Goal: Information Seeking & Learning: Check status

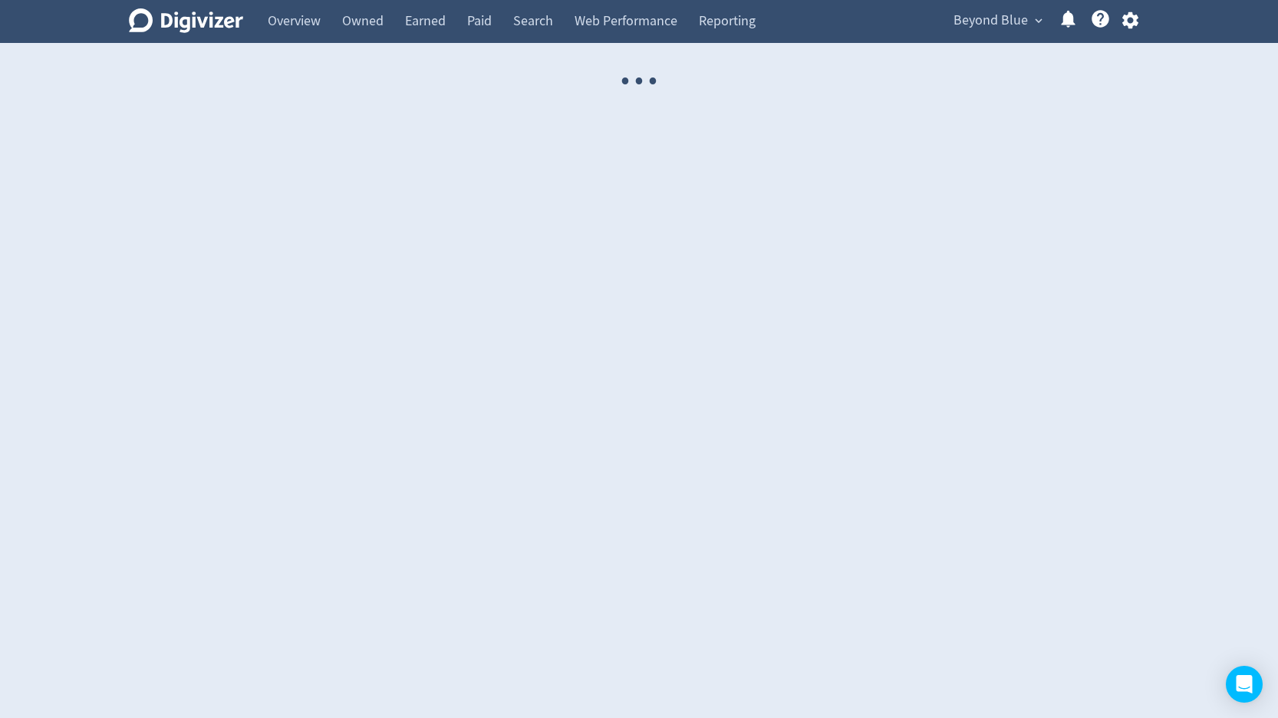
select select "USER"
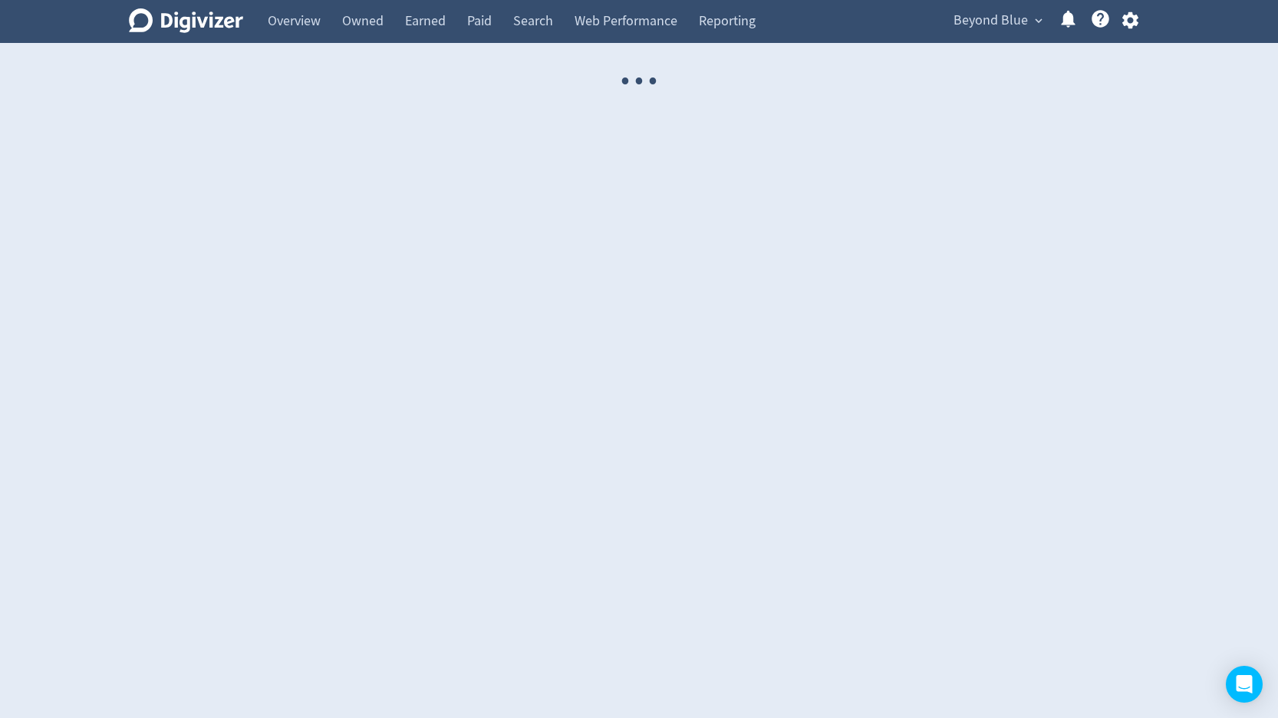
select select "USER"
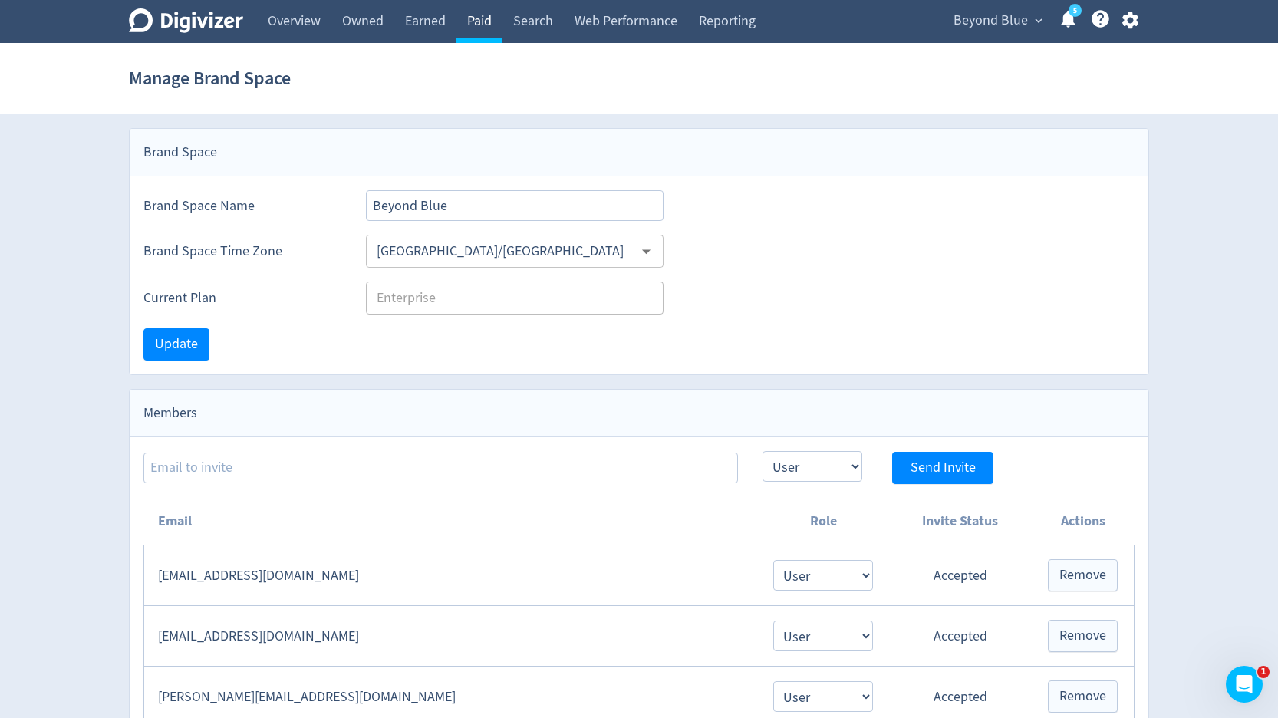
click at [484, 19] on link "Paid" at bounding box center [479, 21] width 46 height 43
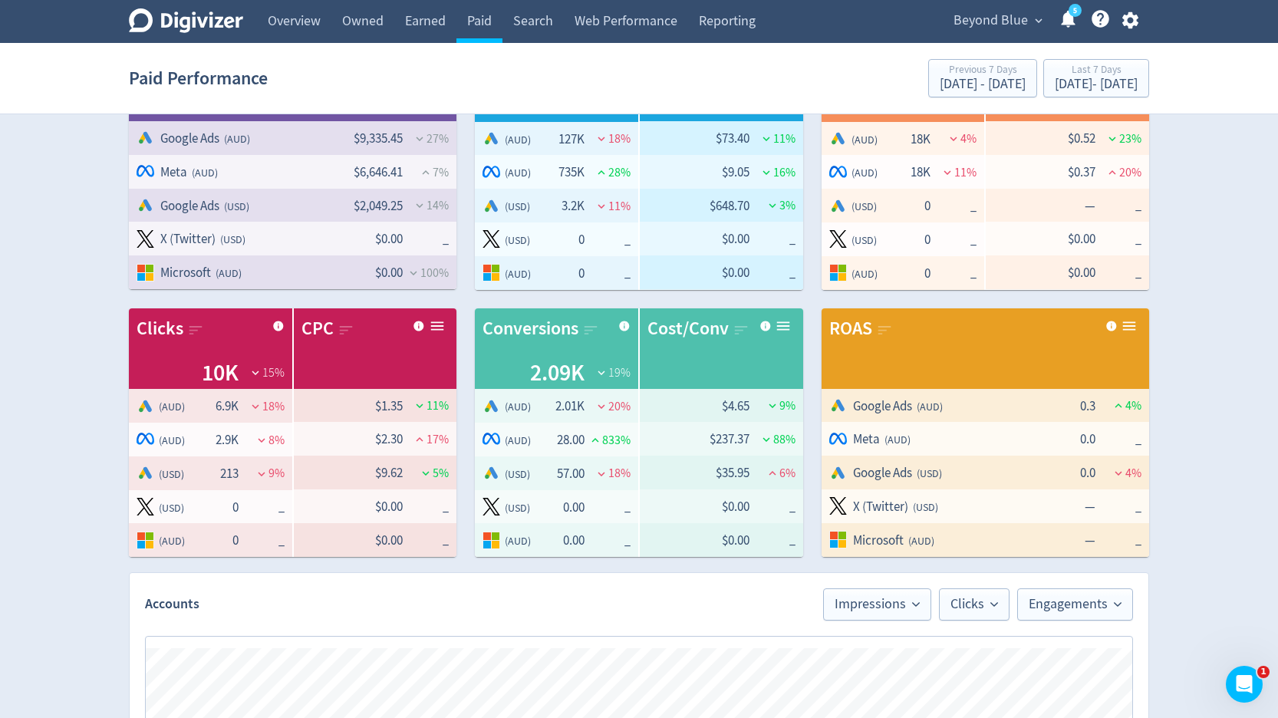
scroll to position [396, 0]
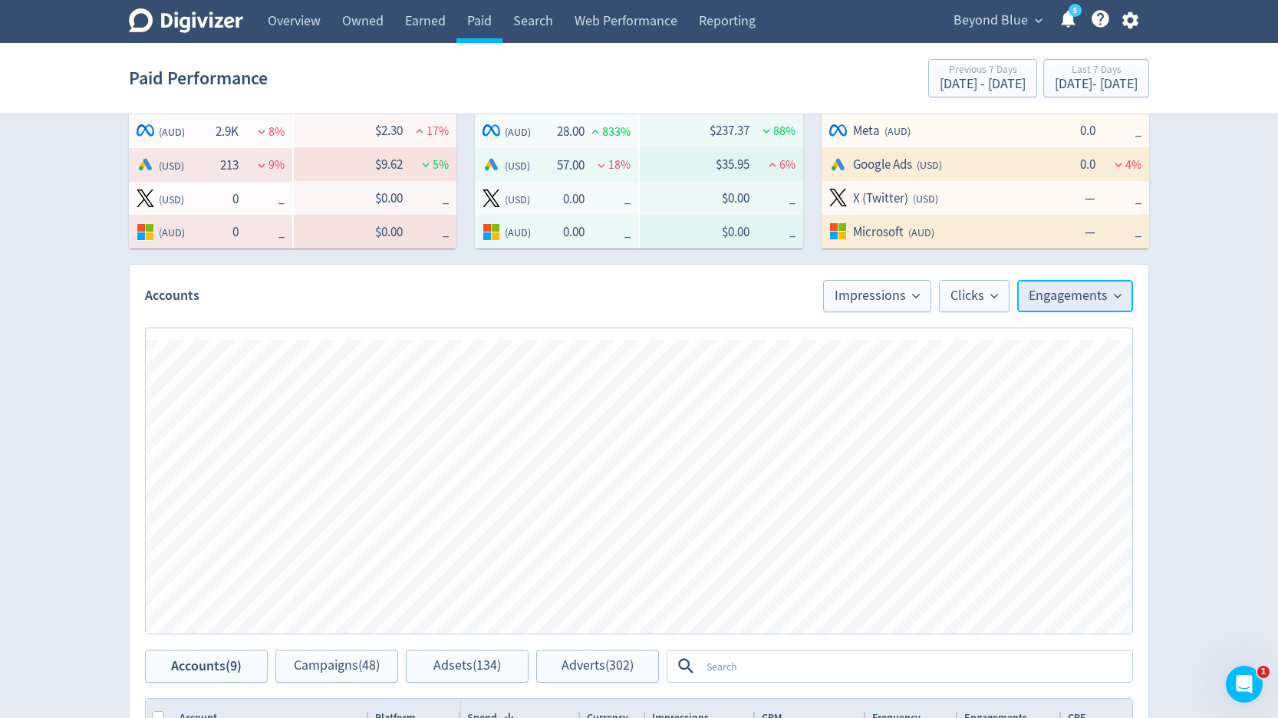
click at [1044, 305] on button "Engagements" at bounding box center [1075, 296] width 116 height 32
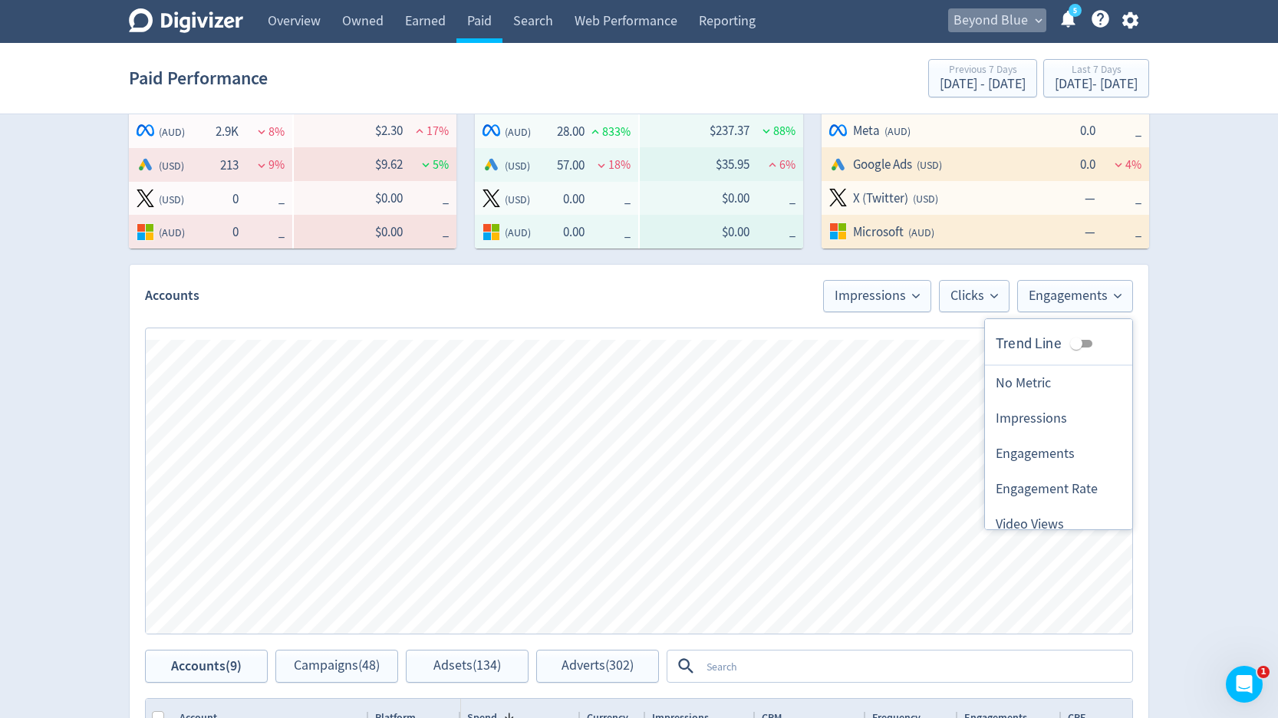
click at [984, 26] on span "Beyond Blue" at bounding box center [990, 20] width 74 height 25
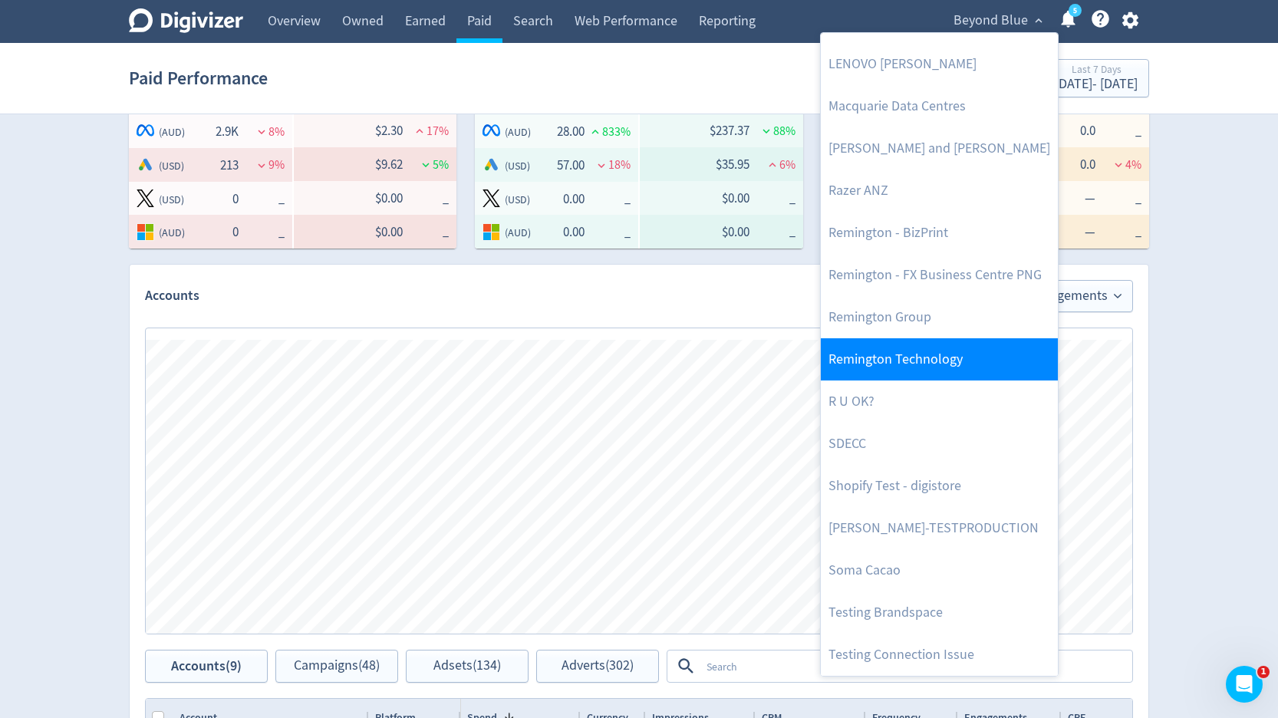
scroll to position [1720, 0]
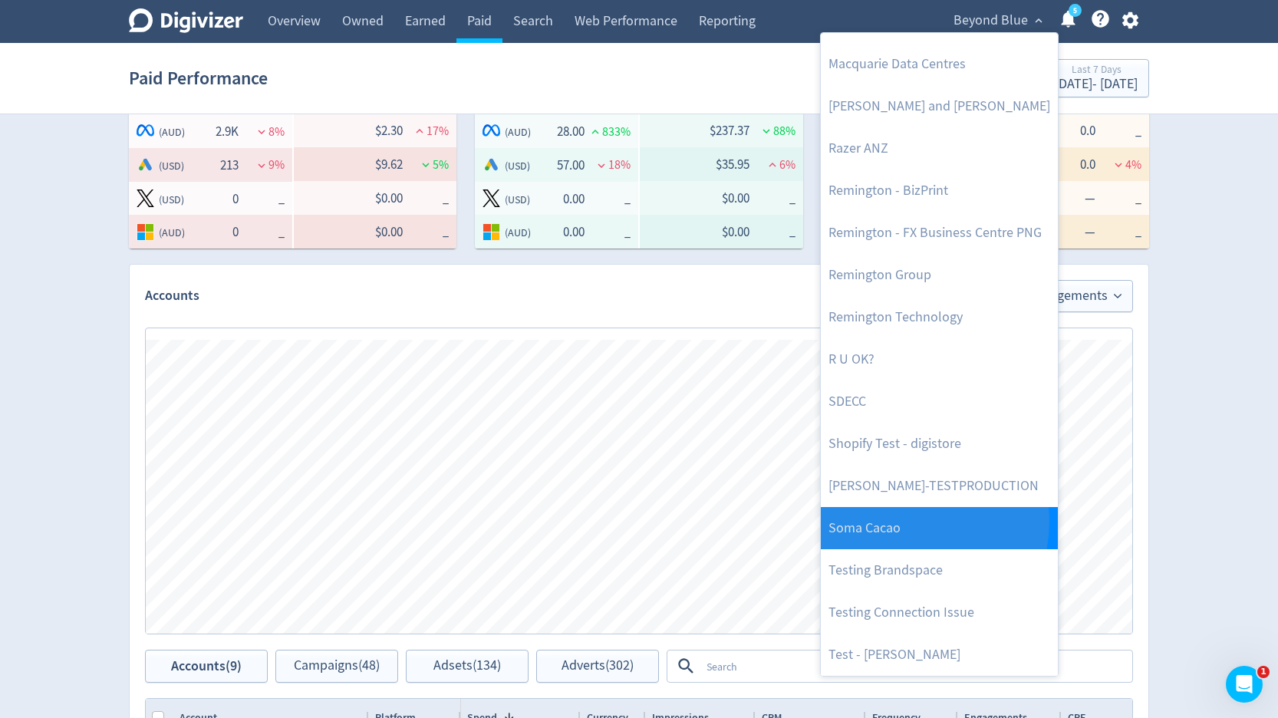
click at [903, 521] on link "Soma Cacao" at bounding box center [938, 528] width 237 height 42
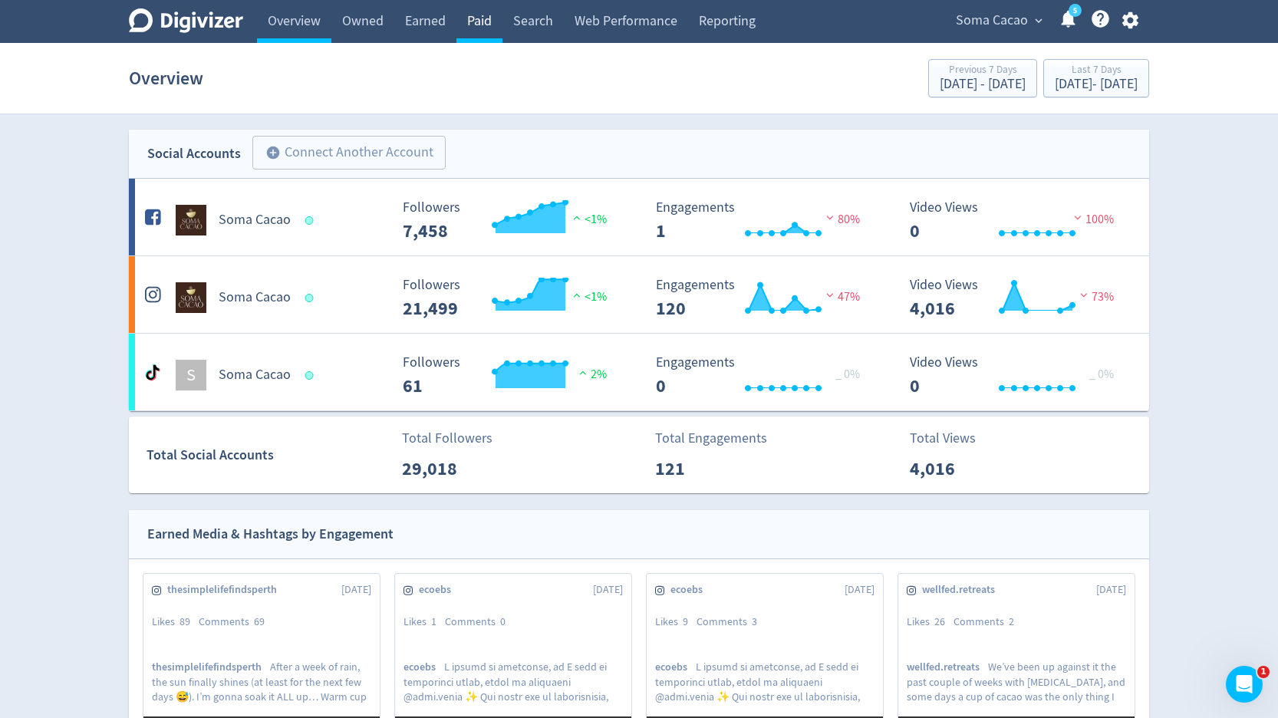
click at [494, 36] on link "Paid" at bounding box center [479, 21] width 46 height 43
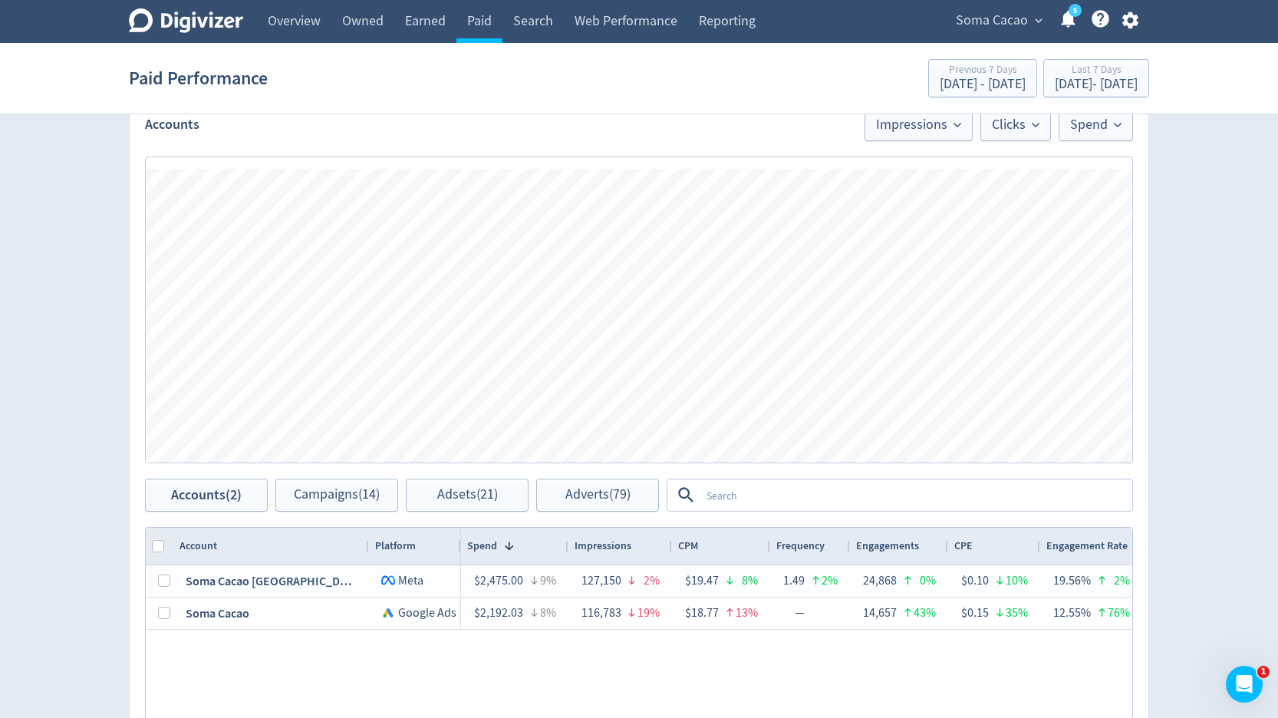
scroll to position [429, 0]
click at [1072, 136] on button "Spend" at bounding box center [1095, 128] width 74 height 32
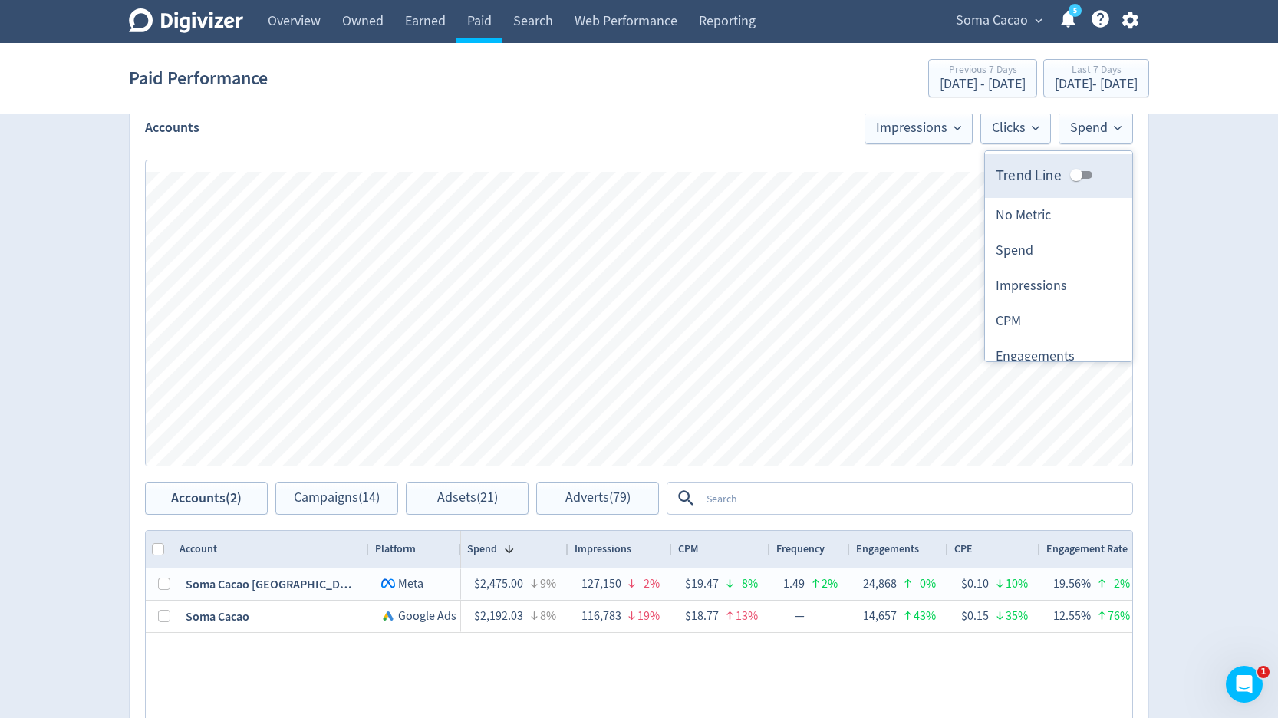
click at [1091, 175] on input "Trend Line" at bounding box center [1075, 175] width 55 height 18
checkbox input "true"
click at [1038, 136] on button "Clicks" at bounding box center [1015, 128] width 71 height 32
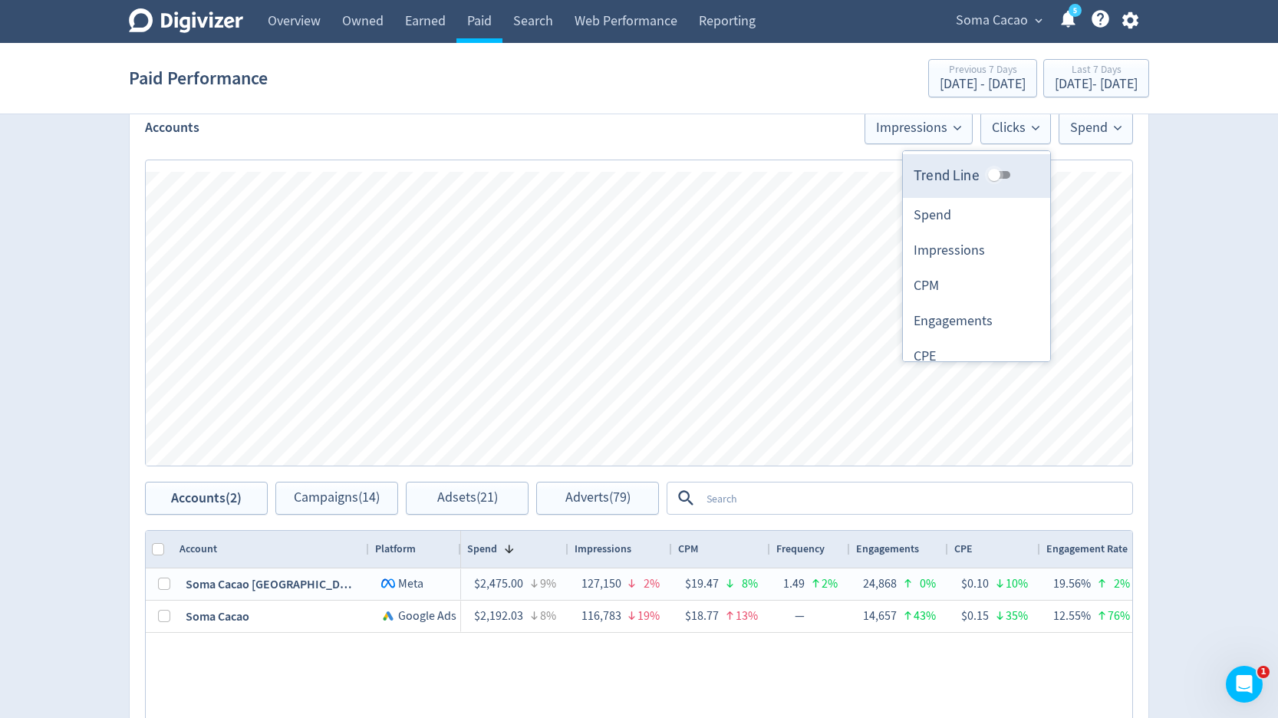
click at [1008, 176] on input "Trend Line" at bounding box center [993, 175] width 55 height 18
checkbox input "true"
click at [948, 137] on button "Impressions" at bounding box center [918, 128] width 108 height 32
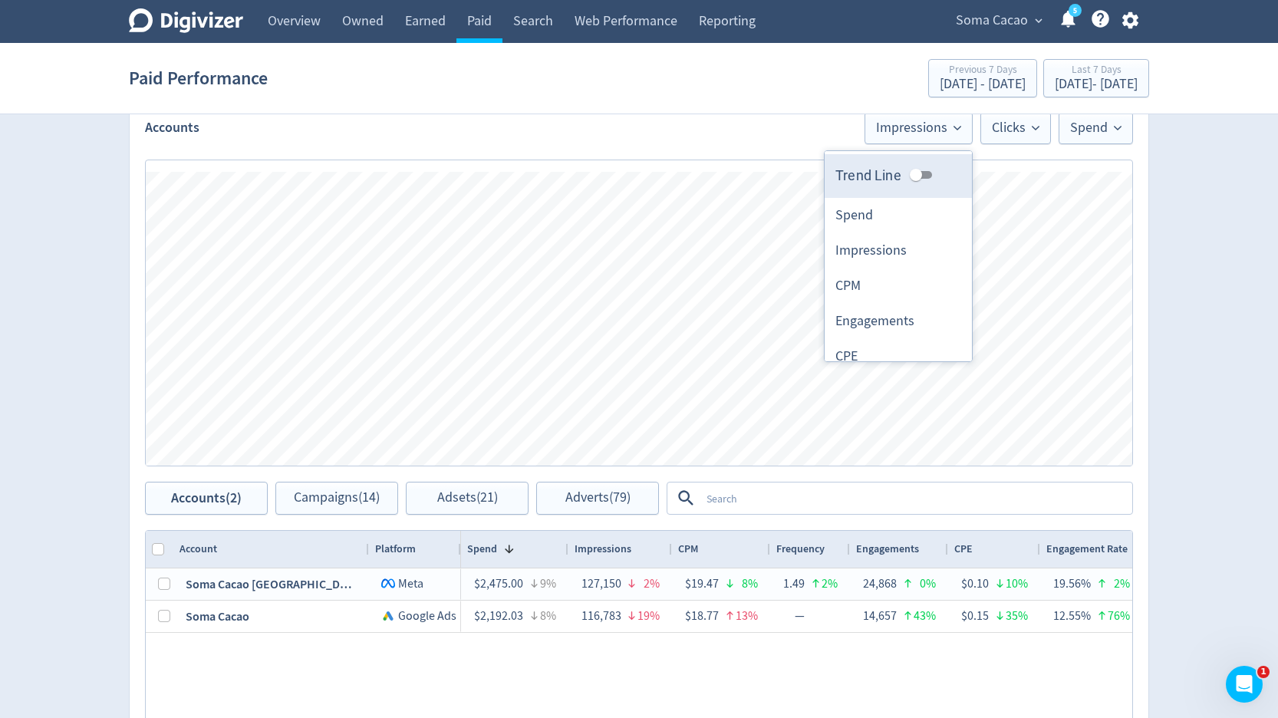
click at [926, 177] on input "Trend Line" at bounding box center [915, 175] width 55 height 18
checkbox input "true"
click at [912, 135] on span "Impressions" at bounding box center [918, 128] width 85 height 14
click at [870, 212] on li "Spend" at bounding box center [897, 215] width 147 height 35
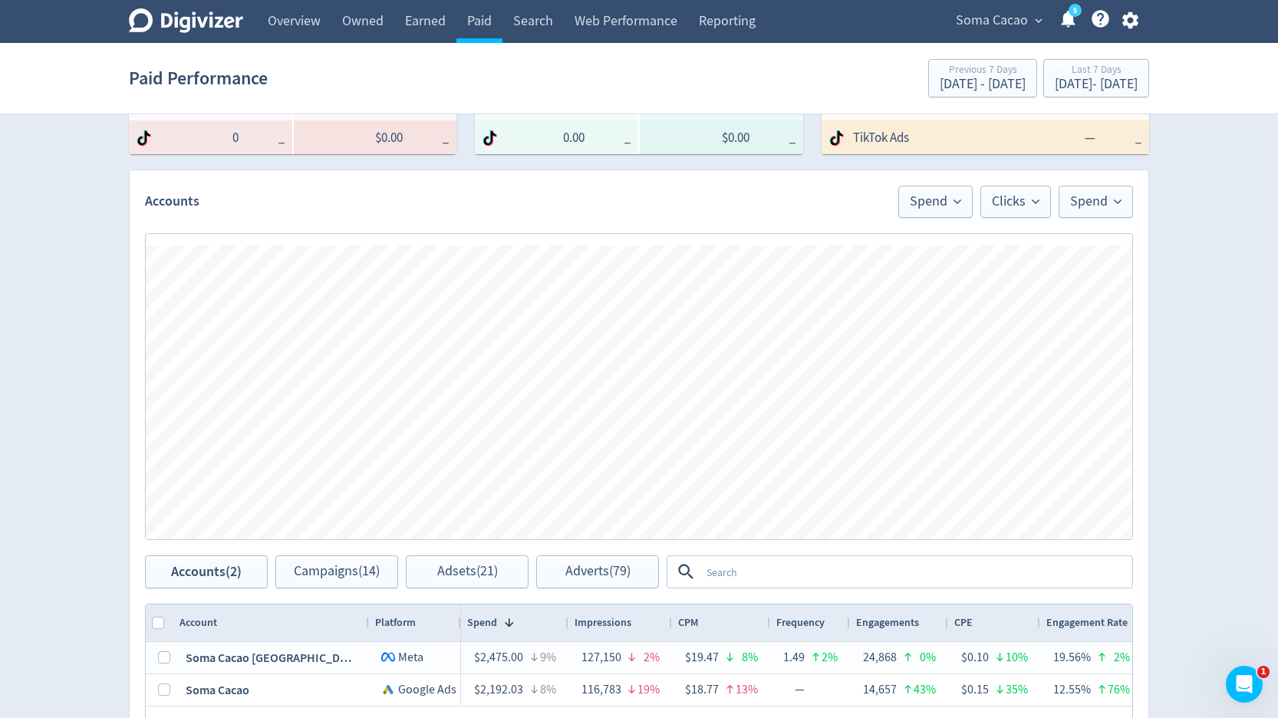
scroll to position [346, 0]
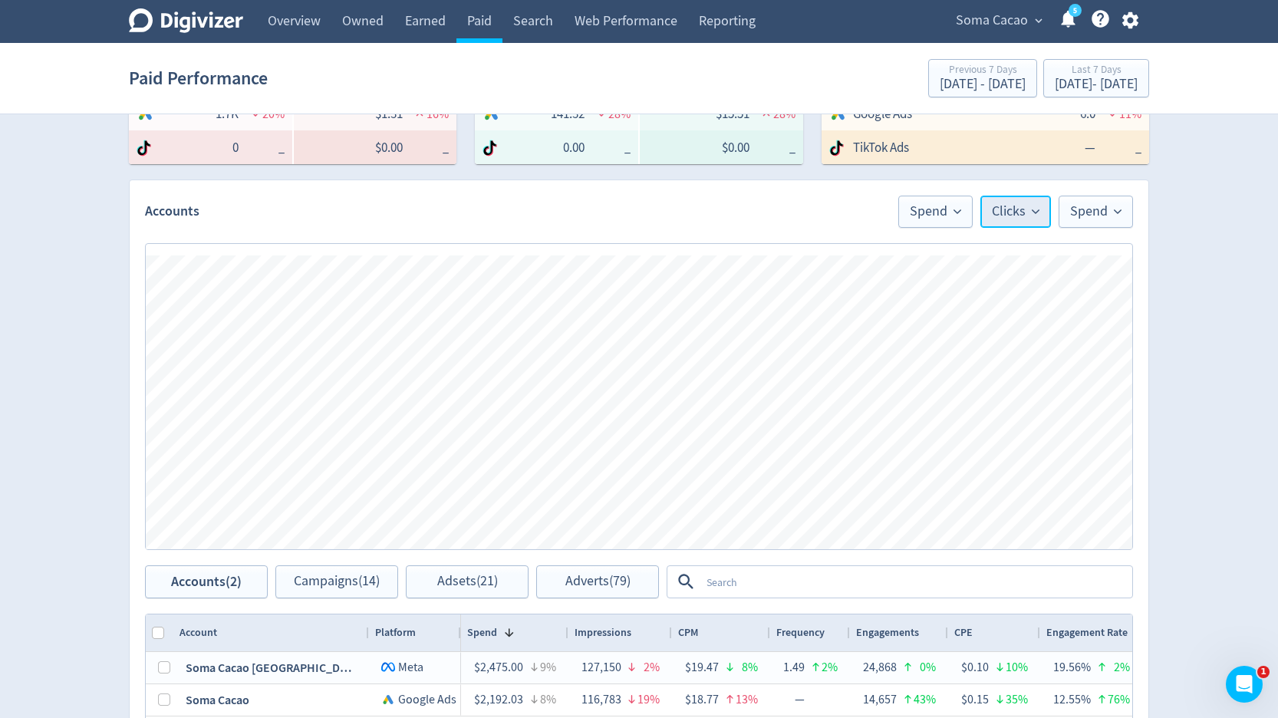
click at [1021, 222] on button "Clicks" at bounding box center [1015, 212] width 71 height 32
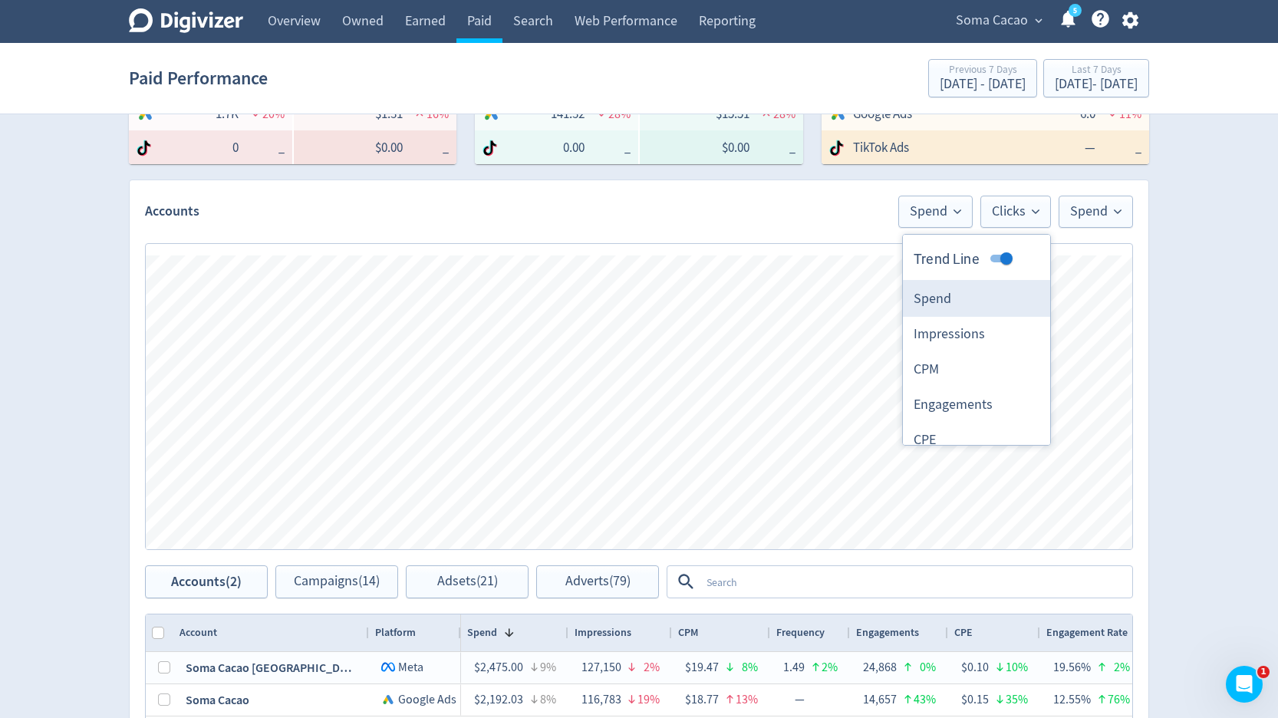
click at [987, 289] on li "Spend" at bounding box center [976, 298] width 147 height 35
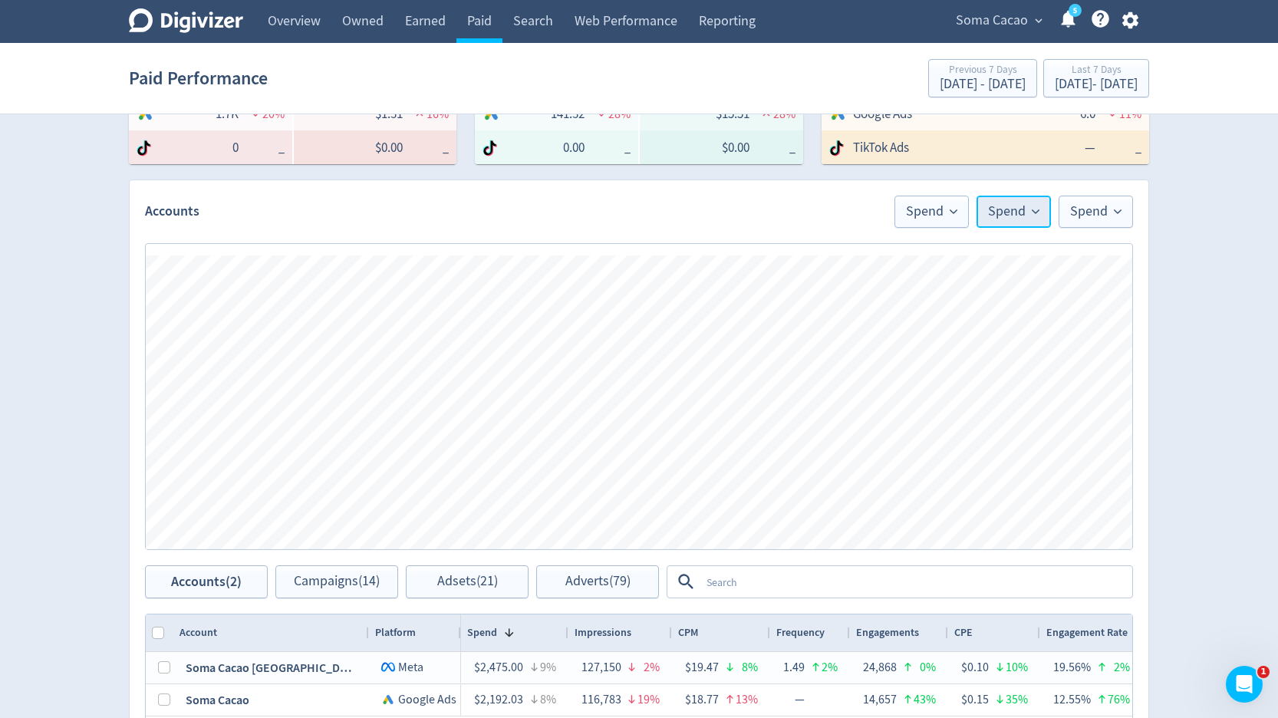
click at [995, 222] on button "Spend" at bounding box center [1013, 212] width 74 height 32
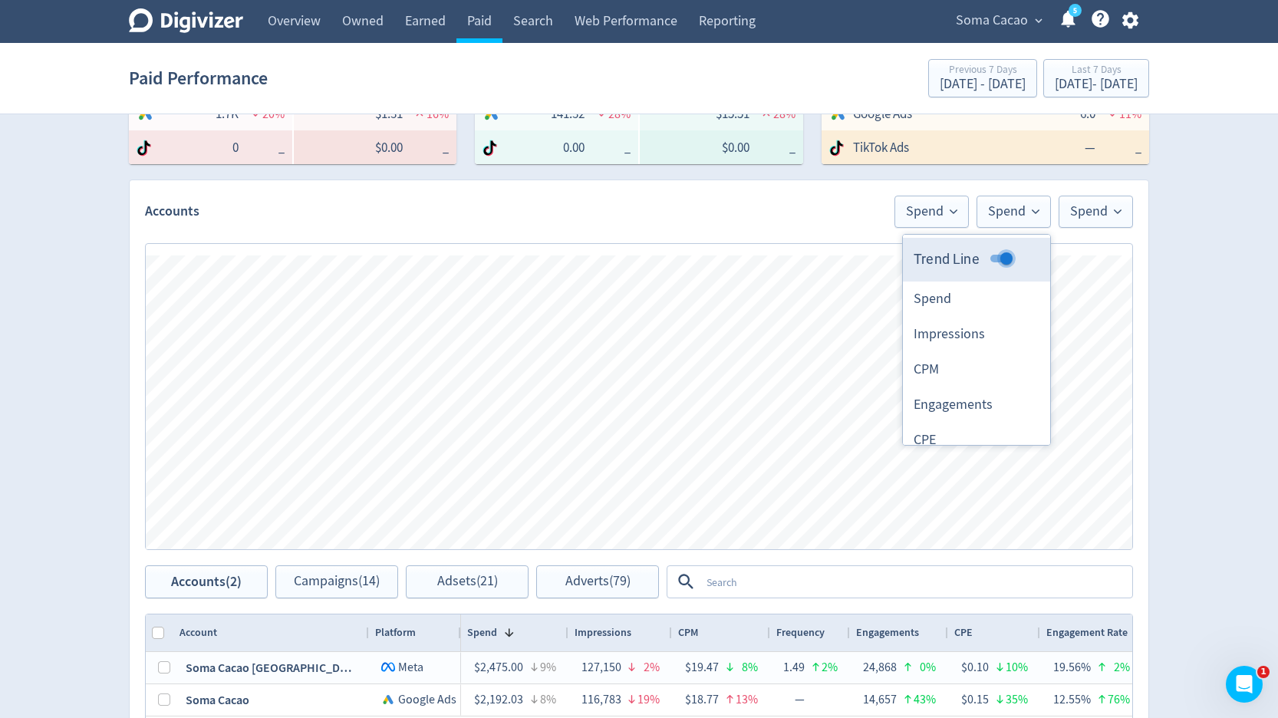
click at [1000, 261] on input "Trend Line" at bounding box center [1005, 258] width 55 height 18
checkbox input "false"
click at [947, 219] on button "Spend" at bounding box center [931, 212] width 74 height 32
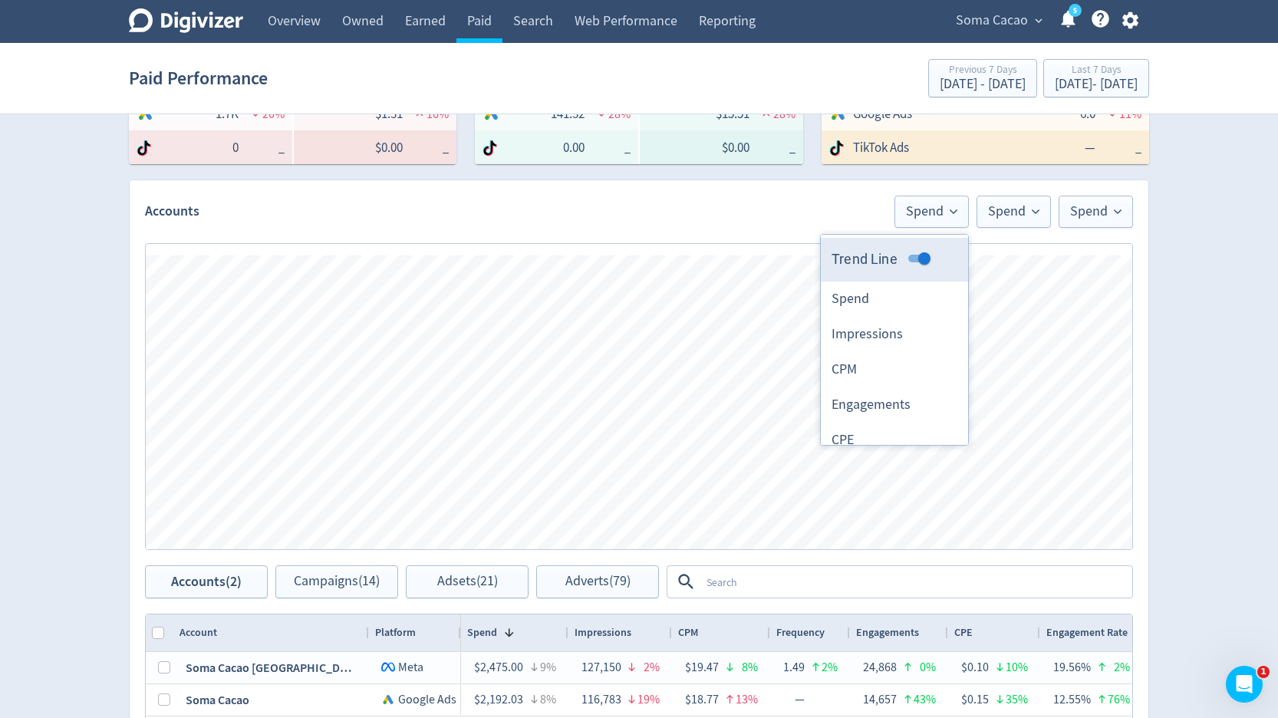
click at [919, 259] on input "Trend Line" at bounding box center [923, 258] width 55 height 18
checkbox input "false"
click at [1087, 205] on span "Spend" at bounding box center [1095, 212] width 51 height 14
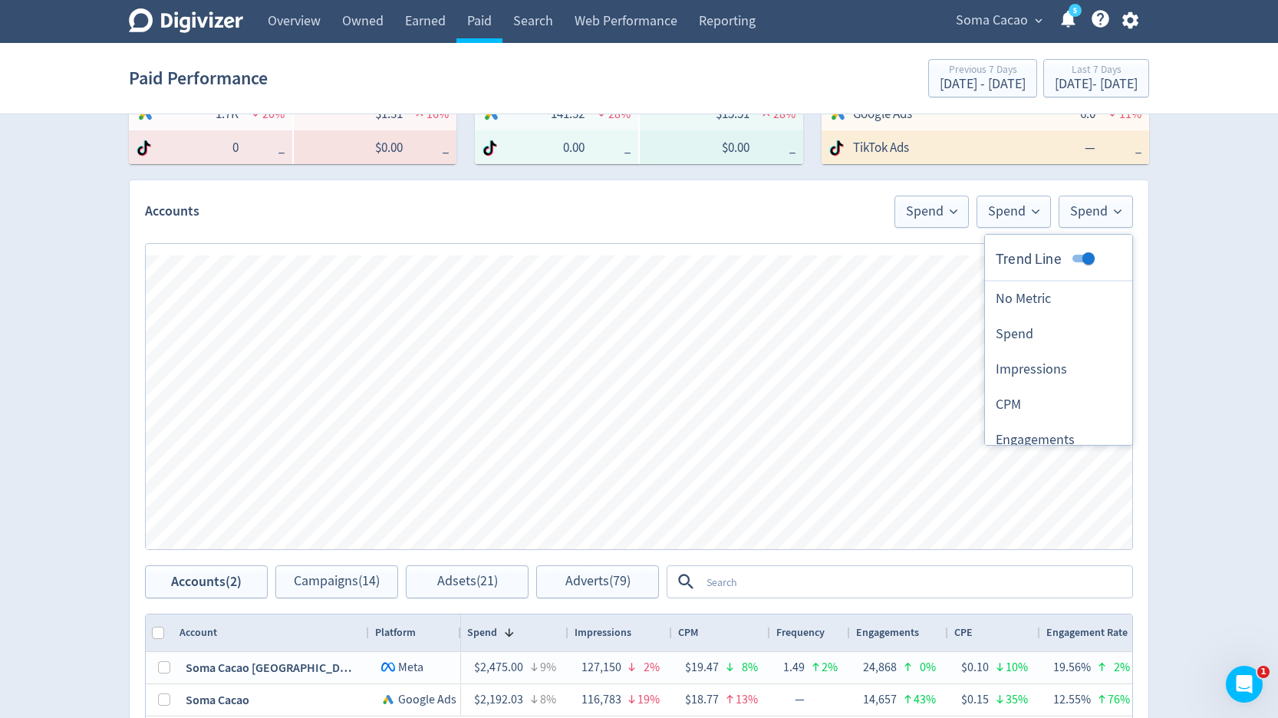
click at [1169, 451] on div "Digivizer Logo Mark Digivizer Logo Overview Owned Earned Paid Search Web Perfor…" at bounding box center [639, 380] width 1278 height 1453
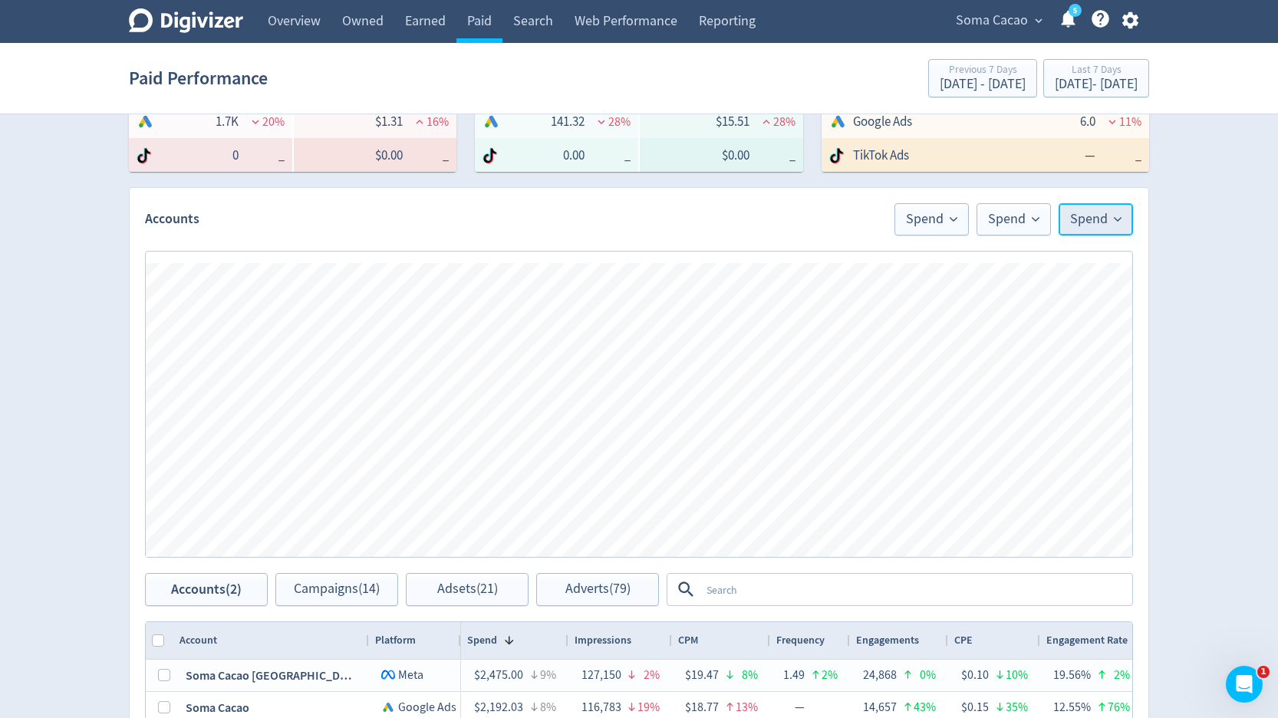
click at [1080, 226] on span "Spend" at bounding box center [1095, 219] width 51 height 14
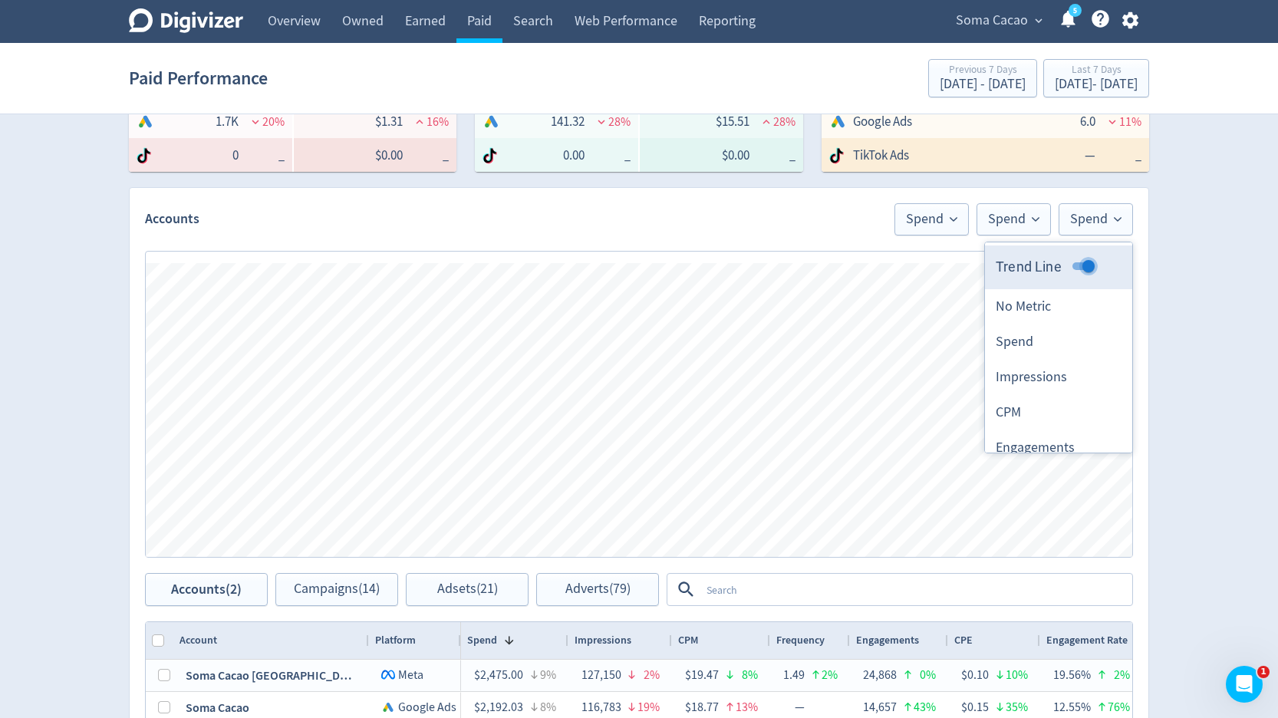
click at [1075, 263] on input "Trend Line" at bounding box center [1088, 266] width 55 height 18
click at [1087, 263] on input "Trend Line" at bounding box center [1075, 266] width 55 height 18
checkbox input "true"
click at [1028, 226] on button "Spend" at bounding box center [1013, 219] width 74 height 32
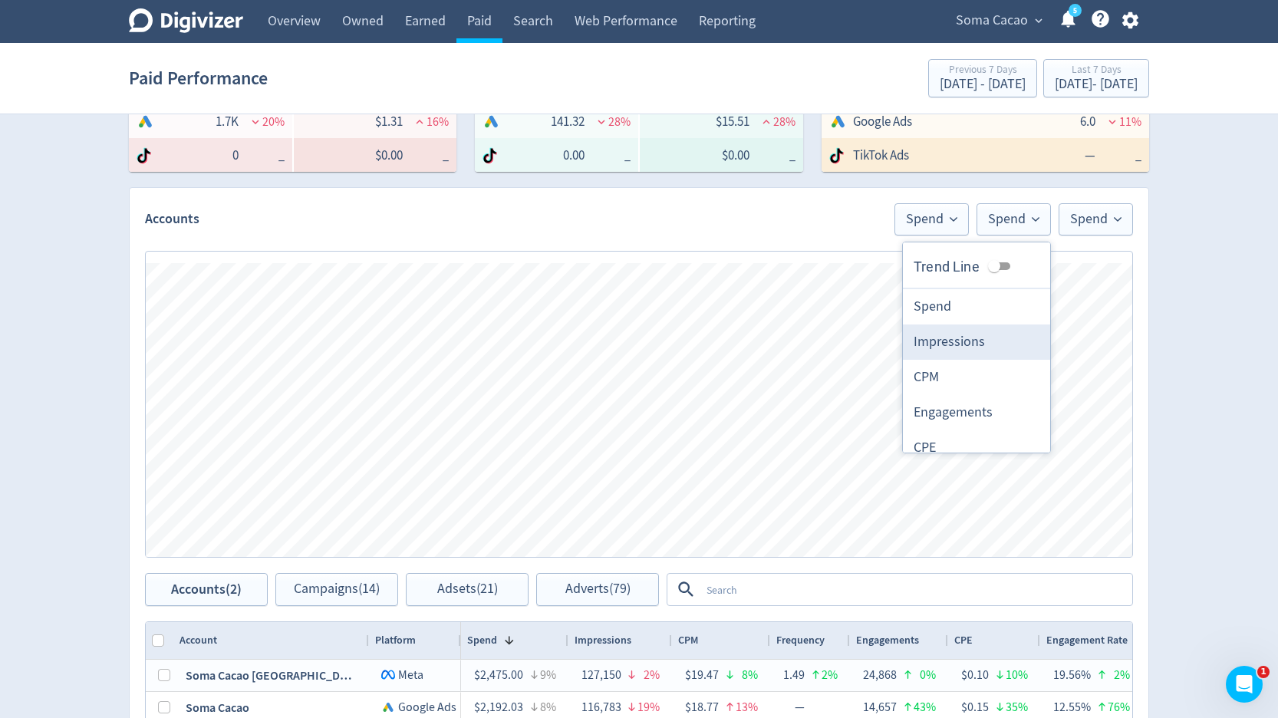
click at [965, 335] on li "Impressions" at bounding box center [976, 341] width 147 height 35
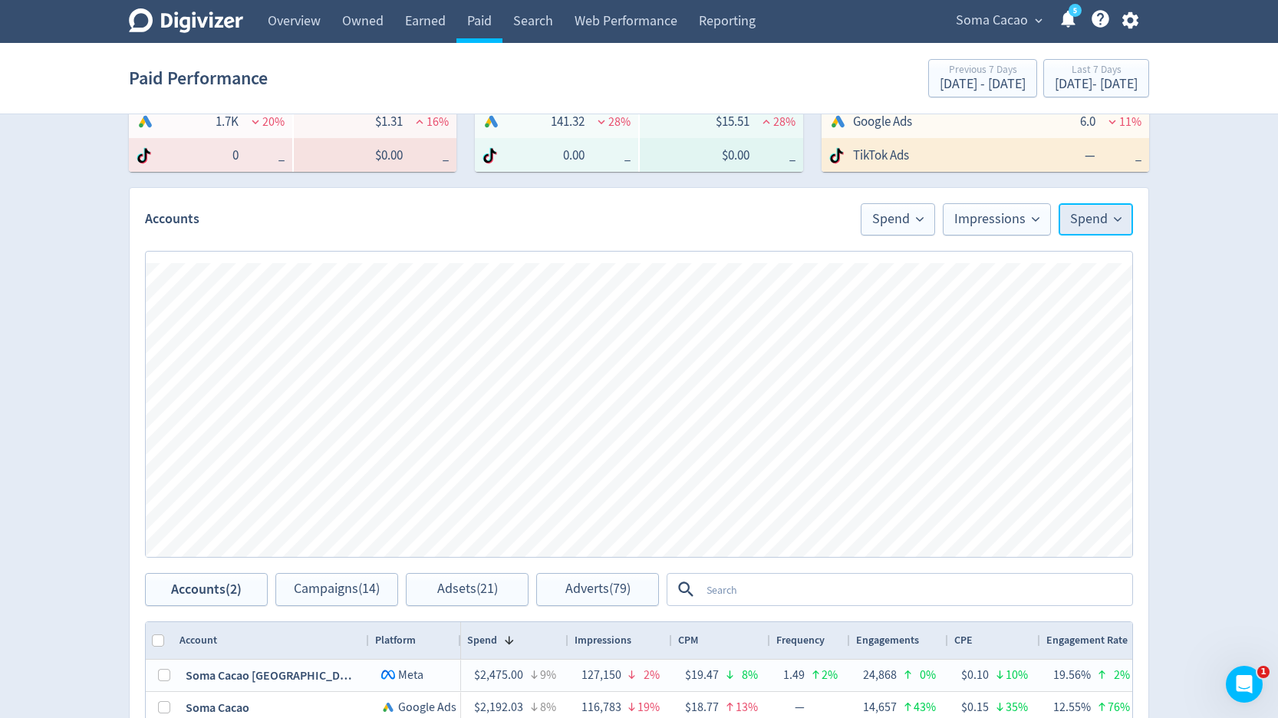
click at [1093, 222] on span "Spend" at bounding box center [1095, 219] width 51 height 14
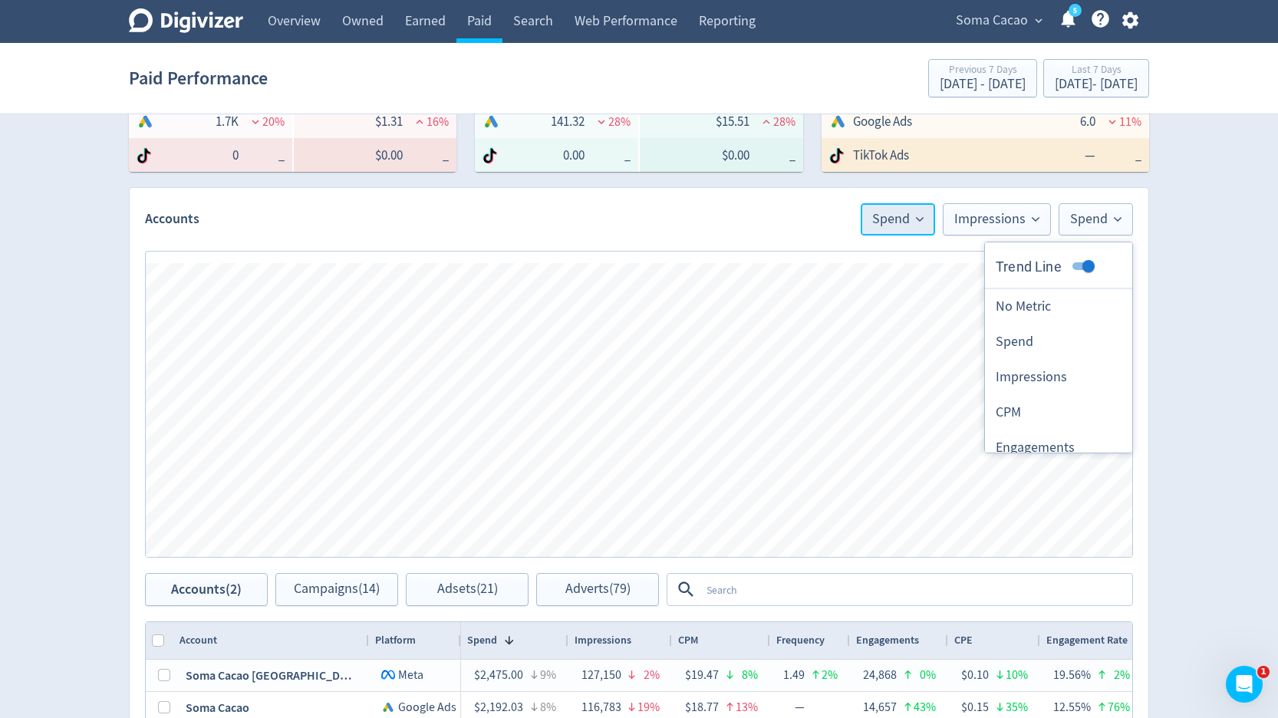
click at [914, 219] on span "Spend" at bounding box center [897, 219] width 51 height 14
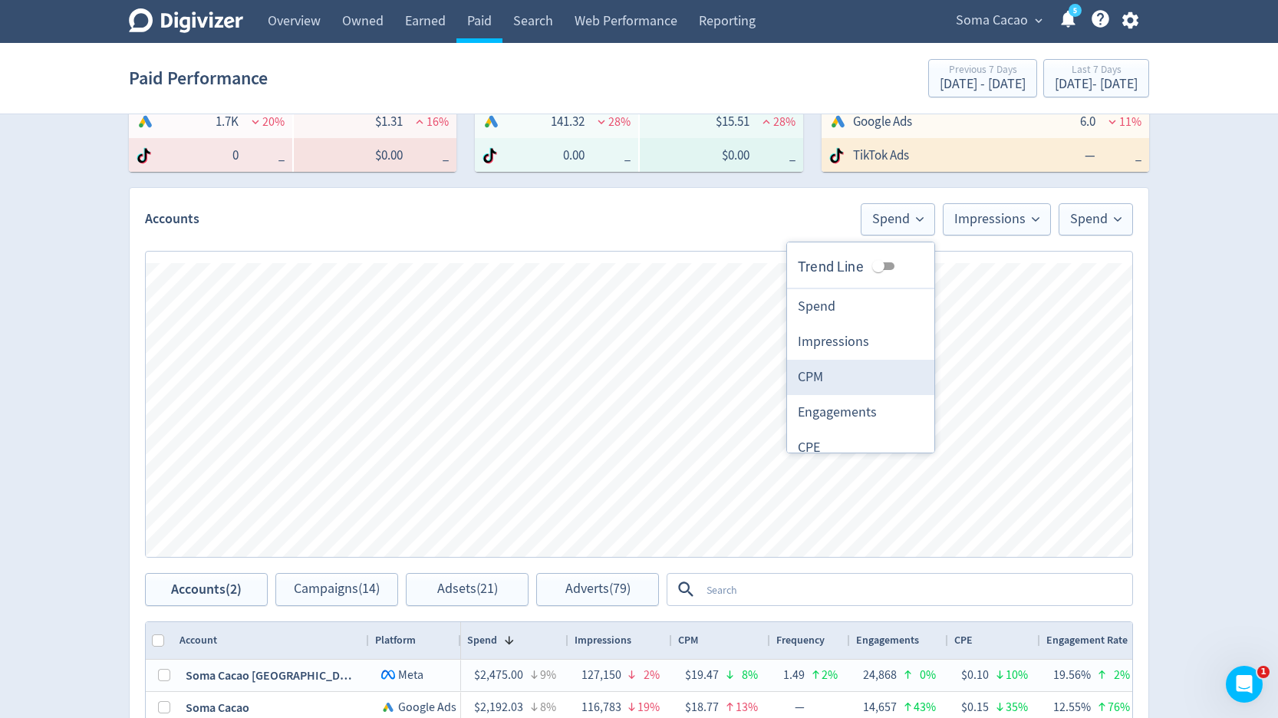
click at [839, 377] on li "CPM" at bounding box center [860, 377] width 147 height 35
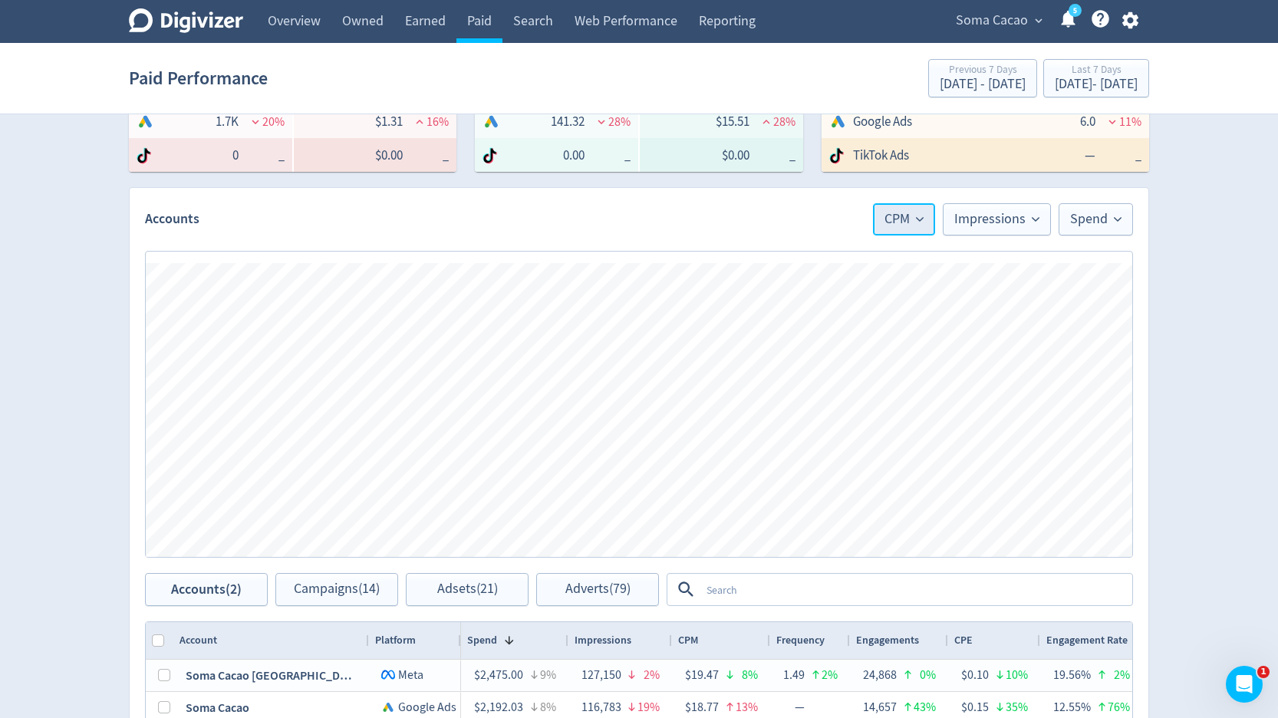
click at [900, 228] on button "CPM" at bounding box center [904, 219] width 62 height 32
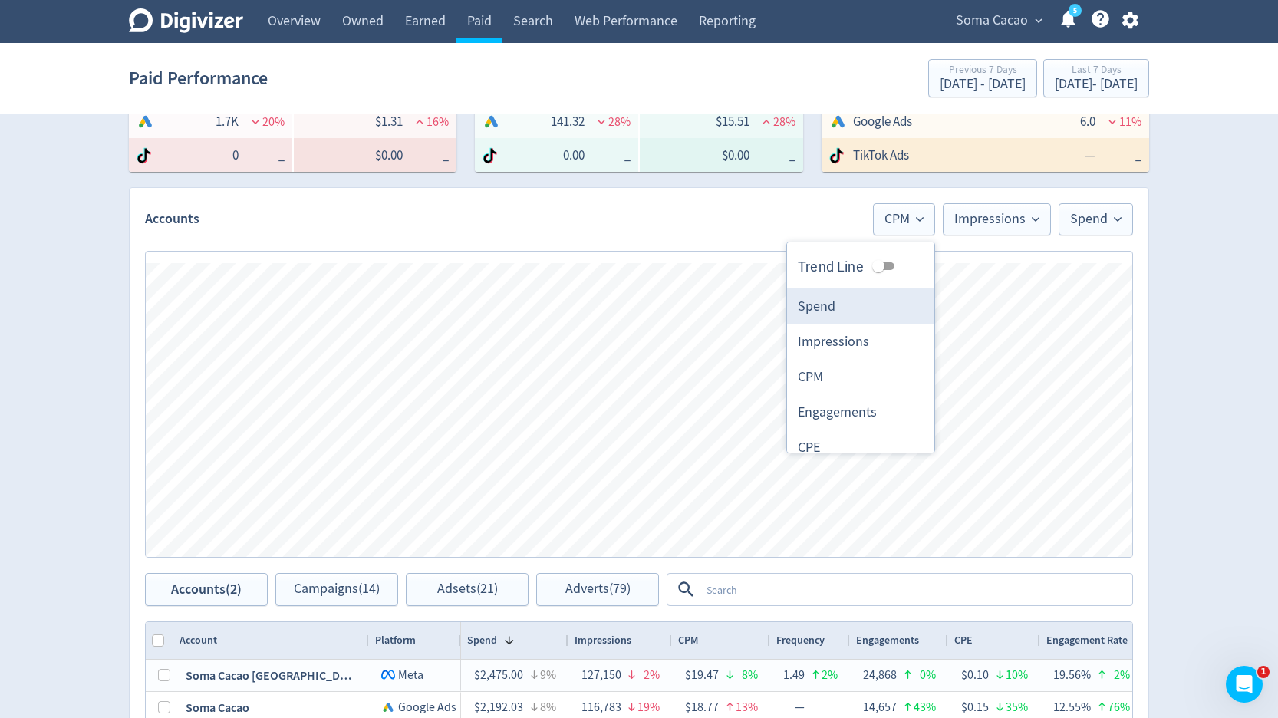
click at [863, 297] on li "Spend" at bounding box center [860, 306] width 147 height 35
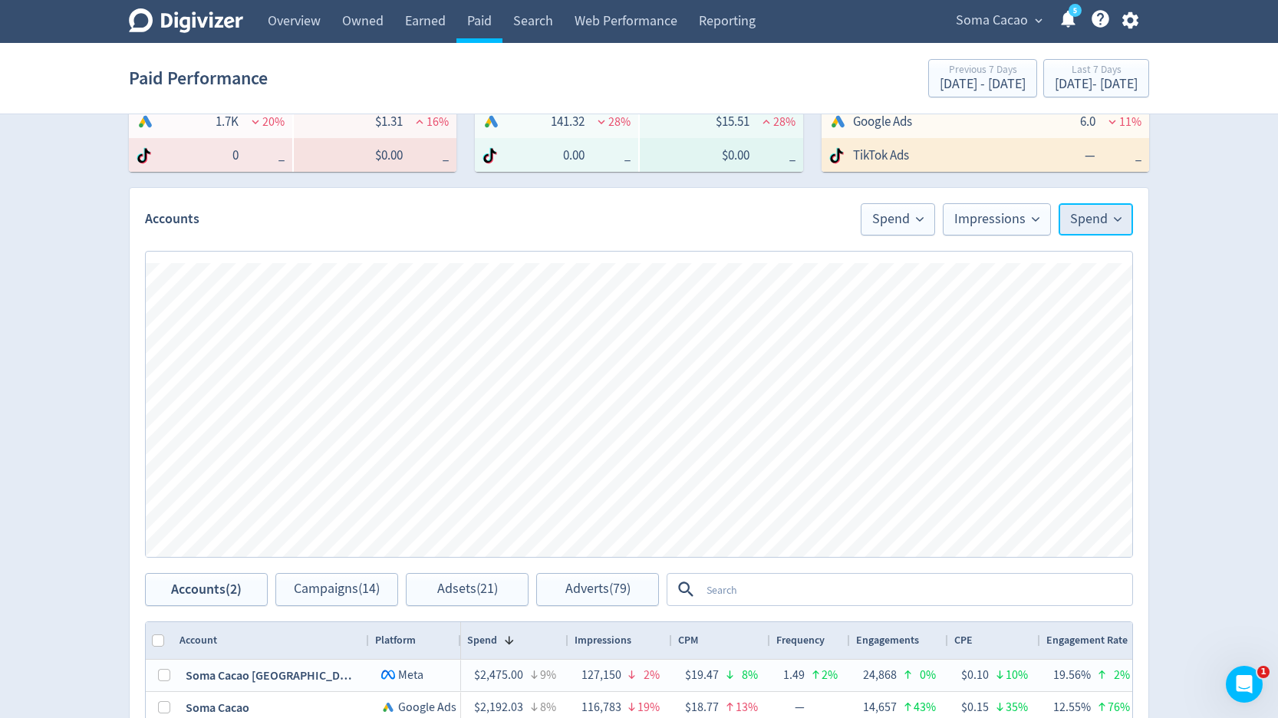
click at [1076, 215] on span "Spend" at bounding box center [1095, 219] width 51 height 14
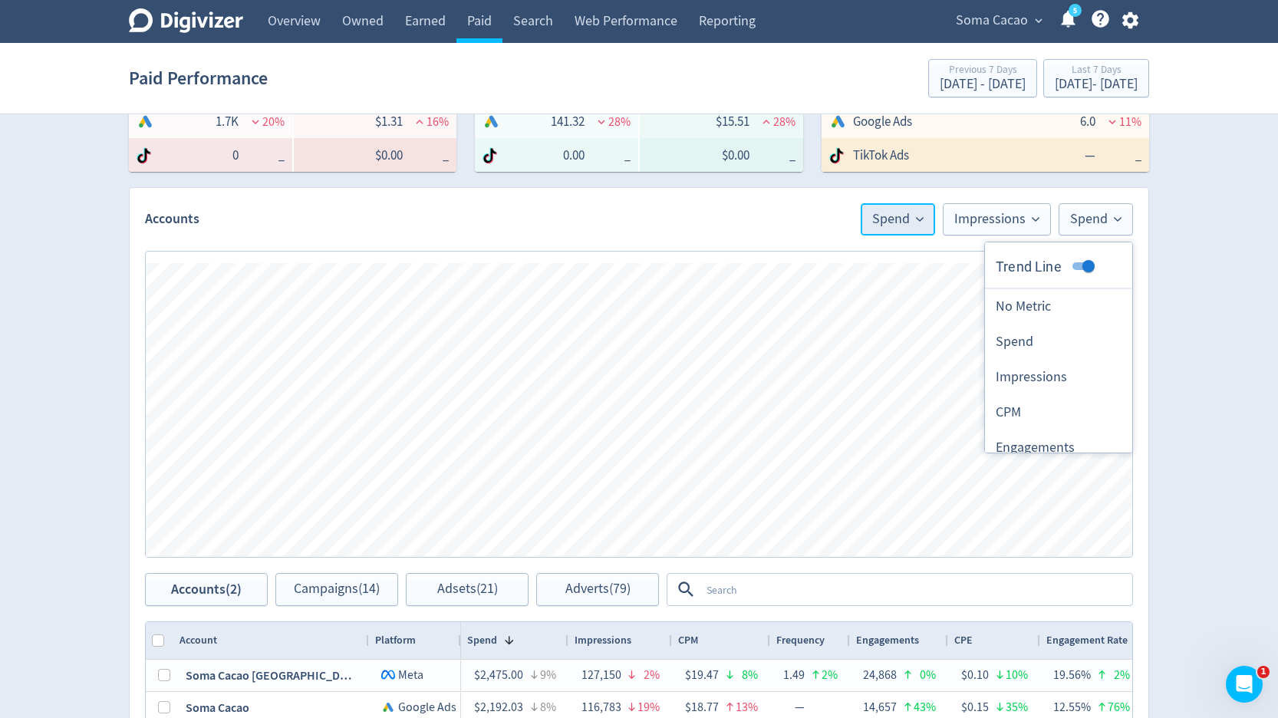
click at [913, 227] on button "Spend" at bounding box center [897, 219] width 74 height 32
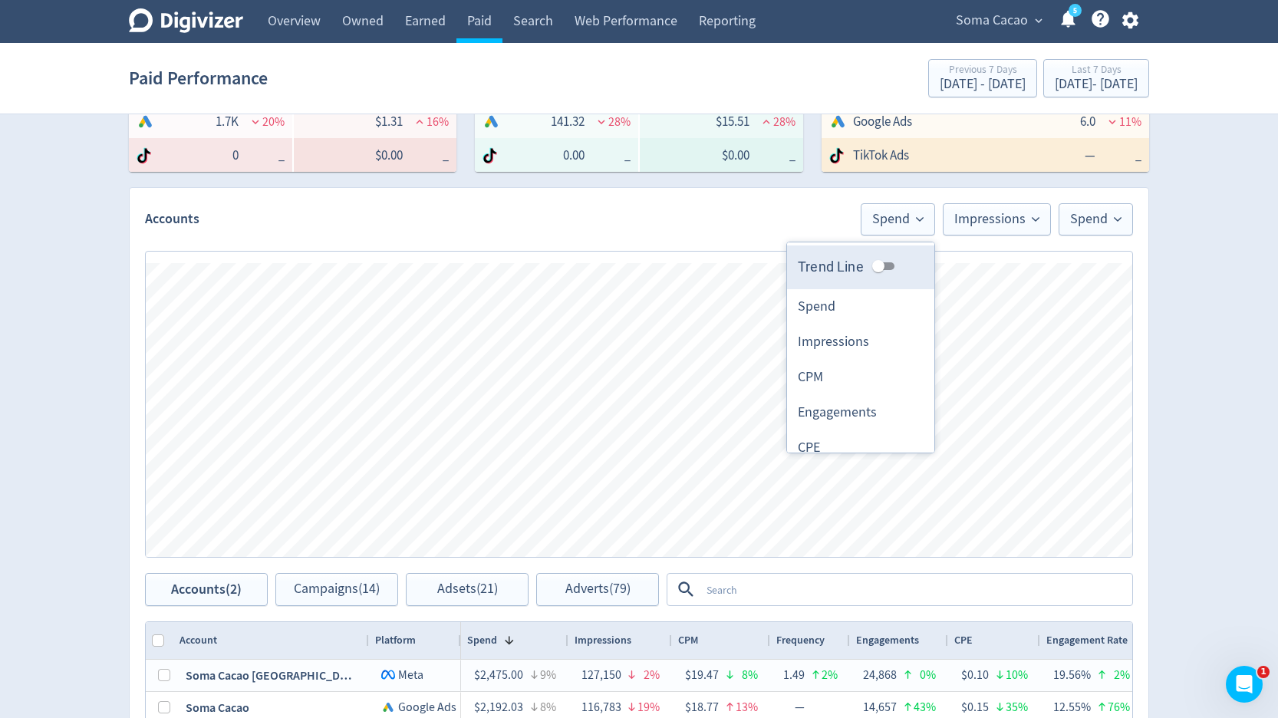
click at [895, 264] on input "Trend Line" at bounding box center [877, 266] width 55 height 18
click at [883, 267] on input "Trend Line" at bounding box center [890, 266] width 55 height 18
checkbox input "false"
click at [925, 227] on button "Spend" at bounding box center [897, 219] width 74 height 32
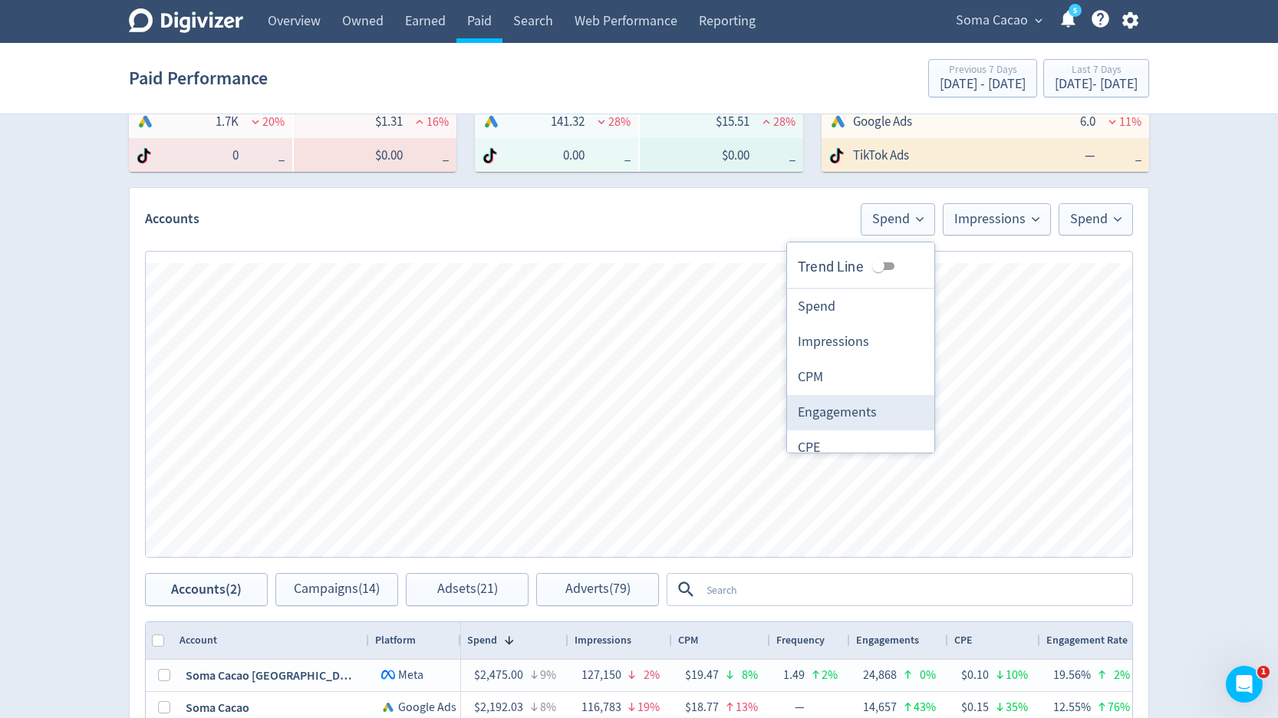
click at [843, 401] on li "Engagements" at bounding box center [860, 412] width 147 height 35
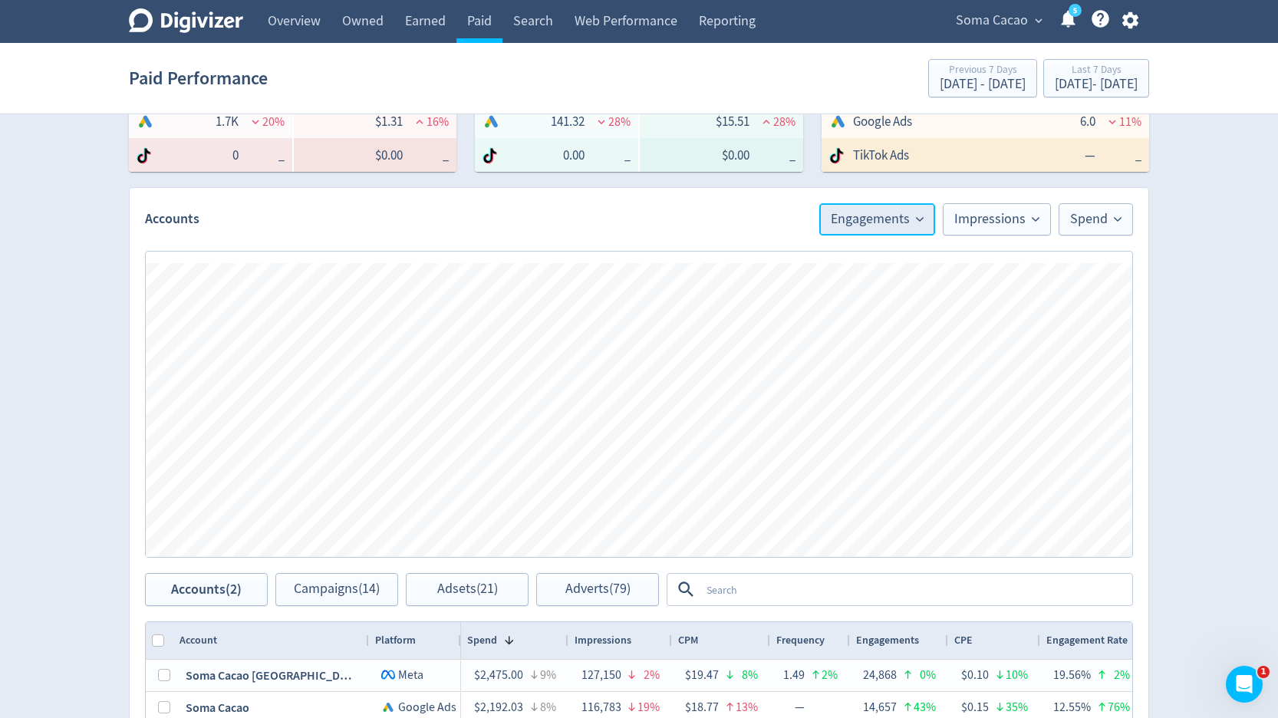
click at [876, 226] on span "Engagements" at bounding box center [876, 219] width 93 height 14
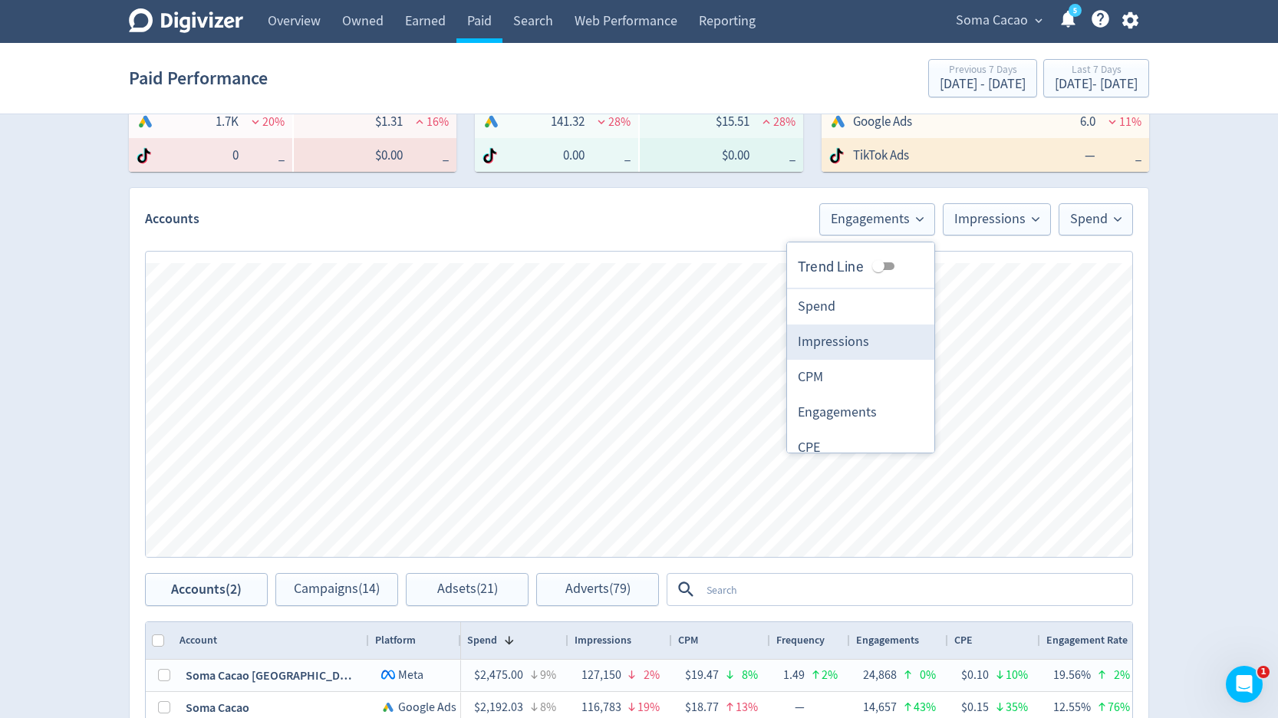
click at [842, 338] on li "Impressions" at bounding box center [860, 341] width 147 height 35
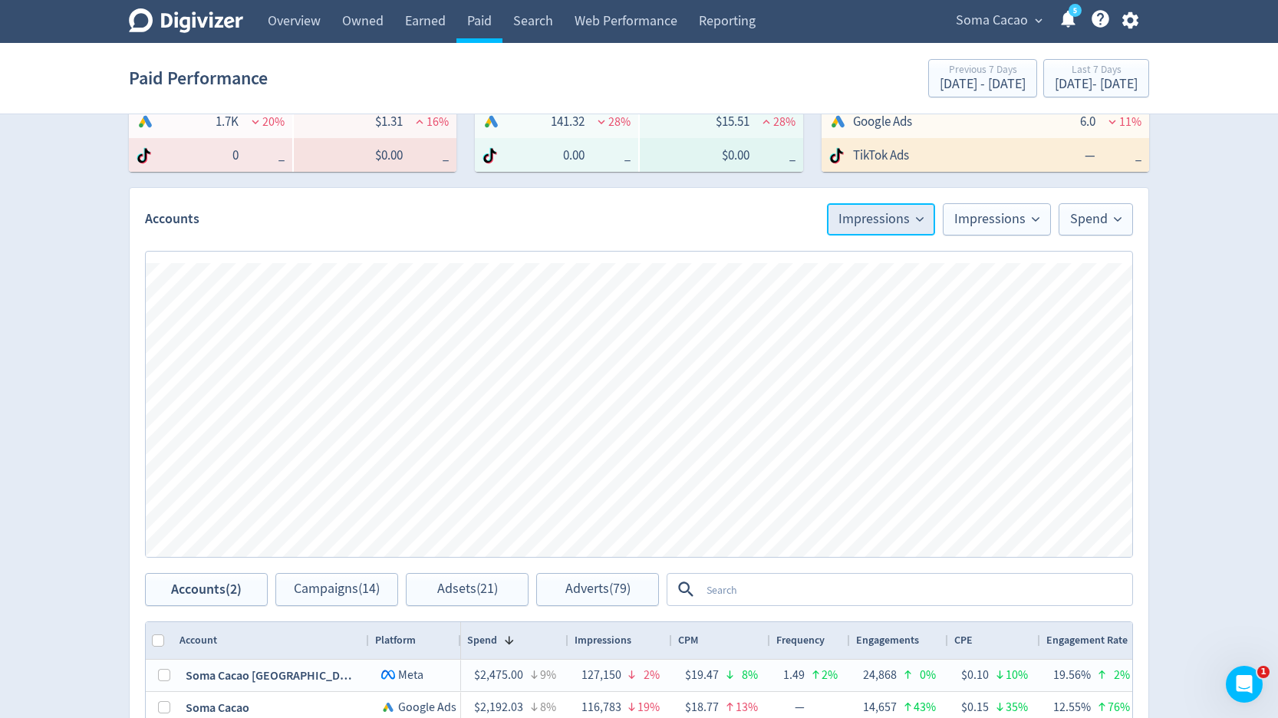
click at [873, 220] on span "Impressions" at bounding box center [880, 219] width 85 height 14
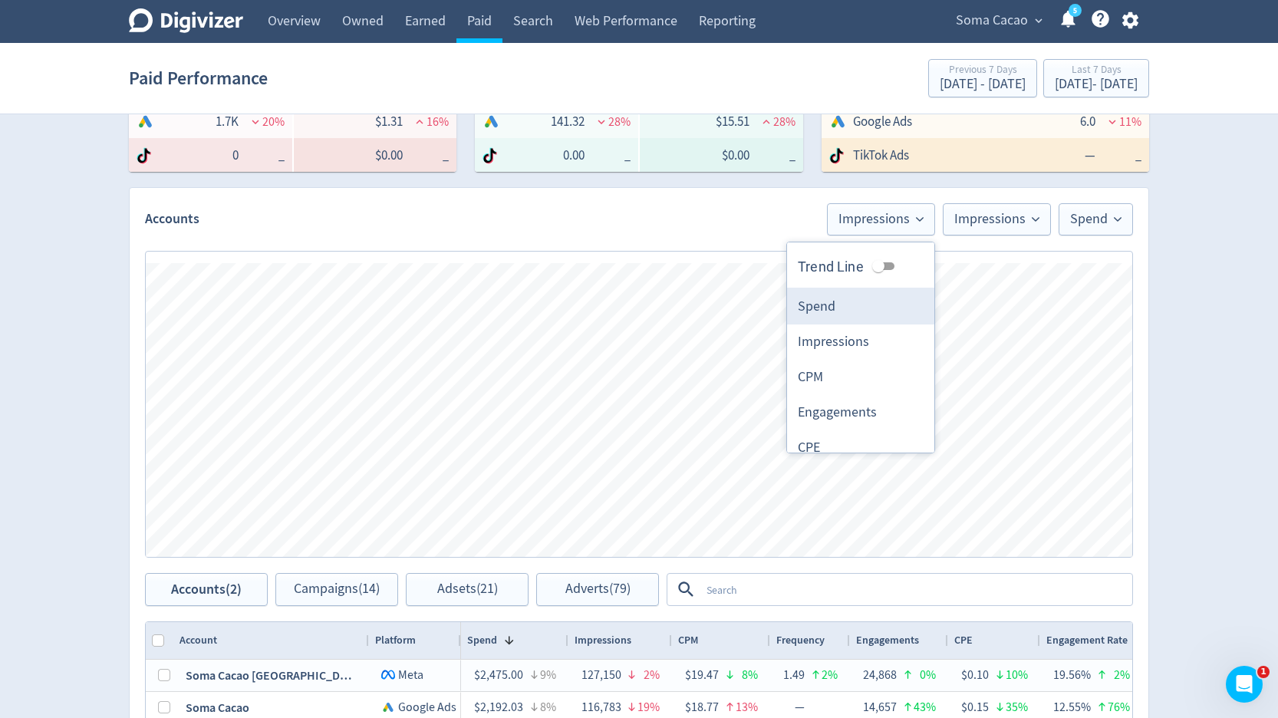
click at [864, 297] on li "Spend" at bounding box center [860, 306] width 147 height 35
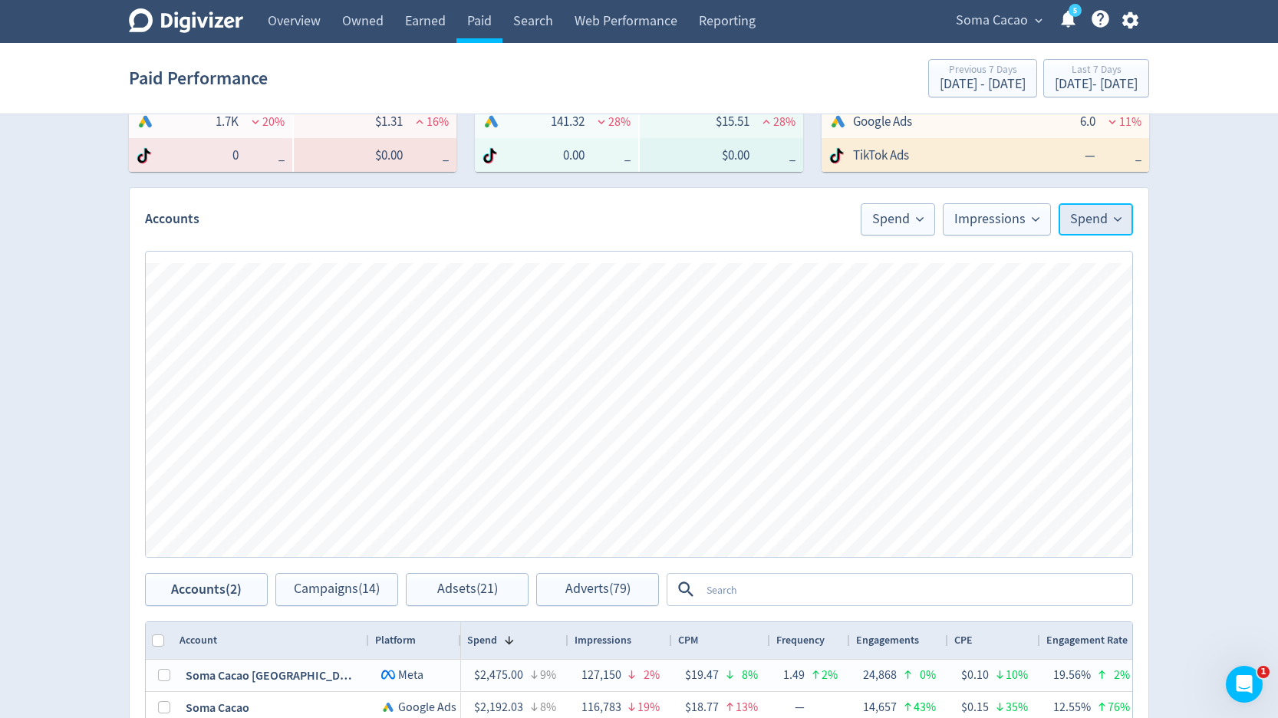
click at [1090, 221] on span "Spend" at bounding box center [1095, 219] width 51 height 14
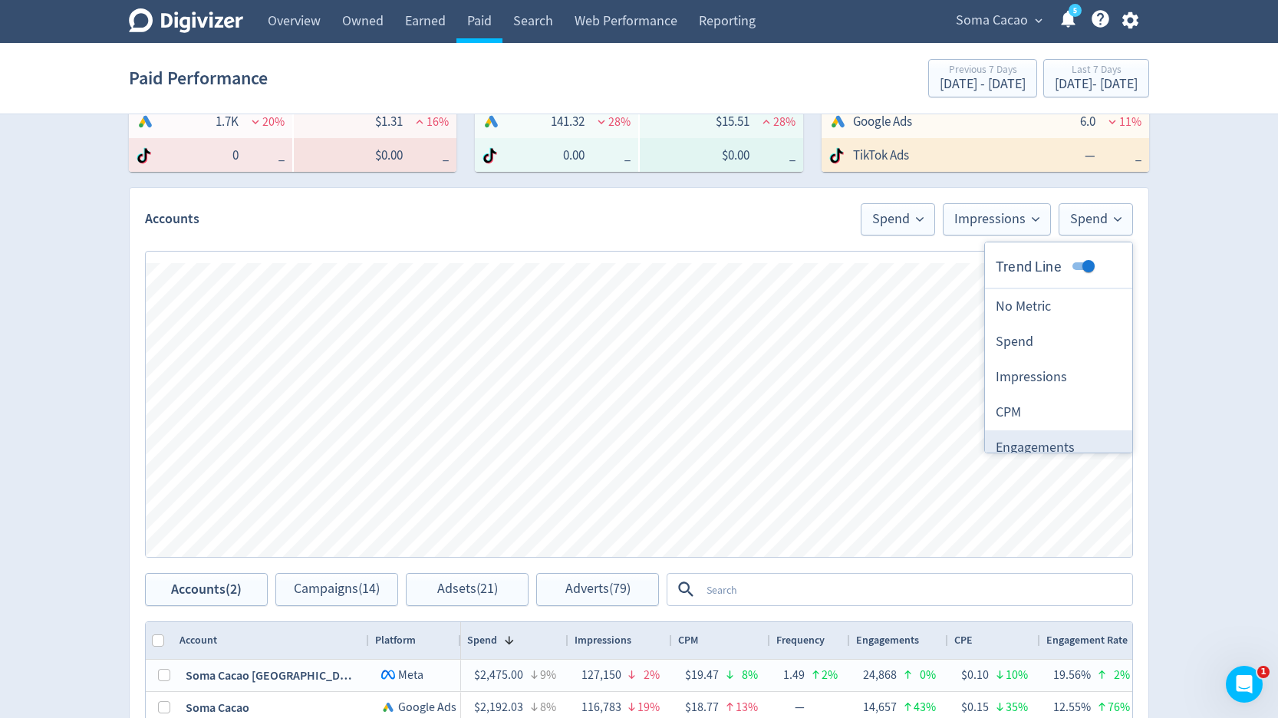
click at [1031, 443] on li "Engagements" at bounding box center [1058, 447] width 147 height 35
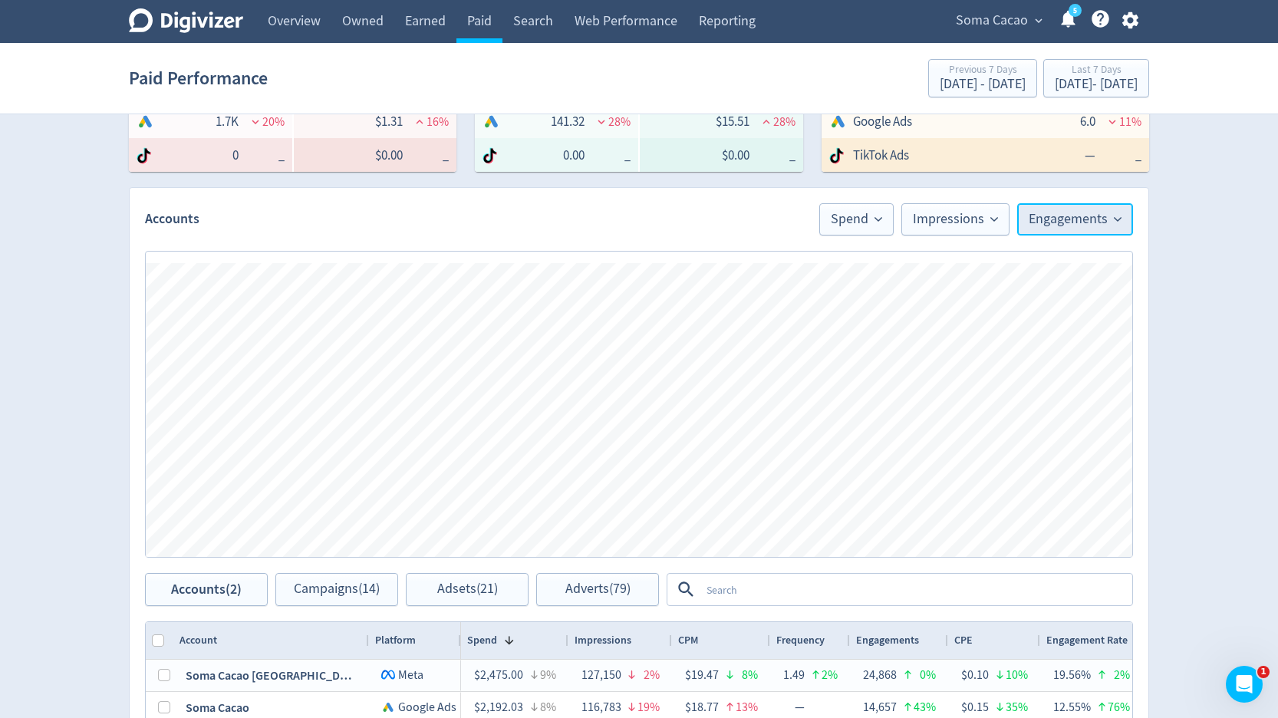
click at [1050, 219] on span "Engagements" at bounding box center [1074, 219] width 93 height 14
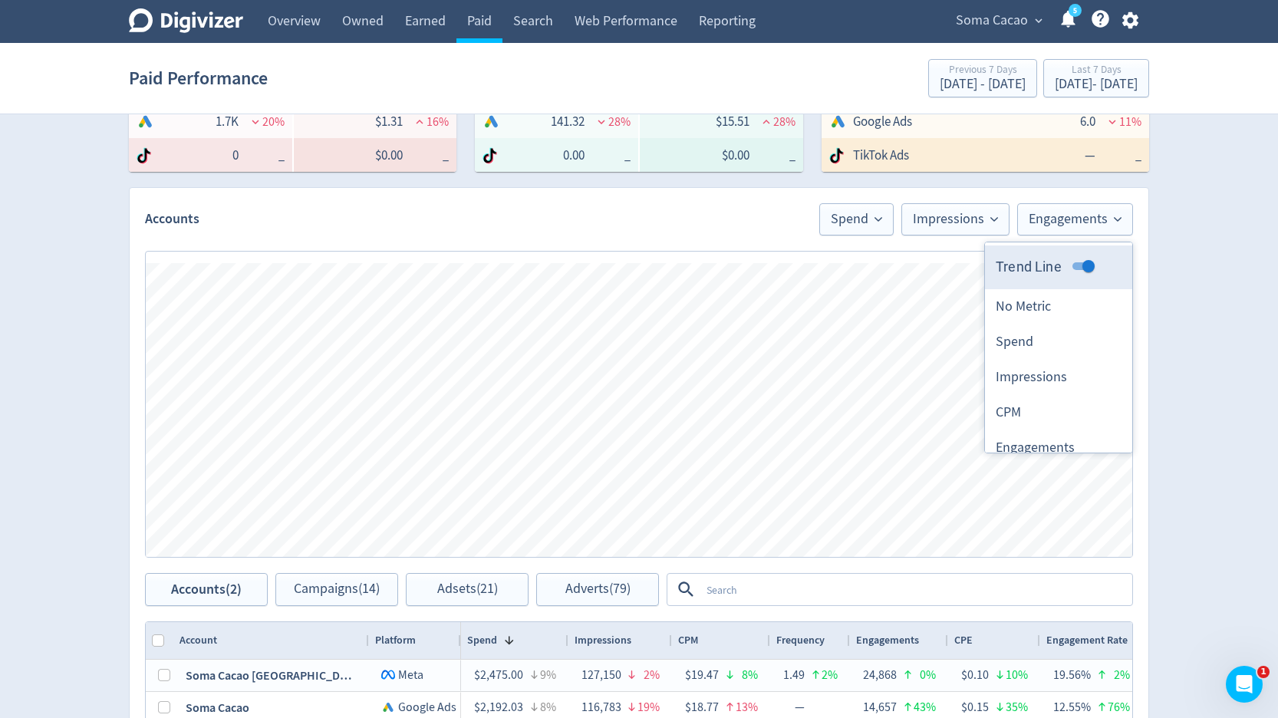
click at [1082, 268] on input "Trend Line" at bounding box center [1088, 266] width 55 height 18
checkbox input "false"
click at [959, 231] on button "Impressions" at bounding box center [955, 219] width 108 height 32
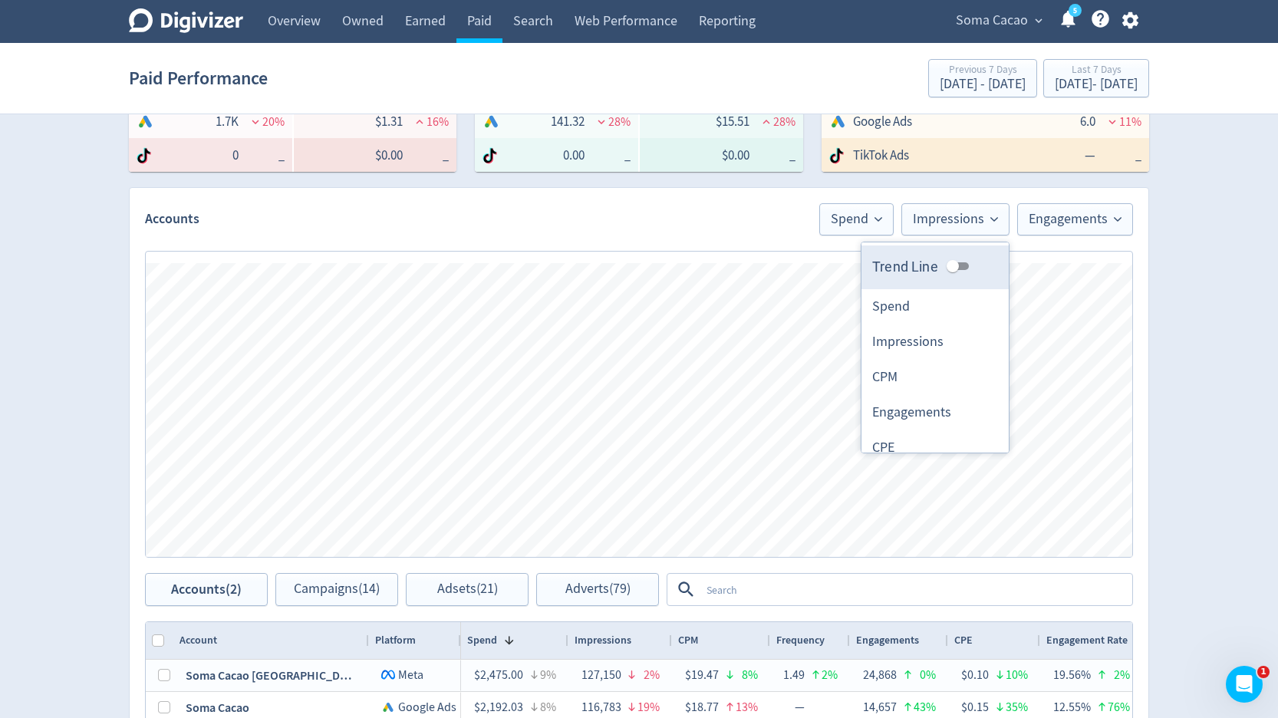
click at [965, 265] on input "Trend Line" at bounding box center [952, 266] width 55 height 18
checkbox input "true"
click at [1174, 267] on div "Digivizer Logo Mark Digivizer Logo Overview Owned Earned Paid Search Web Perfor…" at bounding box center [639, 388] width 1278 height 1453
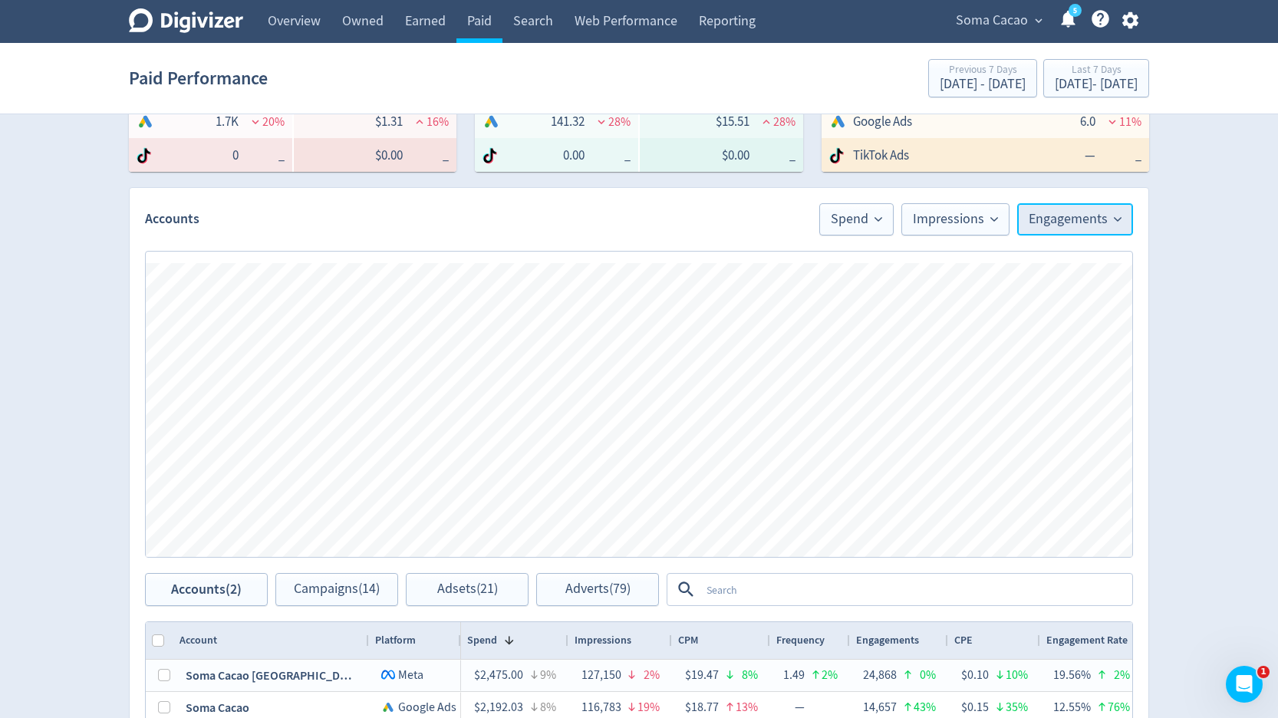
click at [1090, 216] on span "Engagements" at bounding box center [1074, 219] width 93 height 14
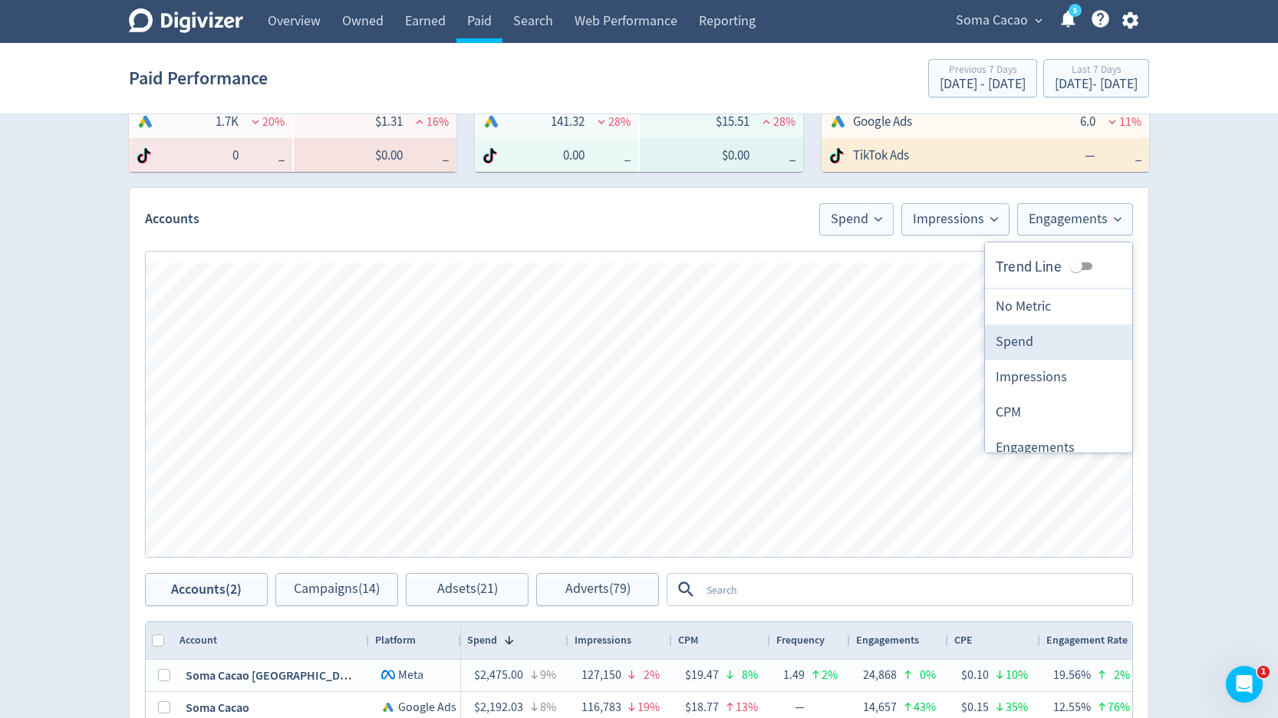
click at [1033, 336] on li "Spend" at bounding box center [1058, 341] width 147 height 35
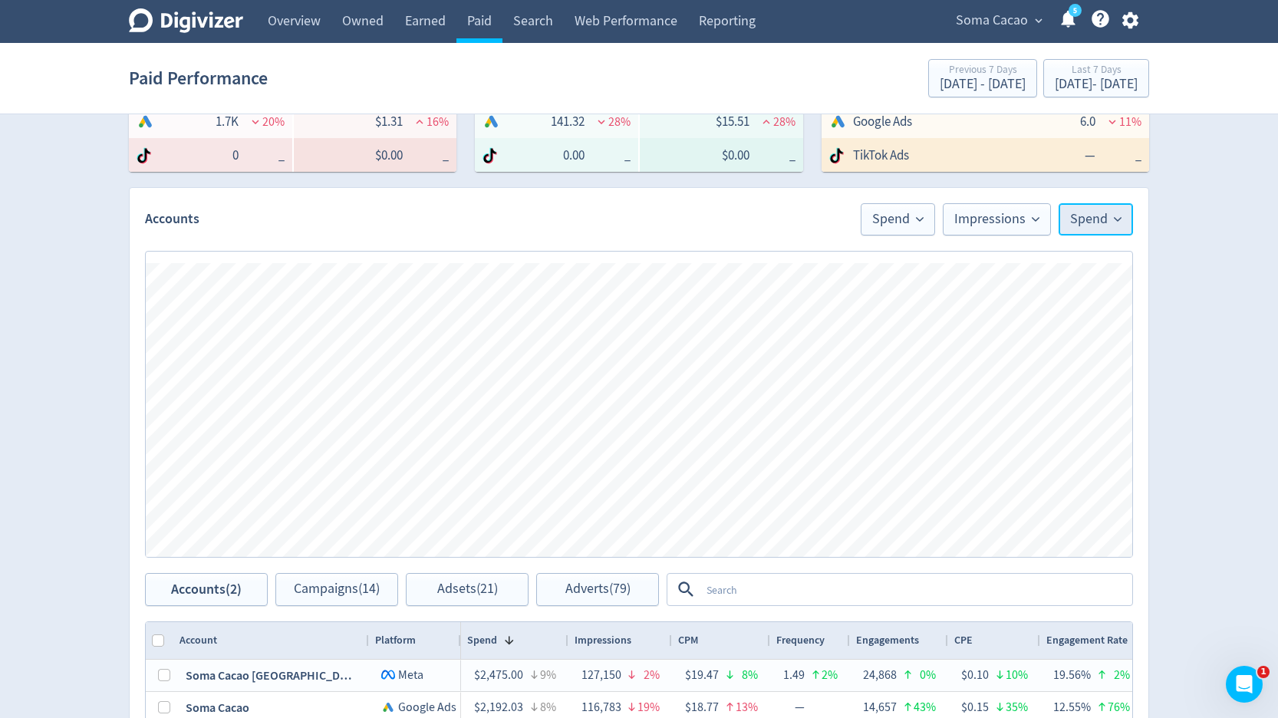
click at [1065, 225] on button "Spend" at bounding box center [1095, 219] width 74 height 32
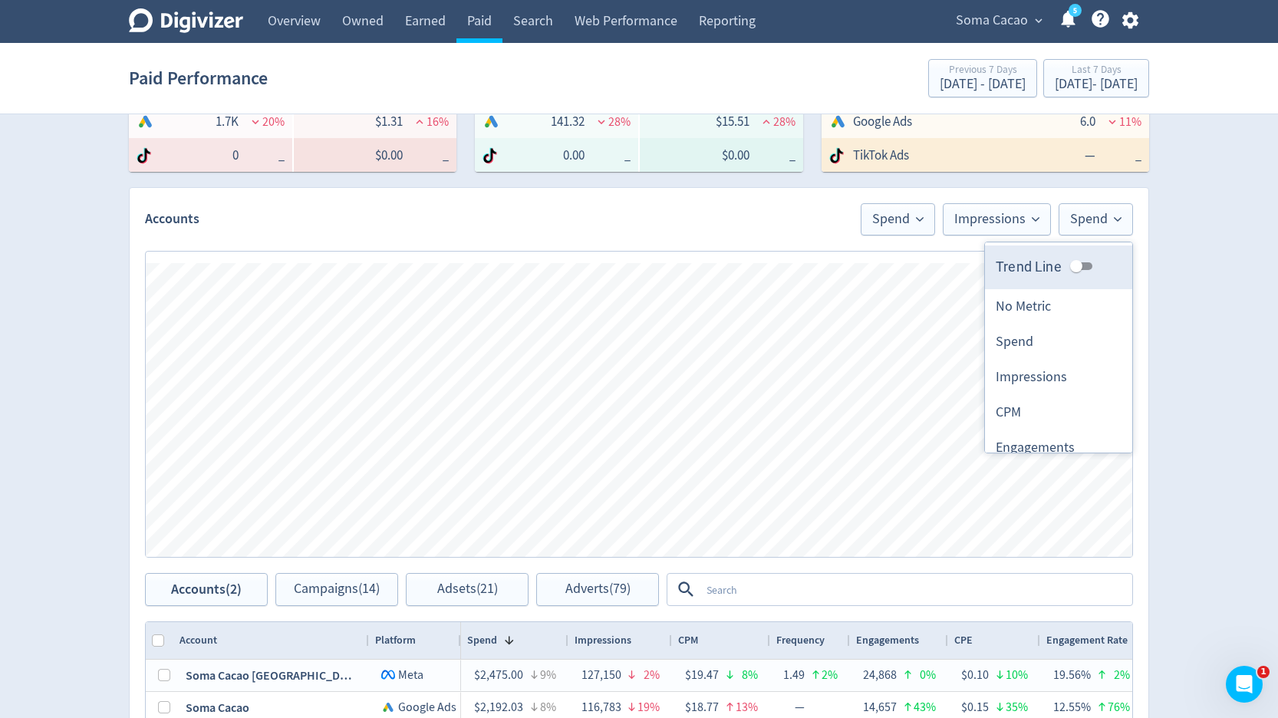
click at [1089, 264] on input "Trend Line" at bounding box center [1075, 266] width 55 height 18
checkbox input "true"
click at [1172, 301] on div "Digivizer Logo Mark Digivizer Logo Overview Owned Earned Paid Search Web Perfor…" at bounding box center [639, 388] width 1278 height 1453
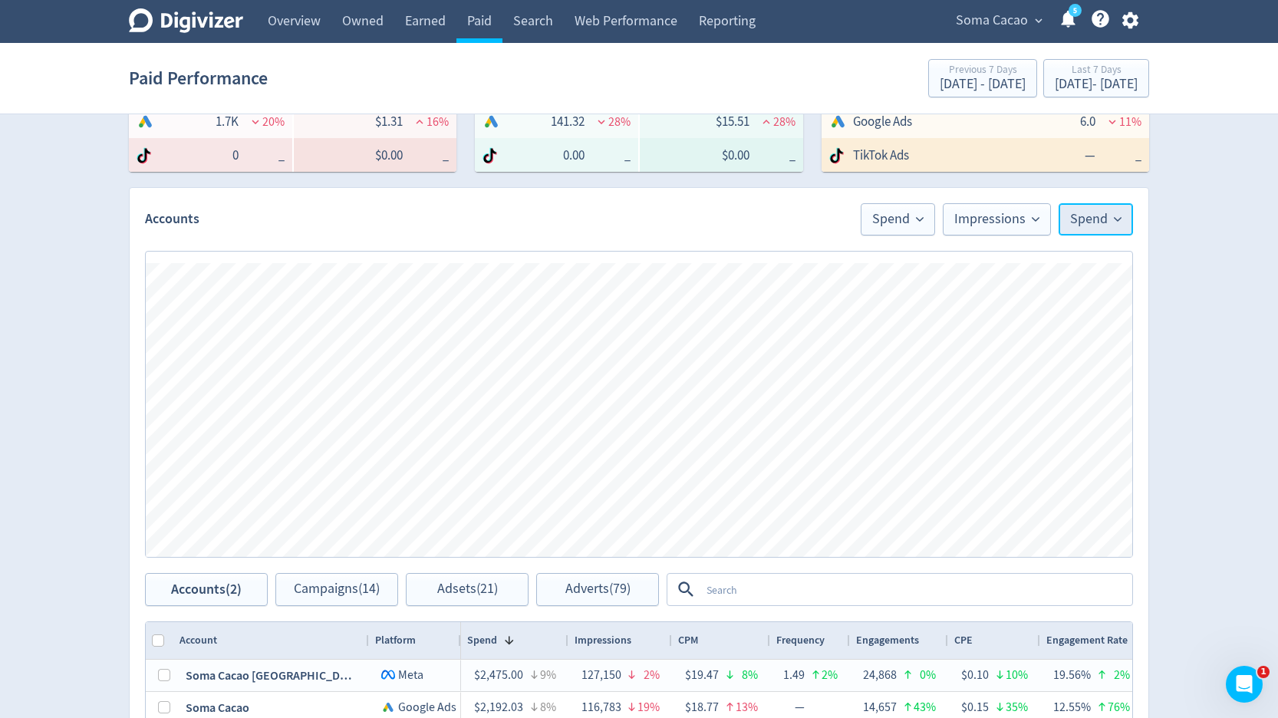
click at [1102, 223] on span "Spend" at bounding box center [1095, 219] width 51 height 14
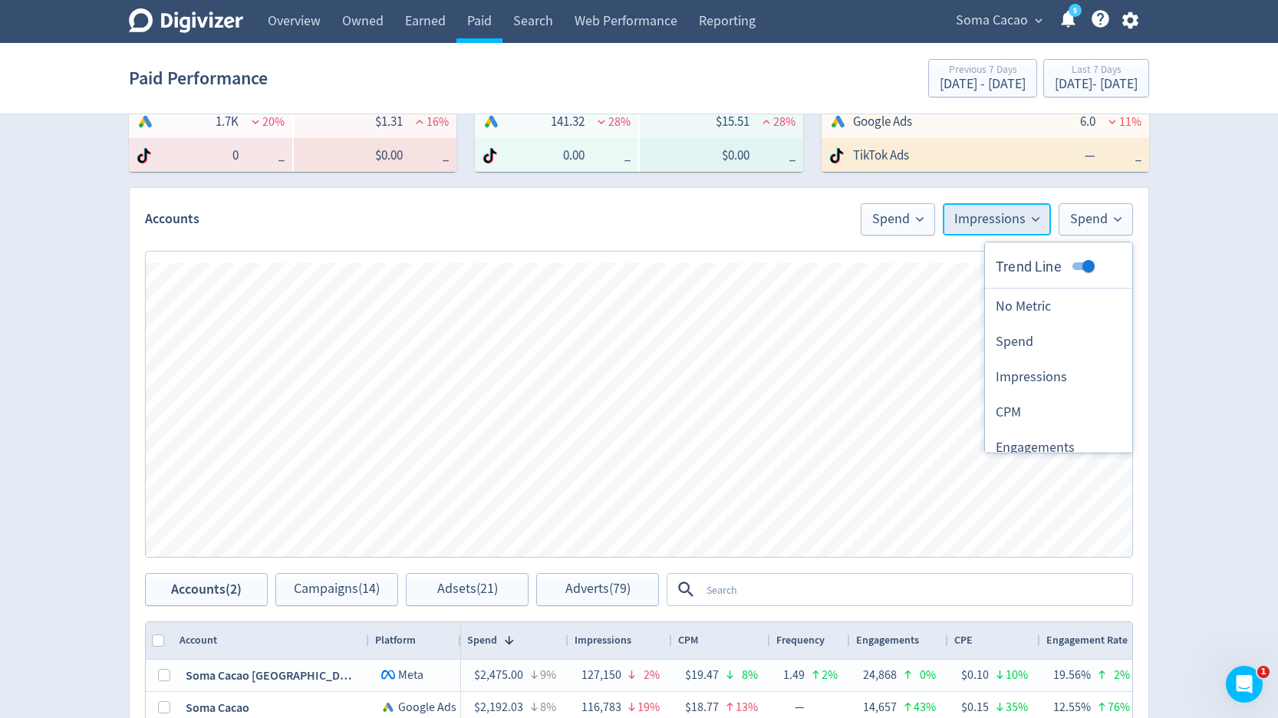
click at [1021, 216] on span "Impressions" at bounding box center [996, 219] width 85 height 14
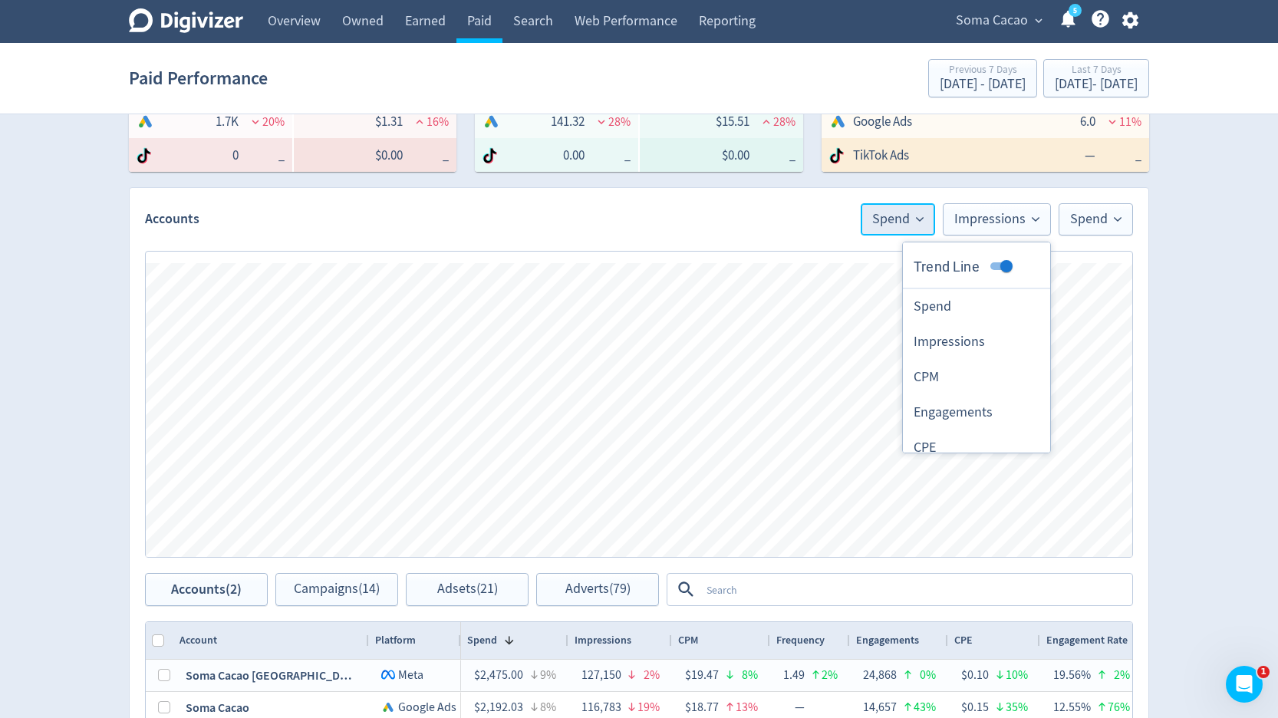
click at [922, 220] on icon at bounding box center [920, 219] width 8 height 5
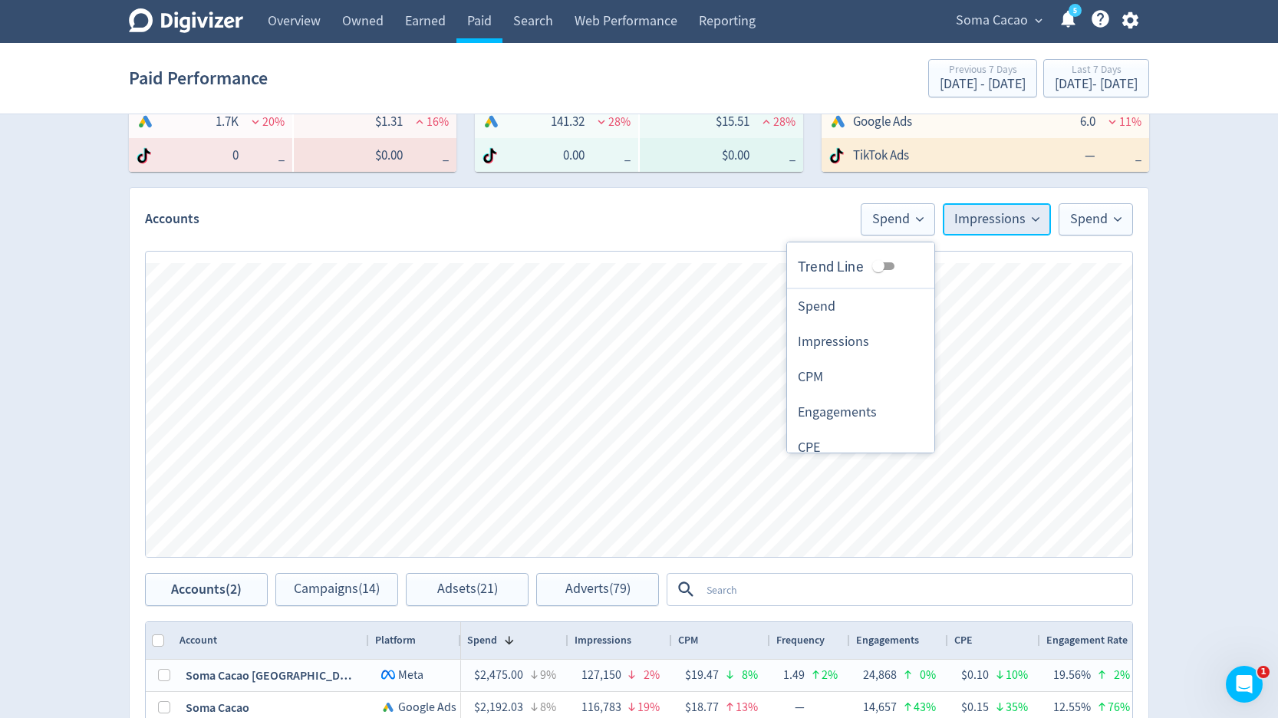
click at [964, 221] on span "Impressions" at bounding box center [996, 219] width 85 height 14
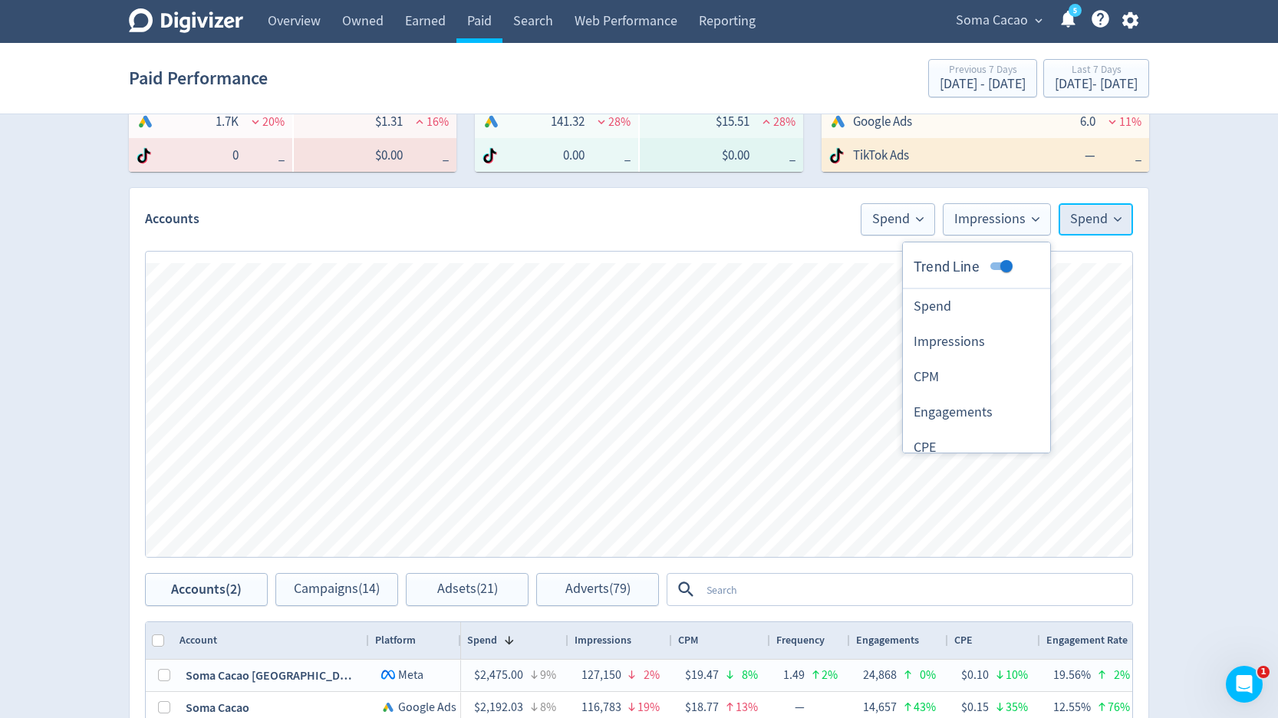
click at [1077, 222] on span "Spend" at bounding box center [1095, 219] width 51 height 14
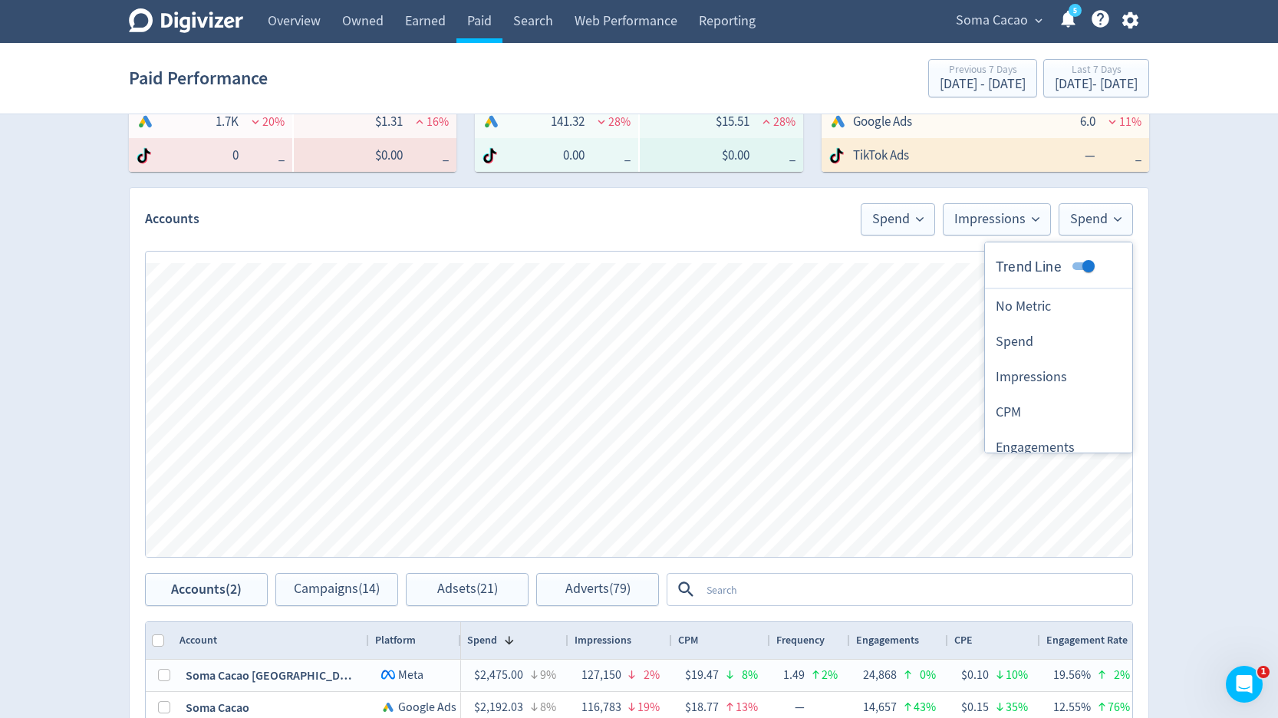
click at [1173, 292] on div "Digivizer Logo Mark Digivizer Logo Overview Owned Earned Paid Search Web Perfor…" at bounding box center [639, 388] width 1278 height 1453
click at [1118, 213] on span "Spend" at bounding box center [1095, 219] width 51 height 14
click at [1077, 267] on input "Trend Line" at bounding box center [1088, 266] width 55 height 18
checkbox input "false"
click at [1149, 280] on div "Spend $4,667.03 9 % Logo of Meta Platforms -- Graphic created by Detmar Owen * …" at bounding box center [638, 442] width 1047 height 1343
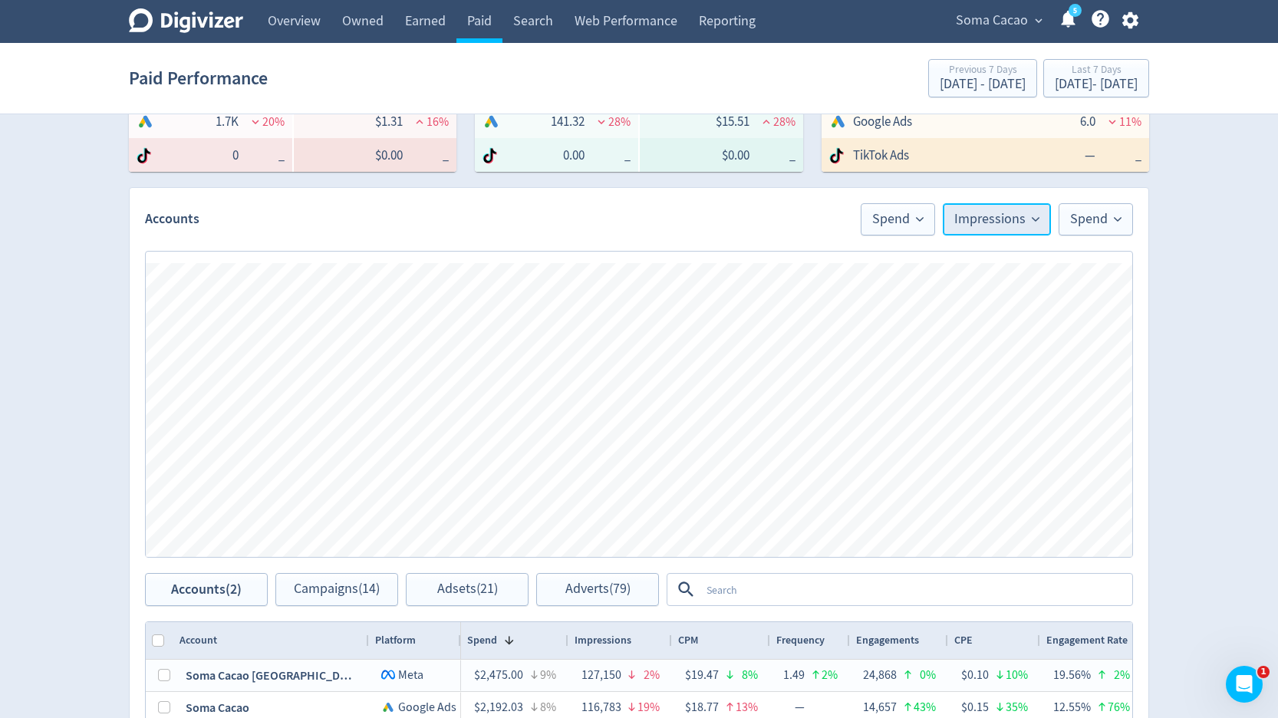
click at [1031, 229] on button "Impressions" at bounding box center [996, 219] width 108 height 32
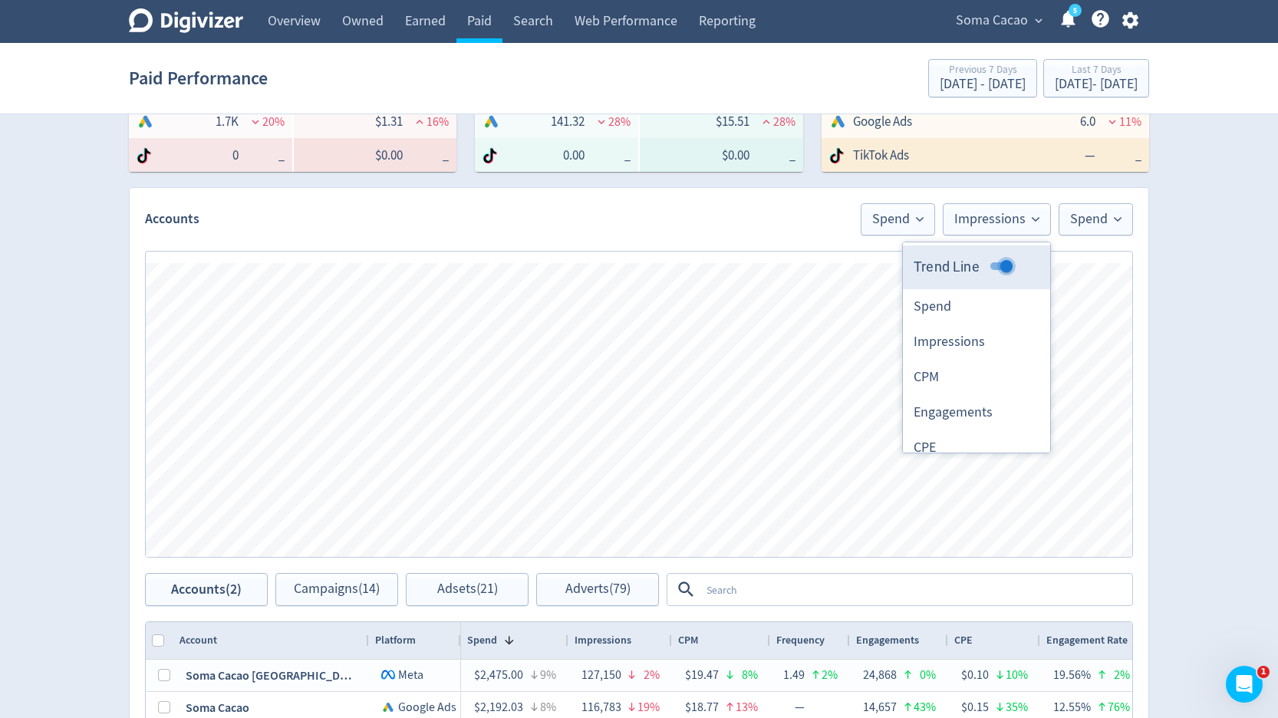
click at [999, 265] on input "Trend Line" at bounding box center [1005, 266] width 55 height 18
checkbox input "false"
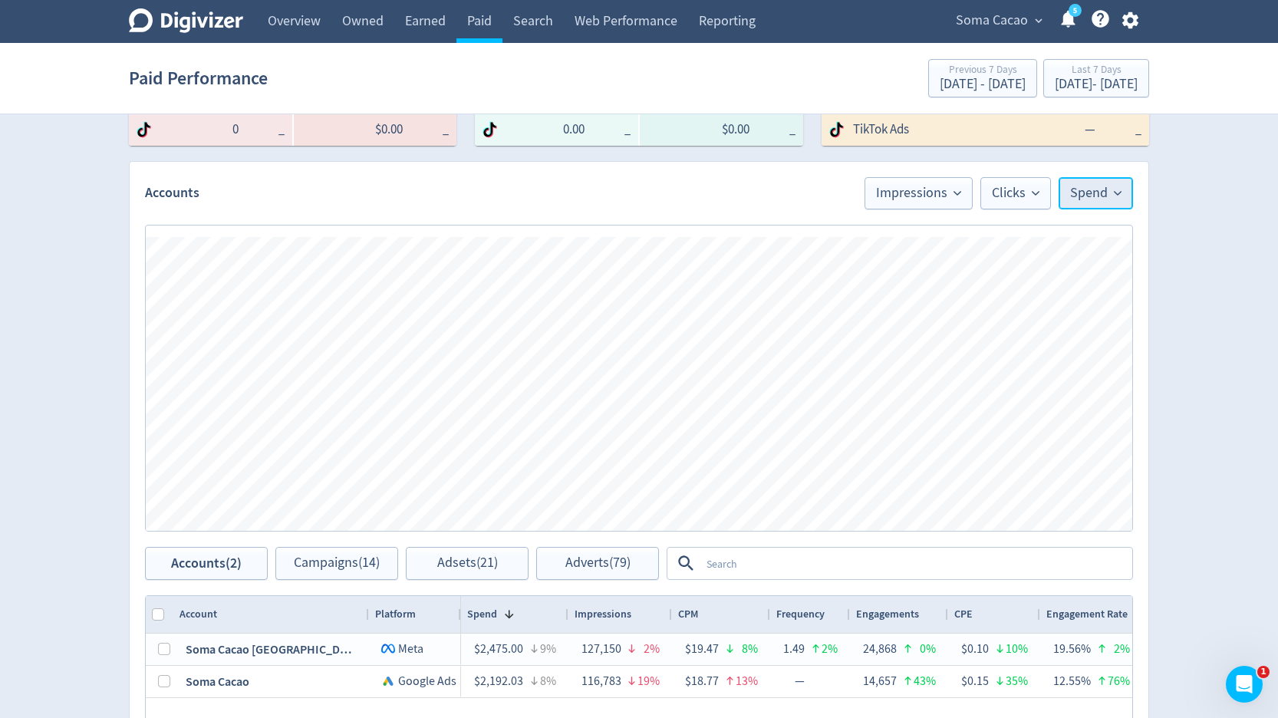
click at [1082, 202] on button "Spend" at bounding box center [1095, 193] width 74 height 32
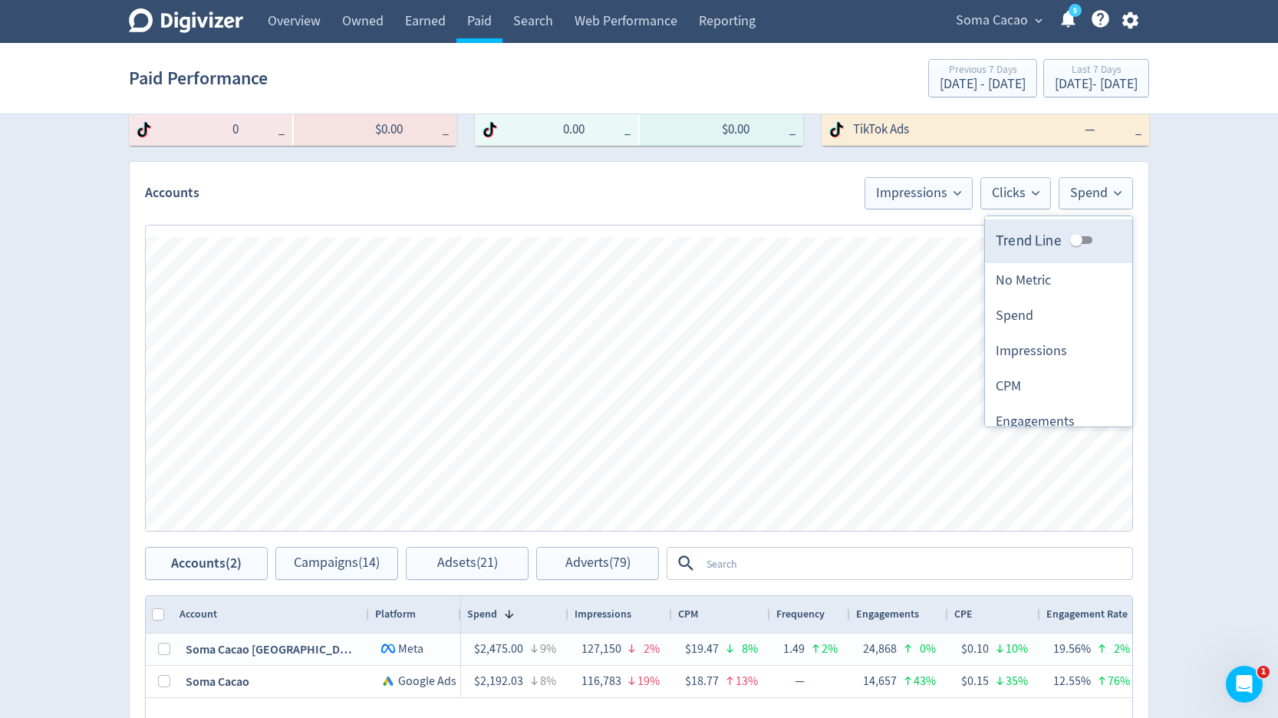
click at [1086, 244] on input "Trend Line" at bounding box center [1075, 240] width 55 height 18
click at [1080, 242] on input "Trend Line" at bounding box center [1088, 240] width 55 height 18
checkbox input "false"
click at [1037, 205] on button "Clicks" at bounding box center [1015, 193] width 71 height 32
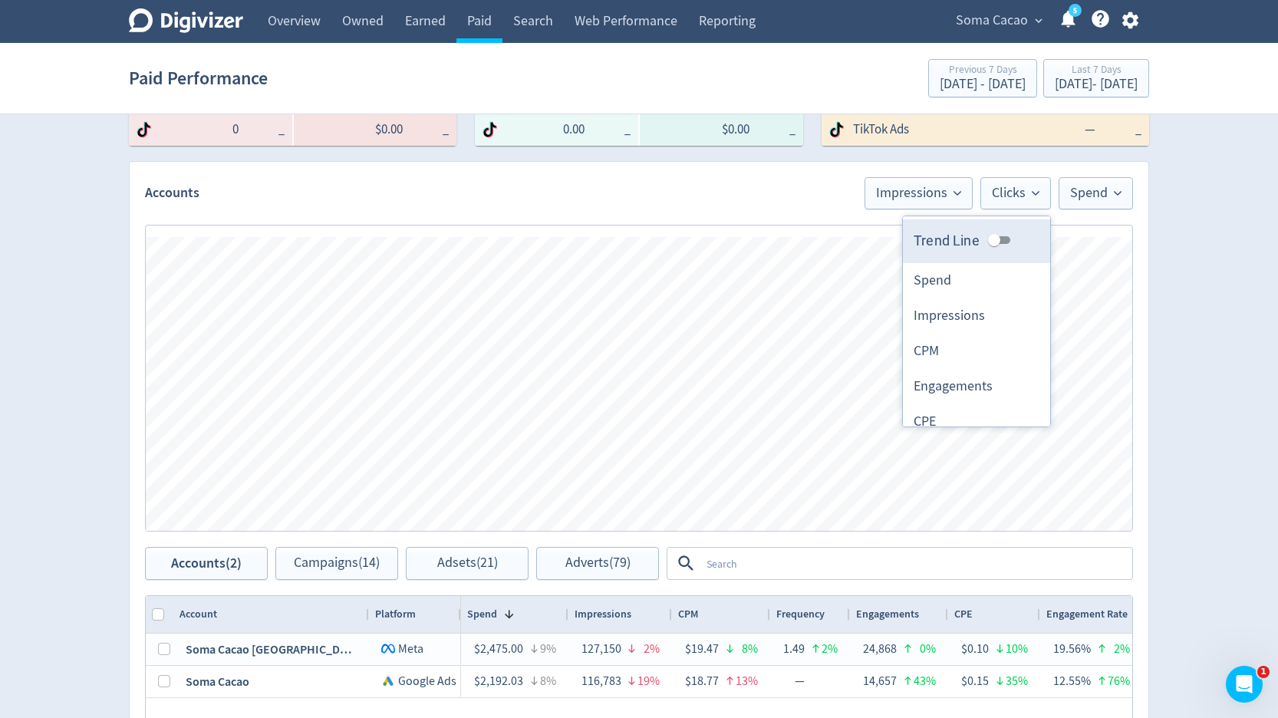
click at [1010, 239] on input "Trend Line" at bounding box center [993, 240] width 55 height 18
click at [1010, 239] on input "Trend Line" at bounding box center [1005, 240] width 55 height 18
checkbox input "false"
click at [954, 204] on button "Impressions" at bounding box center [918, 193] width 108 height 32
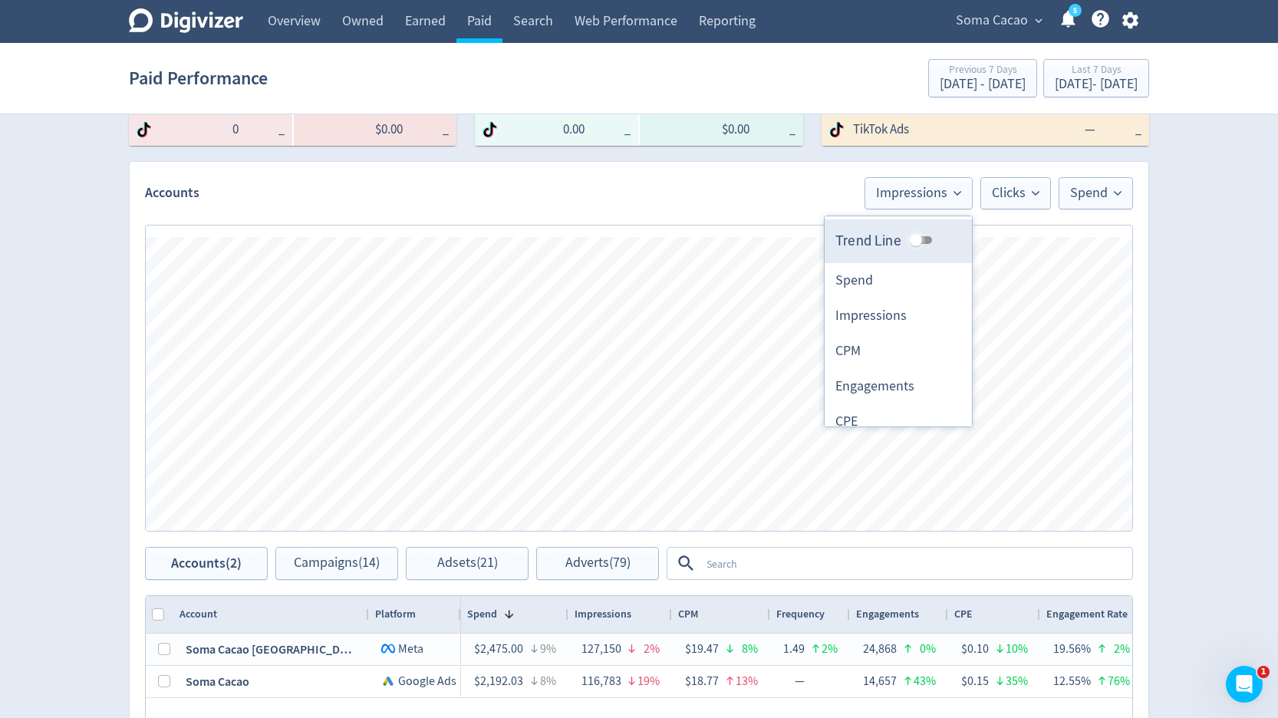
click at [932, 235] on input "Trend Line" at bounding box center [915, 240] width 55 height 18
click at [921, 238] on input "Trend Line" at bounding box center [927, 240] width 55 height 18
click at [930, 239] on input "Trend Line" at bounding box center [915, 240] width 55 height 18
click at [919, 241] on input "Trend Line" at bounding box center [927, 240] width 55 height 18
checkbox input "false"
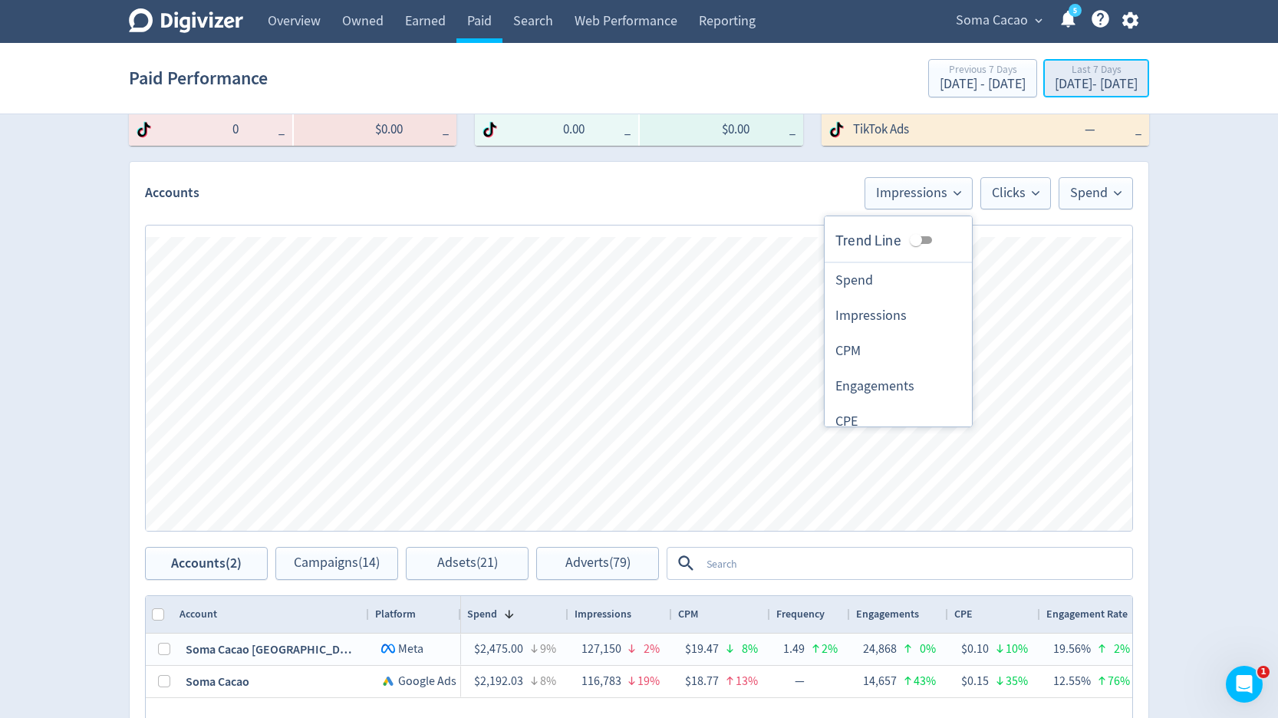
click at [1095, 85] on div "Aug 28, 2025 - Sep 3, 2025" at bounding box center [1095, 84] width 83 height 14
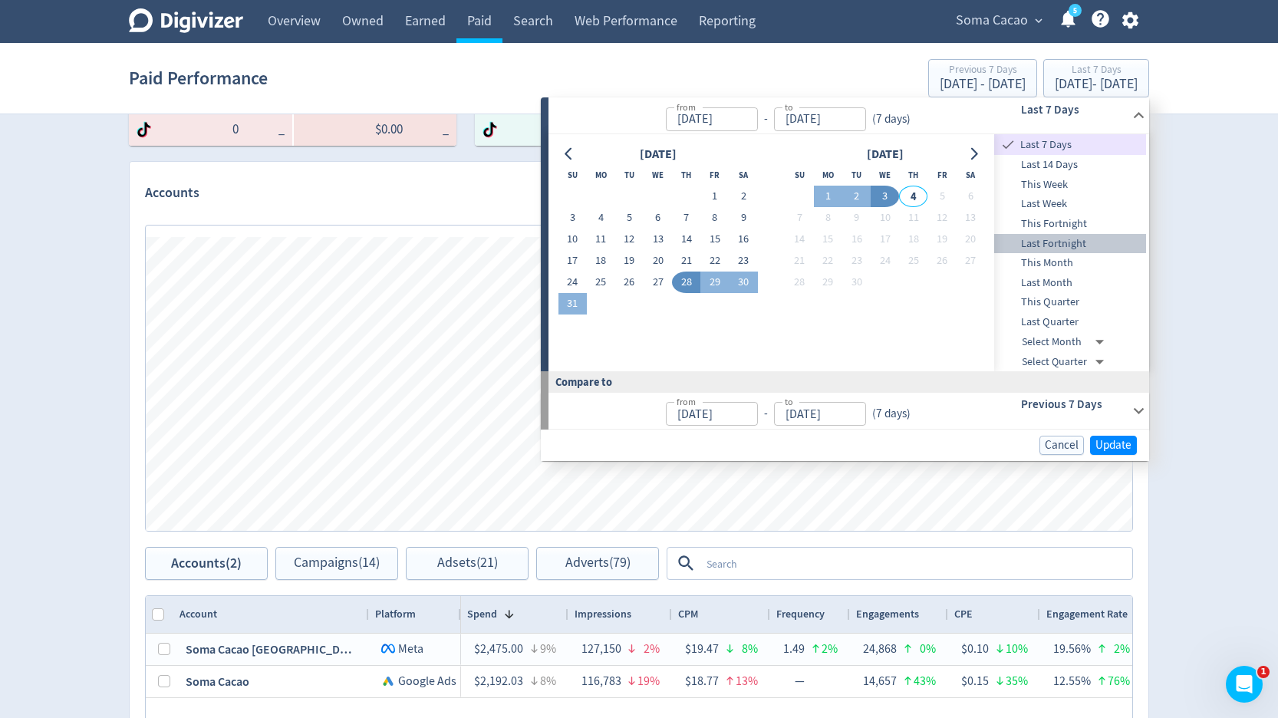
click at [1073, 240] on span "Last Fortnight" at bounding box center [1070, 243] width 152 height 17
type input "Aug 17, 2025"
type input "Aug 30, 2025"
type input "Aug 03, 2025"
type input "Aug 16, 2025"
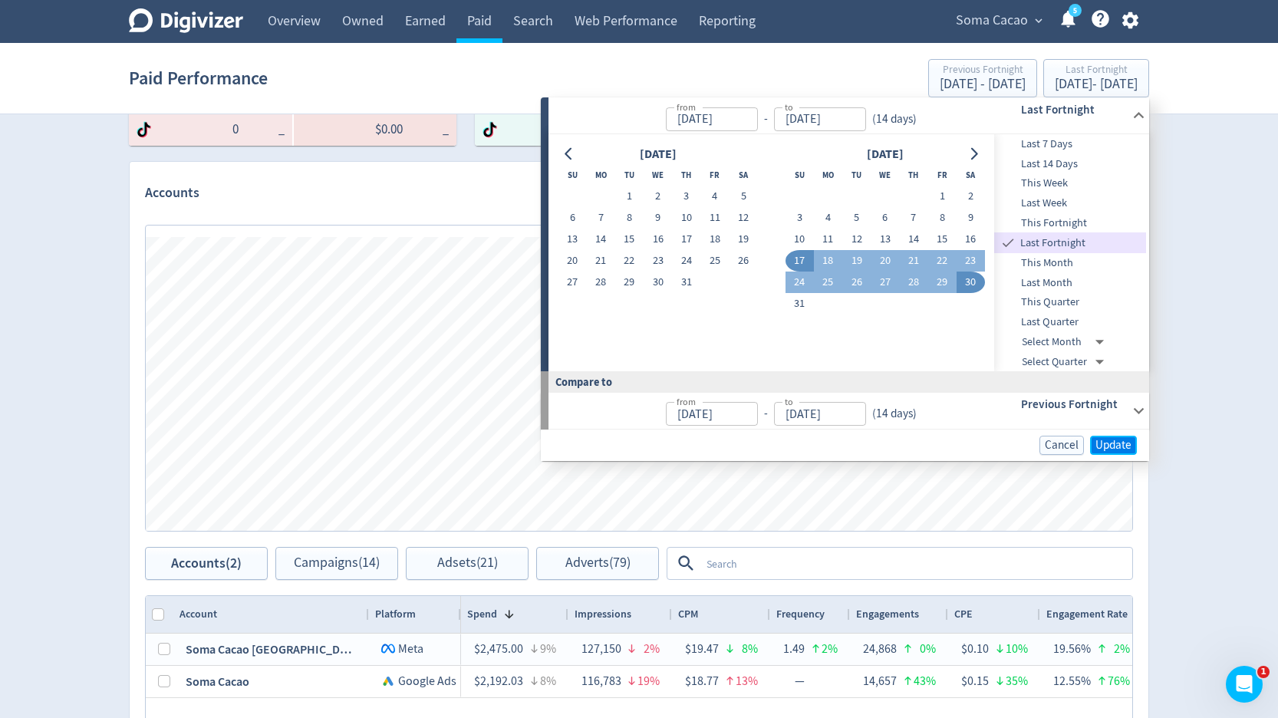
click at [1124, 451] on span "Update" at bounding box center [1113, 445] width 36 height 12
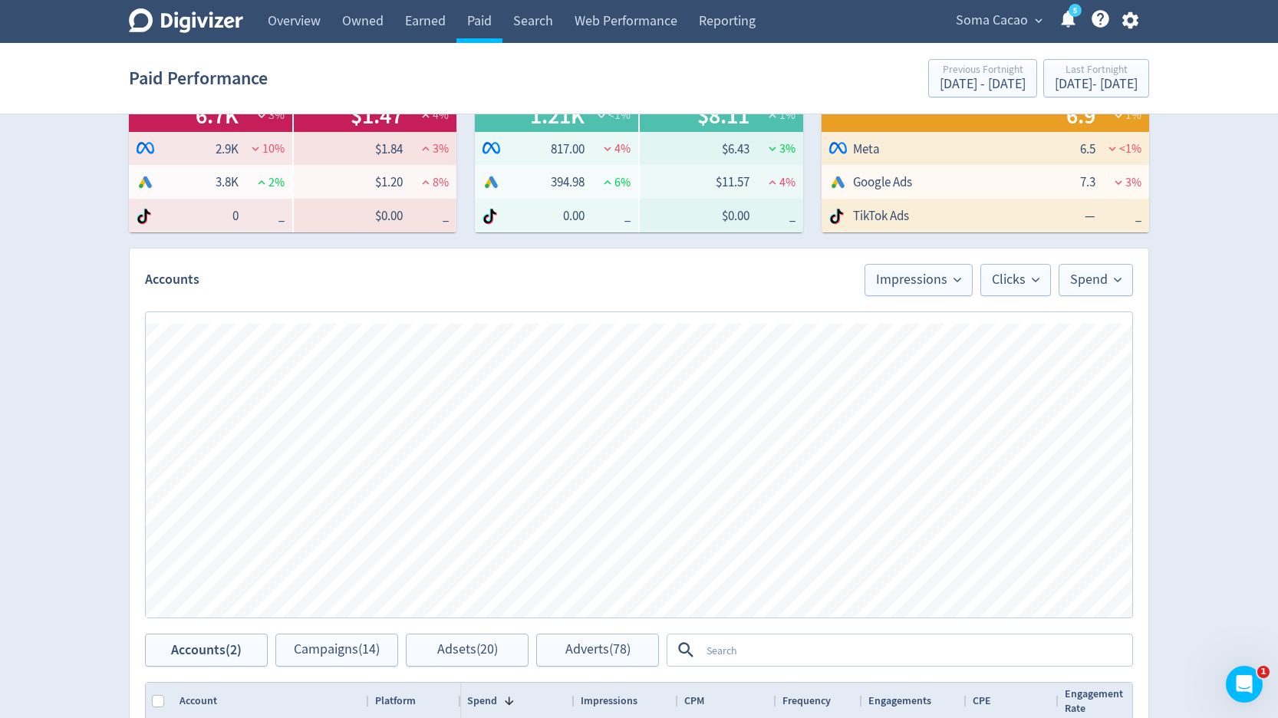
scroll to position [333, 0]
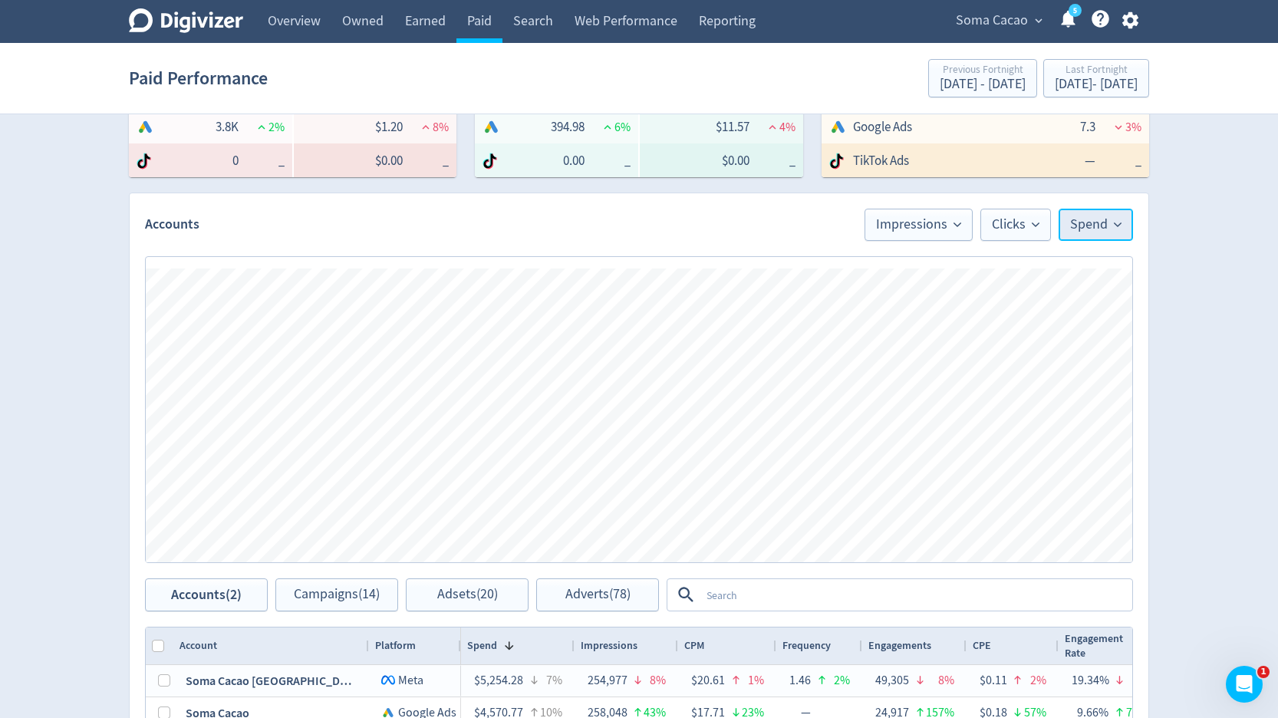
click at [1090, 232] on span "Spend" at bounding box center [1095, 225] width 51 height 14
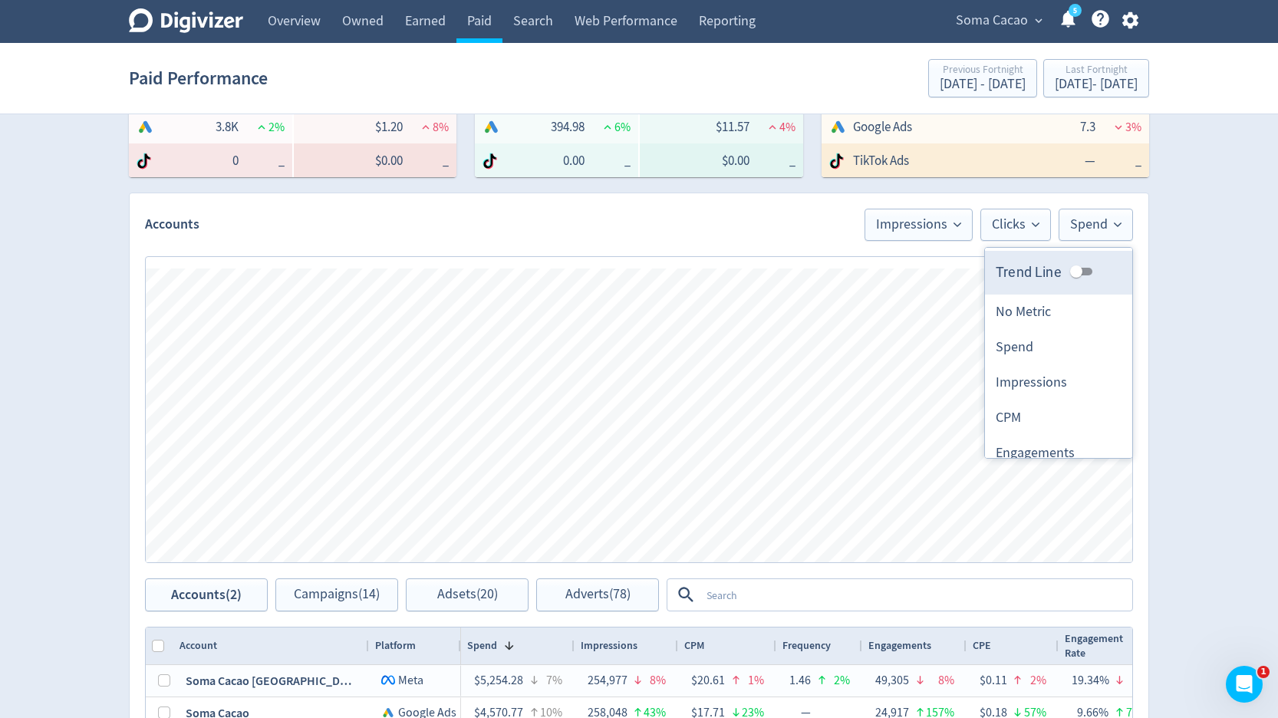
click at [1085, 271] on input "Trend Line" at bounding box center [1075, 271] width 55 height 18
click at [1085, 271] on input "Trend Line" at bounding box center [1088, 271] width 55 height 18
checkbox input "false"
click at [952, 237] on button "Impressions" at bounding box center [918, 225] width 108 height 32
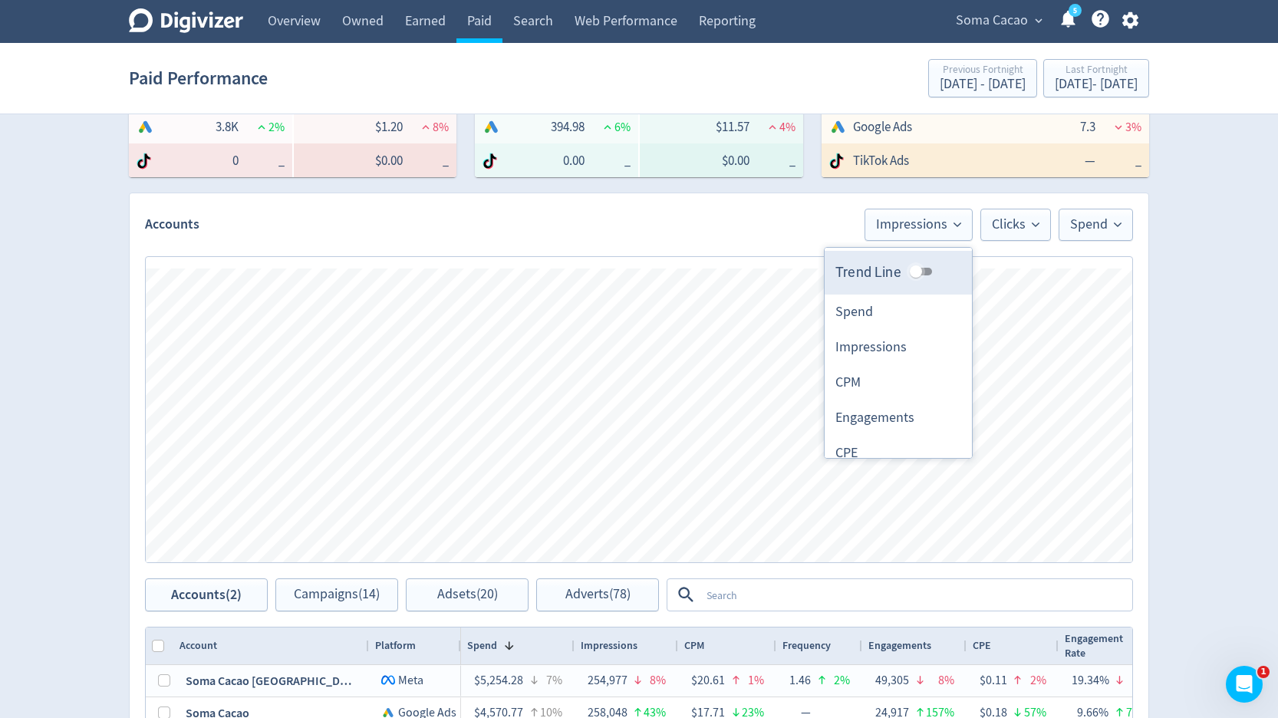
click at [927, 271] on input "Trend Line" at bounding box center [915, 271] width 55 height 18
click at [927, 271] on input "Trend Line" at bounding box center [927, 271] width 55 height 18
checkbox input "false"
click at [992, 236] on button "Clicks" at bounding box center [1015, 225] width 71 height 32
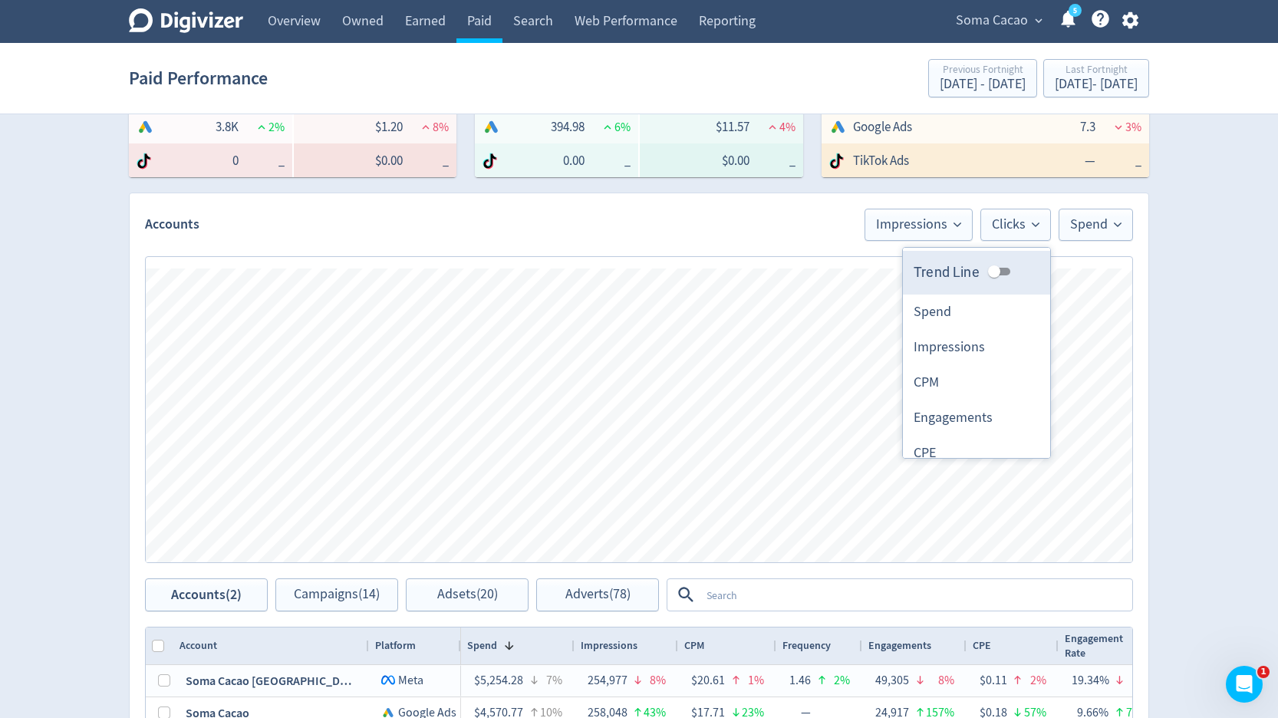
click at [1008, 269] on input "Trend Line" at bounding box center [993, 271] width 55 height 18
click at [1008, 269] on input "Trend Line" at bounding box center [1005, 271] width 55 height 18
checkbox input "false"
click at [1090, 231] on span "Spend" at bounding box center [1095, 225] width 51 height 14
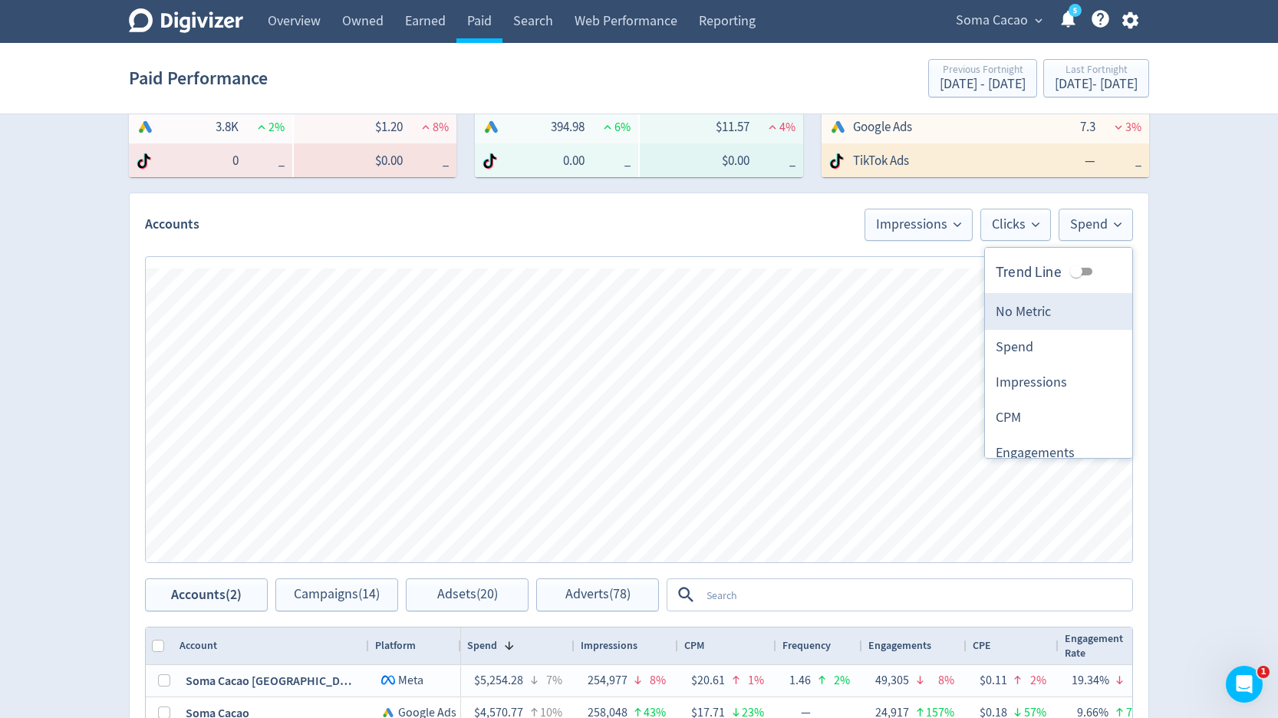
click at [1054, 307] on li "No Metric" at bounding box center [1058, 311] width 147 height 35
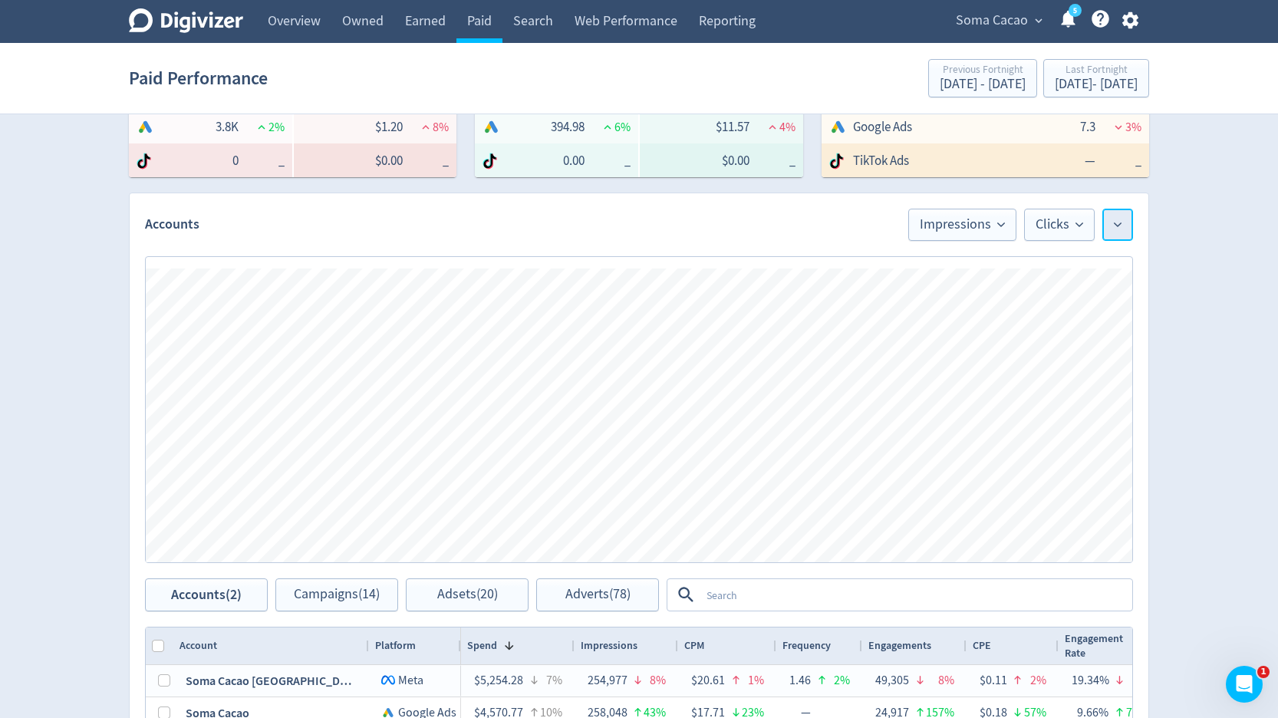
click at [1120, 215] on button at bounding box center [1117, 225] width 31 height 32
click at [1087, 271] on input "Trend Line" at bounding box center [1075, 271] width 55 height 18
checkbox input "true"
click at [1057, 342] on li "Spend" at bounding box center [1058, 347] width 147 height 35
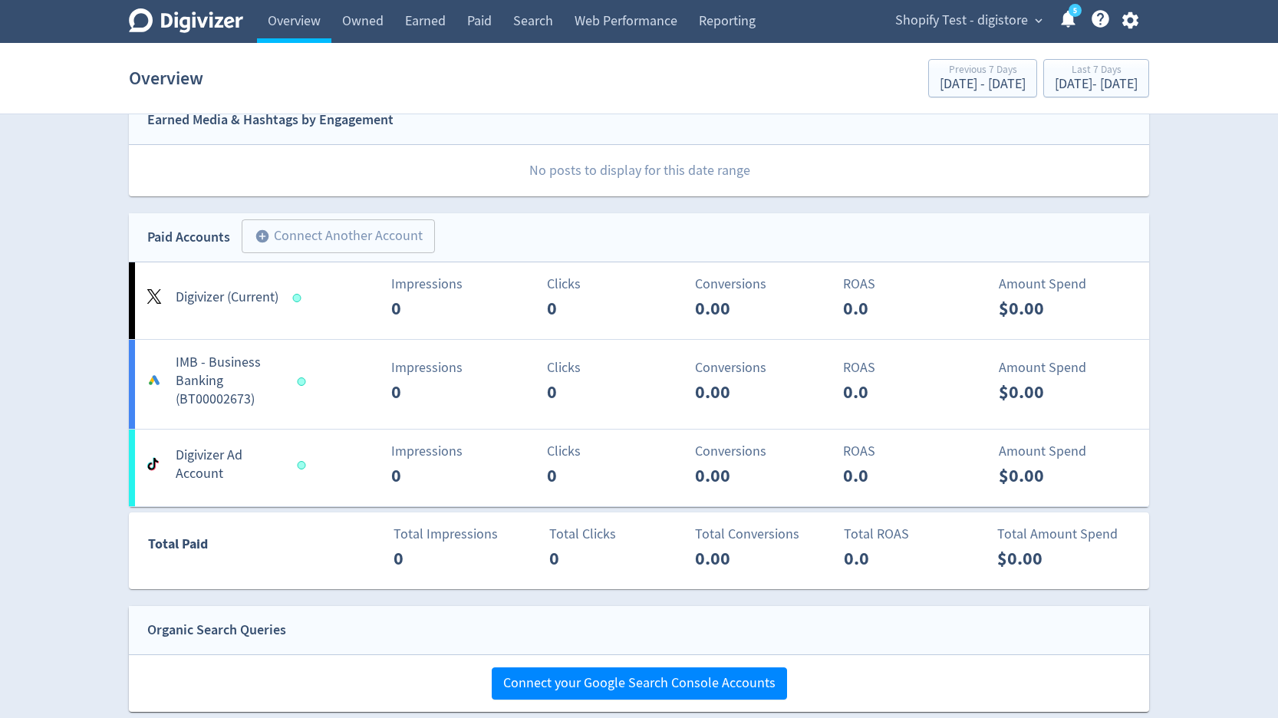
scroll to position [597, 0]
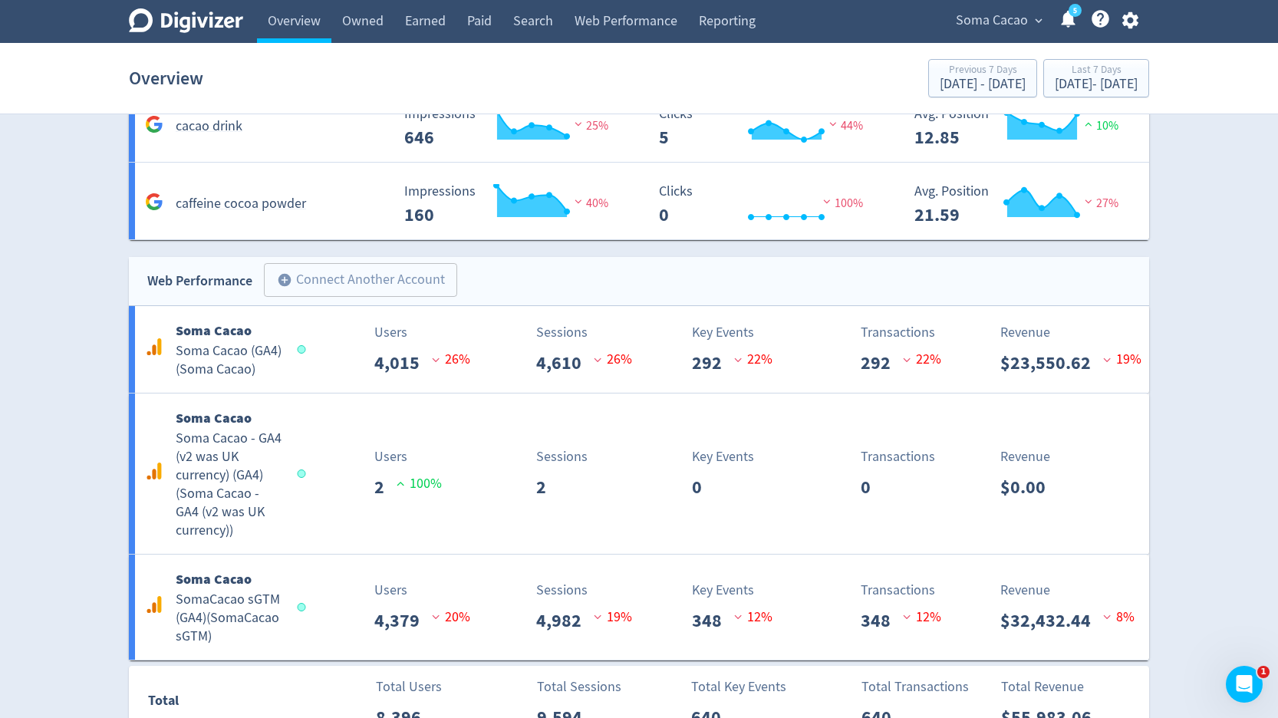
scroll to position [1642, 0]
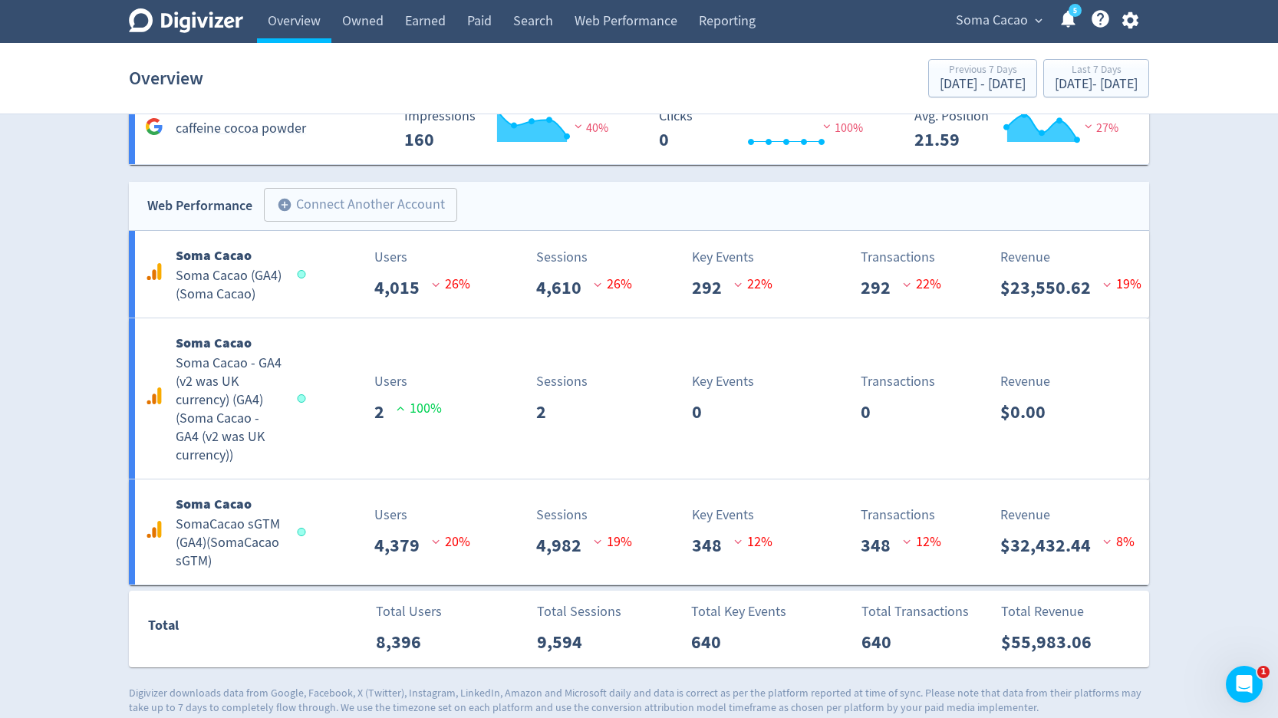
click at [964, 25] on span "Soma Cacao" at bounding box center [991, 20] width 72 height 25
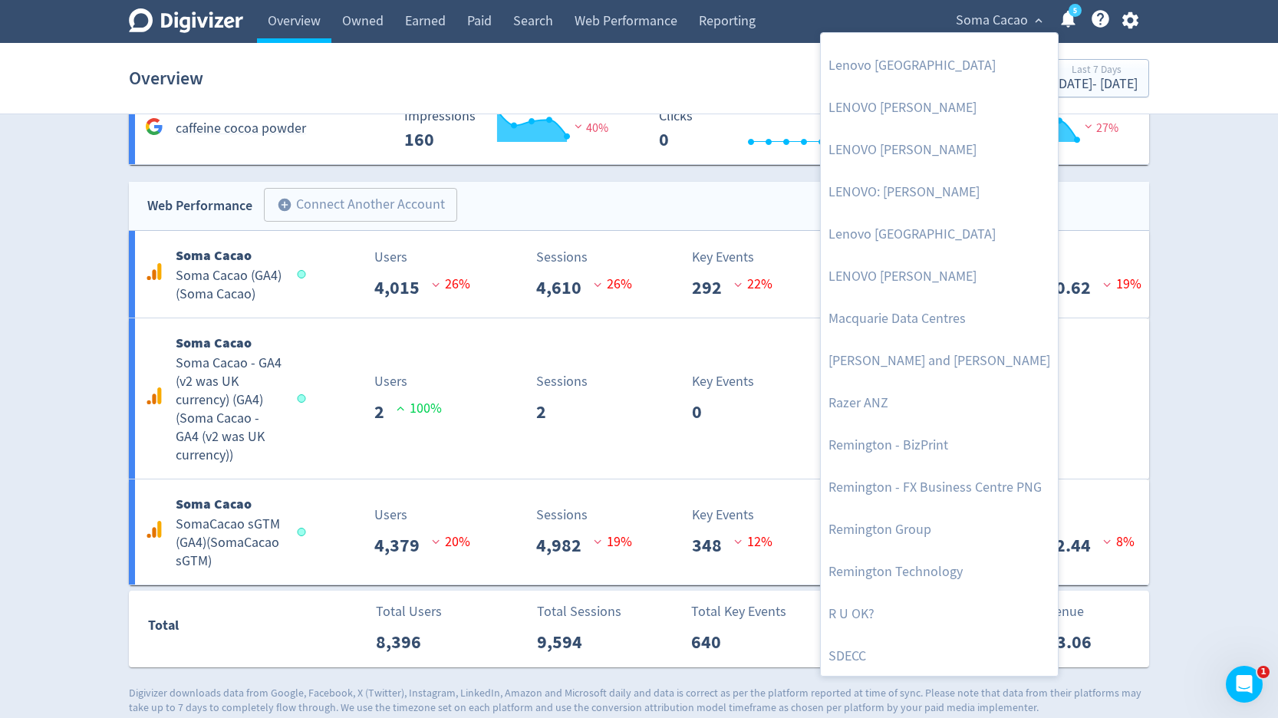
scroll to position [1720, 0]
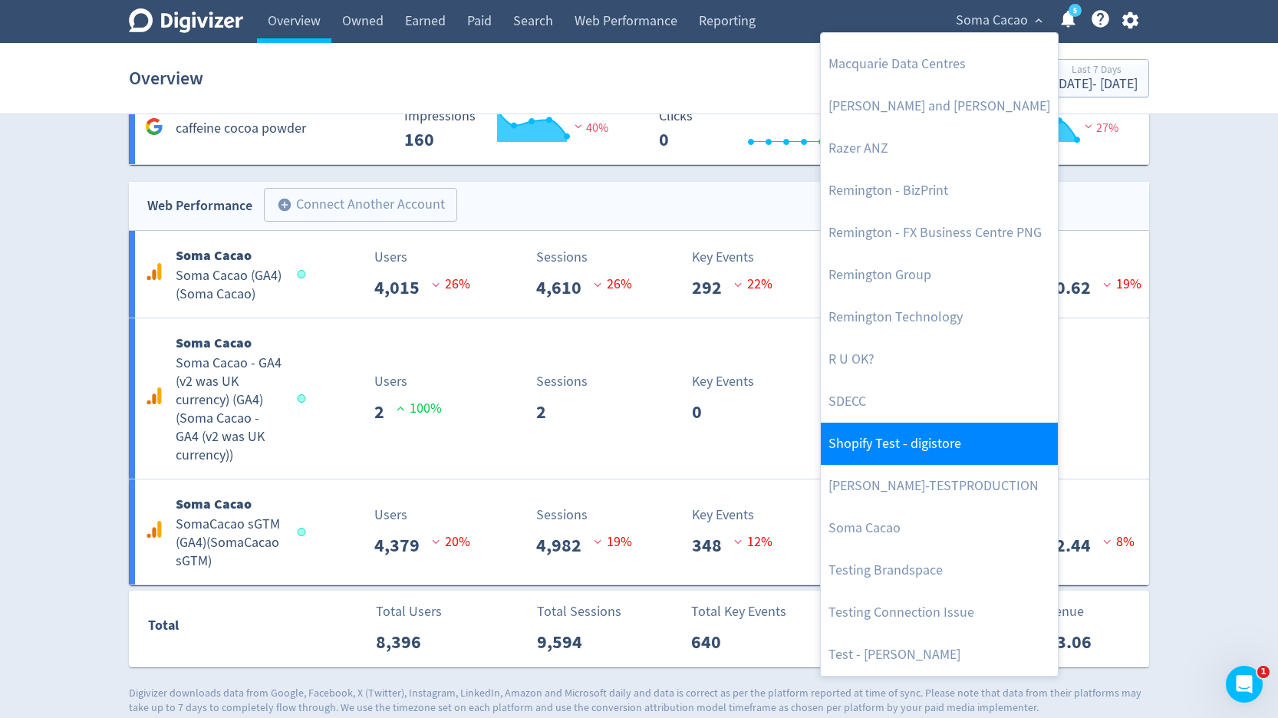
click at [916, 437] on link "Shopify Test - digistore" at bounding box center [938, 444] width 237 height 42
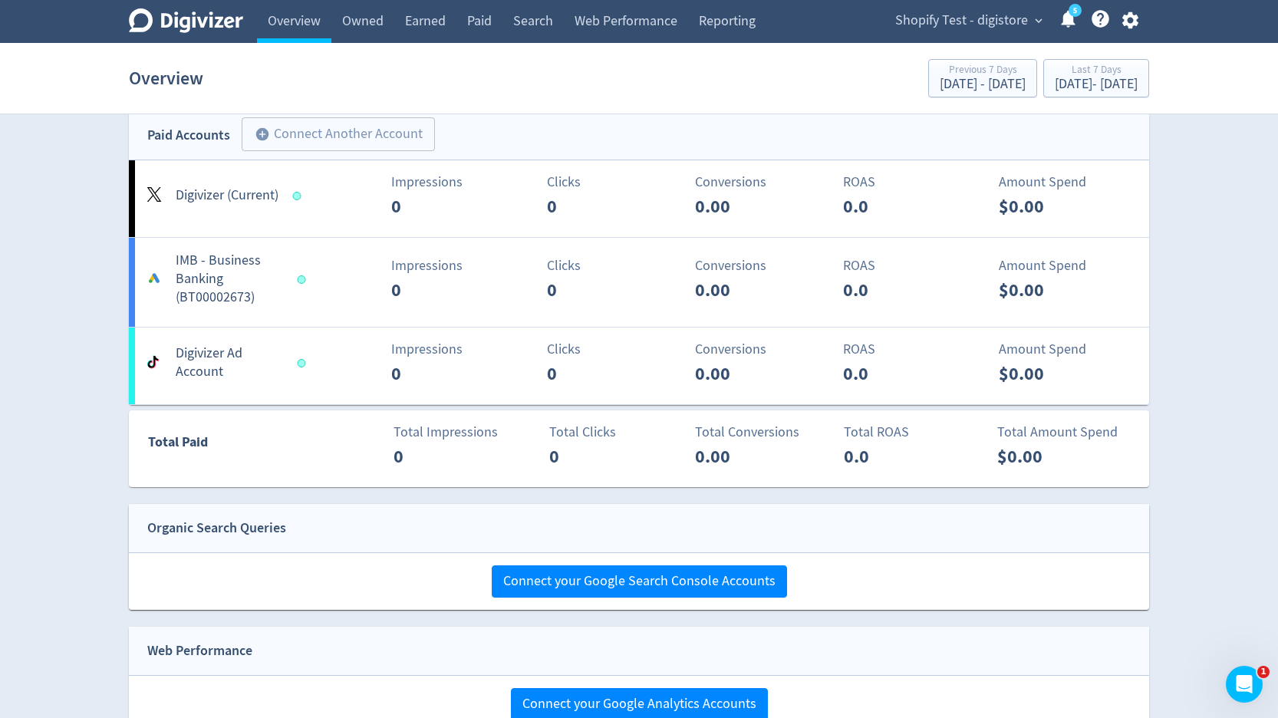
scroll to position [510, 0]
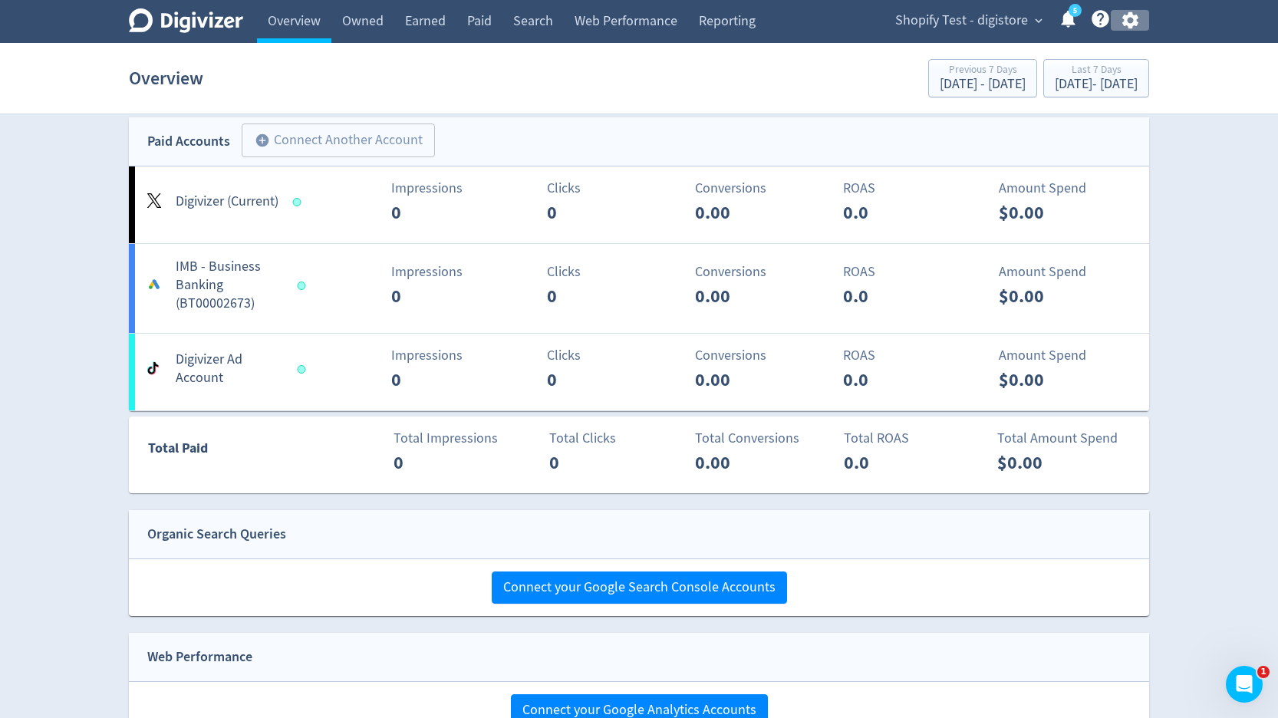
click at [1127, 20] on icon "button" at bounding box center [1130, 20] width 21 height 21
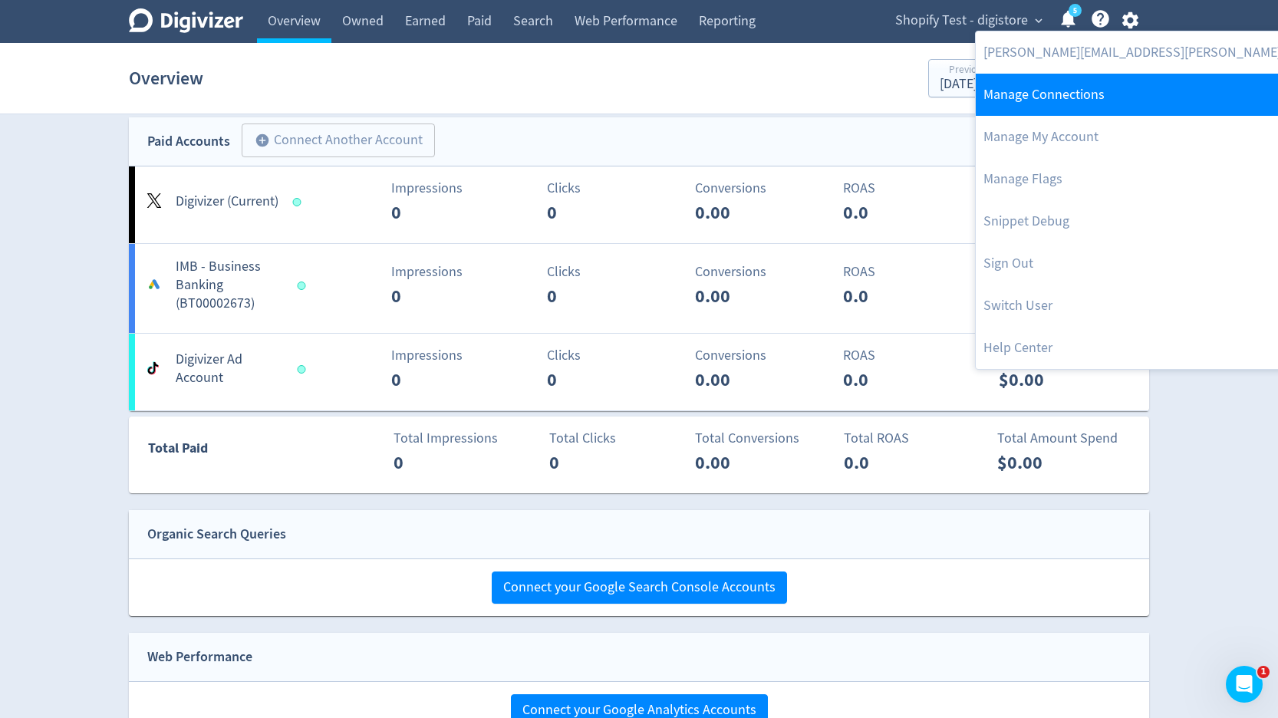
click at [1088, 94] on link "Manage Connections" at bounding box center [1179, 95] width 409 height 42
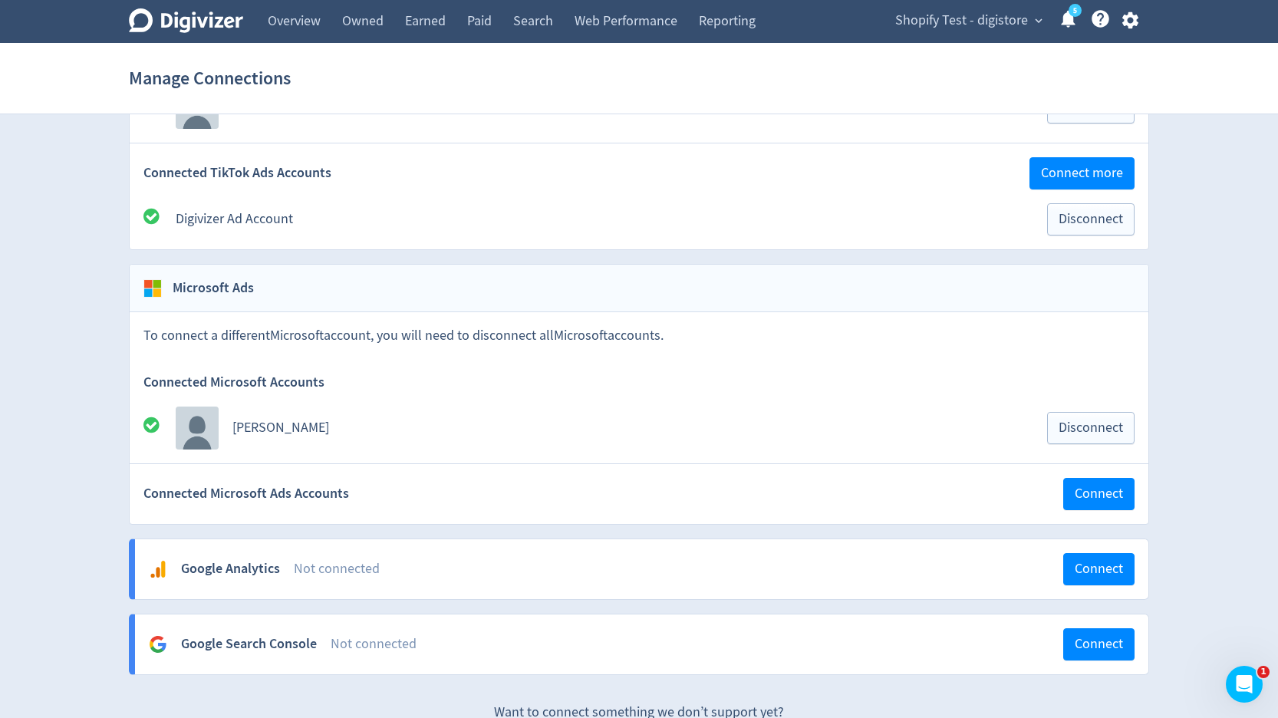
scroll to position [1727, 0]
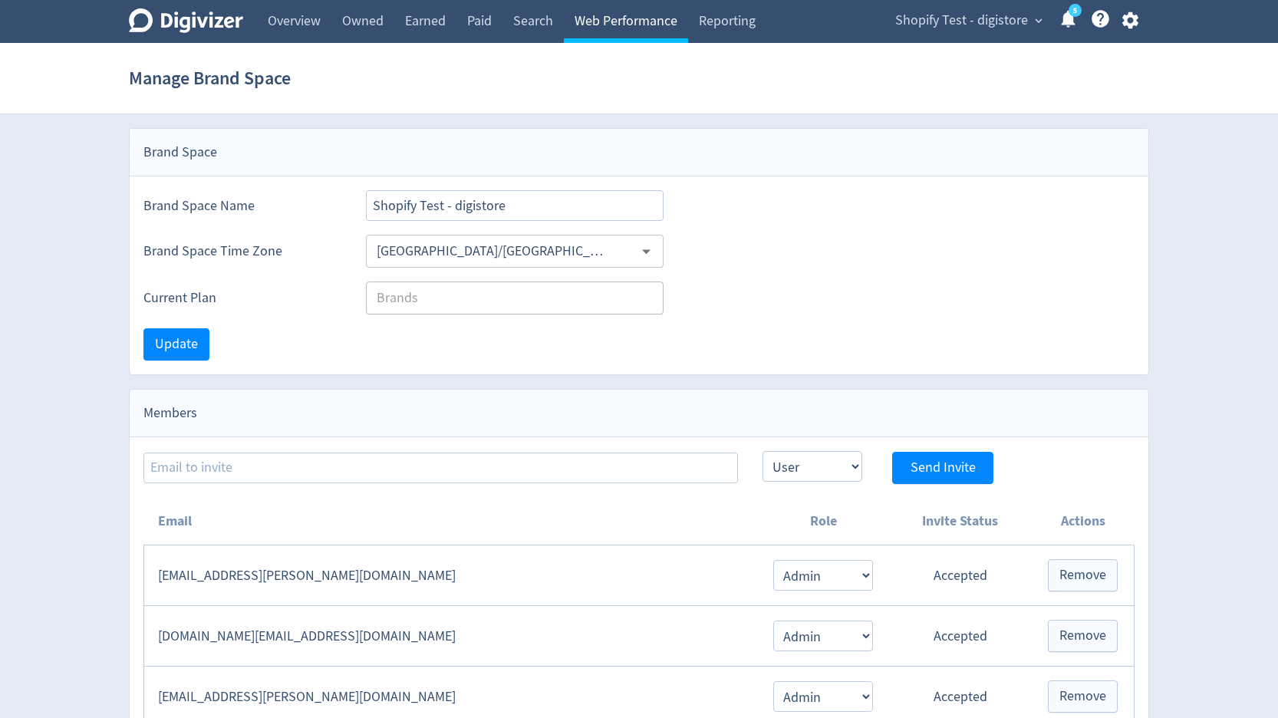
click at [629, 31] on link "Web Performance" at bounding box center [626, 21] width 124 height 43
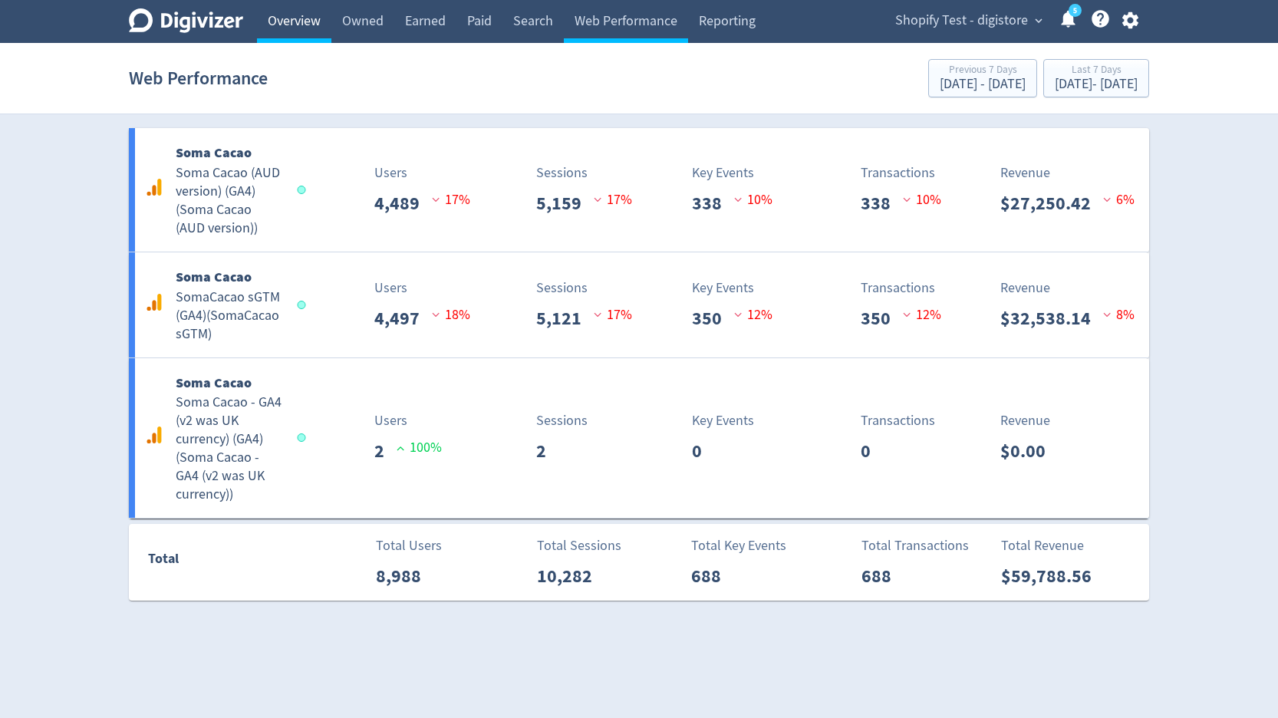
click at [296, 21] on link "Overview" at bounding box center [294, 21] width 74 height 43
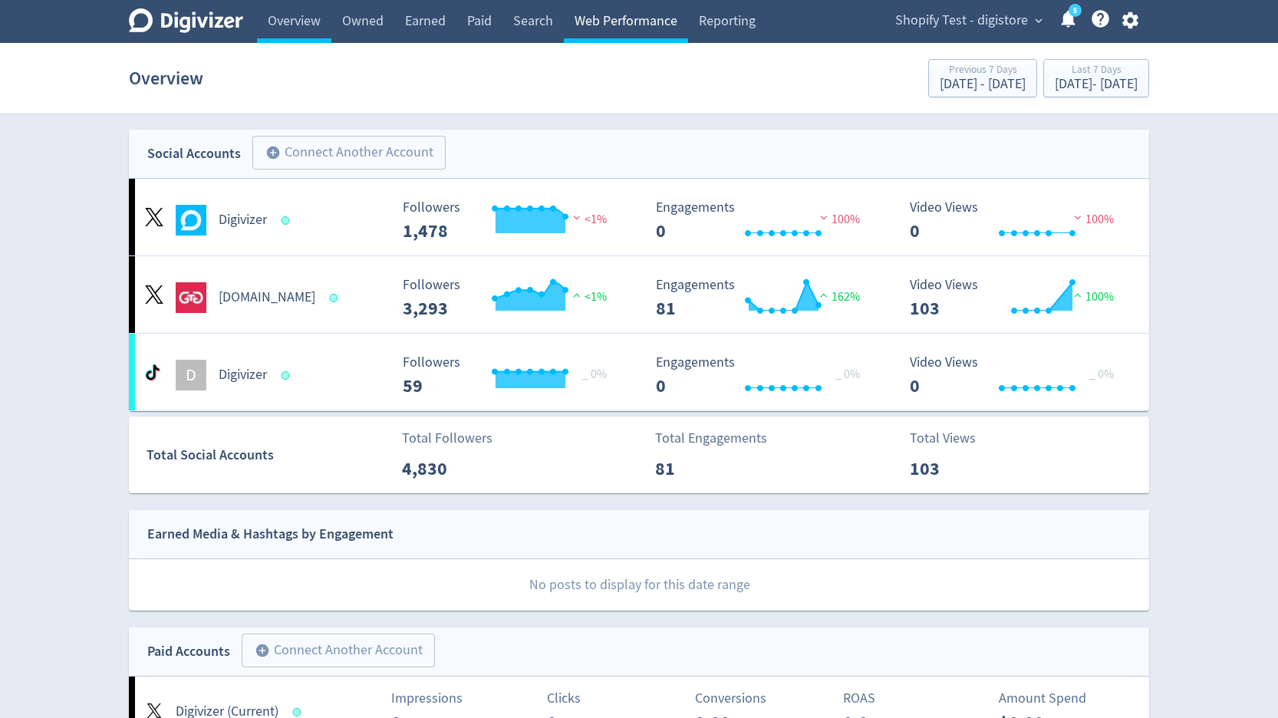
click at [617, 17] on link "Web Performance" at bounding box center [626, 21] width 124 height 43
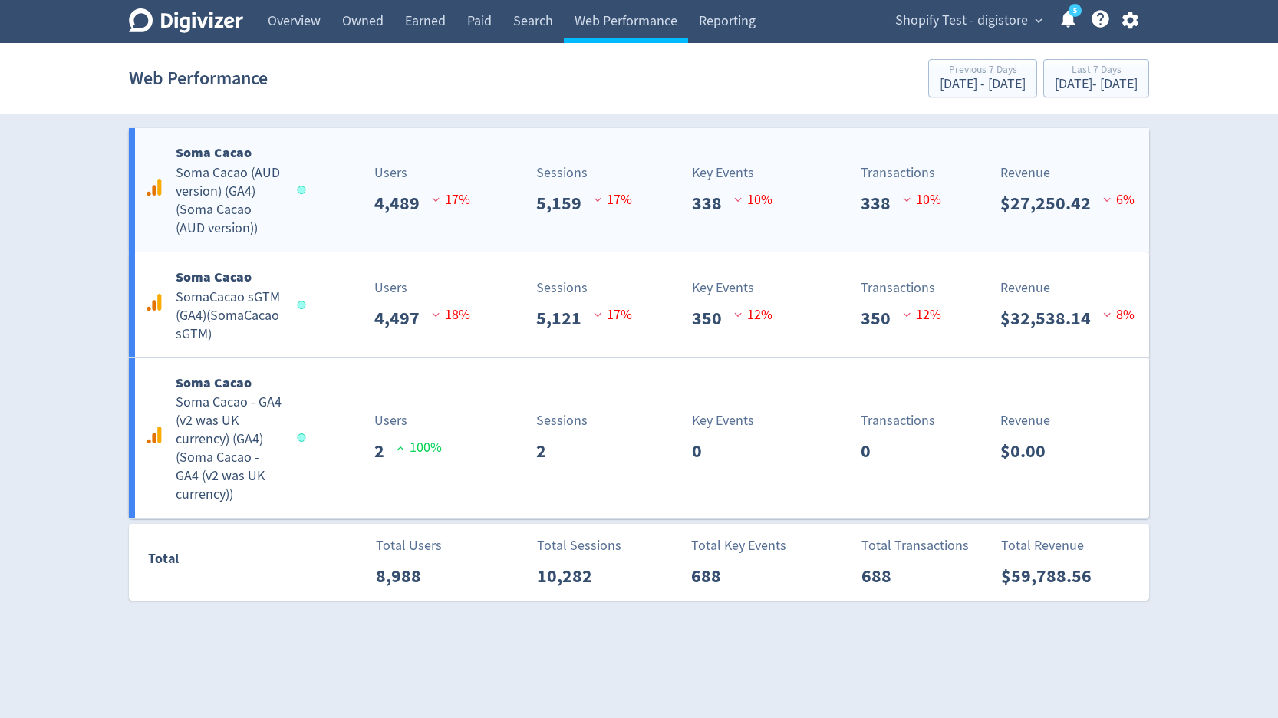
click at [1011, 177] on p "Revenue" at bounding box center [1067, 173] width 134 height 21
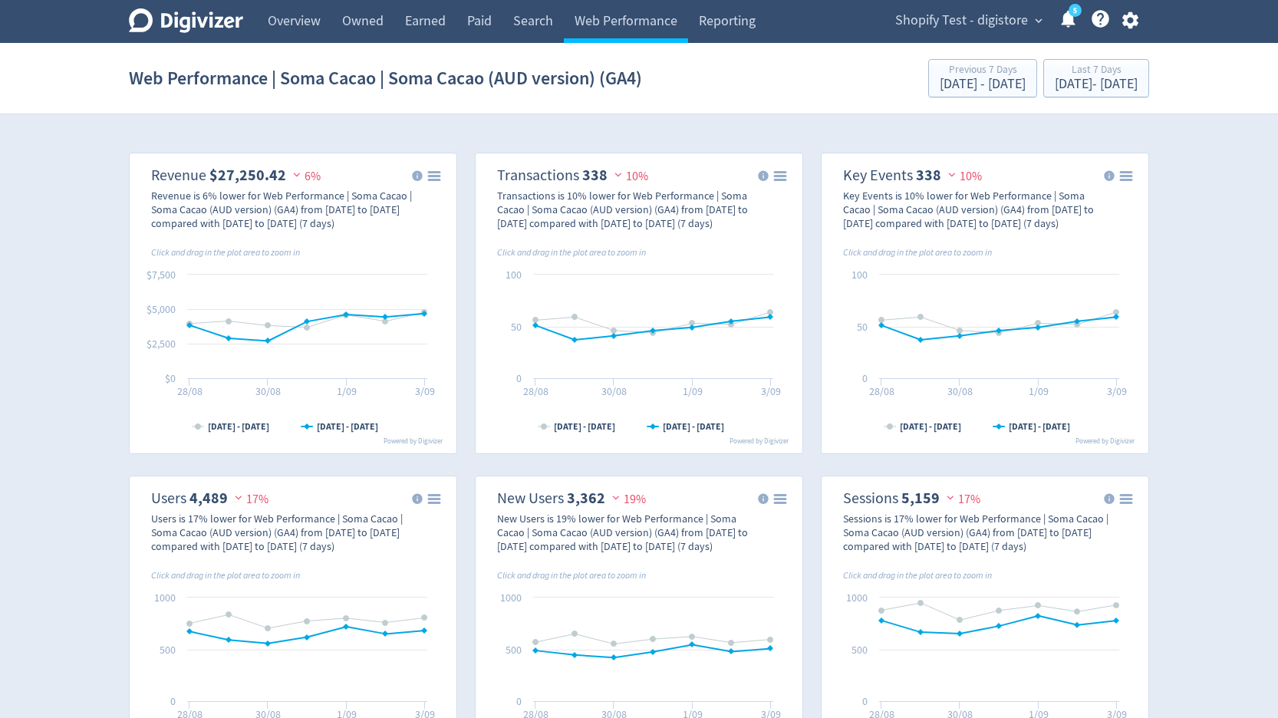
click at [1130, 23] on icon "button" at bounding box center [1130, 20] width 21 height 21
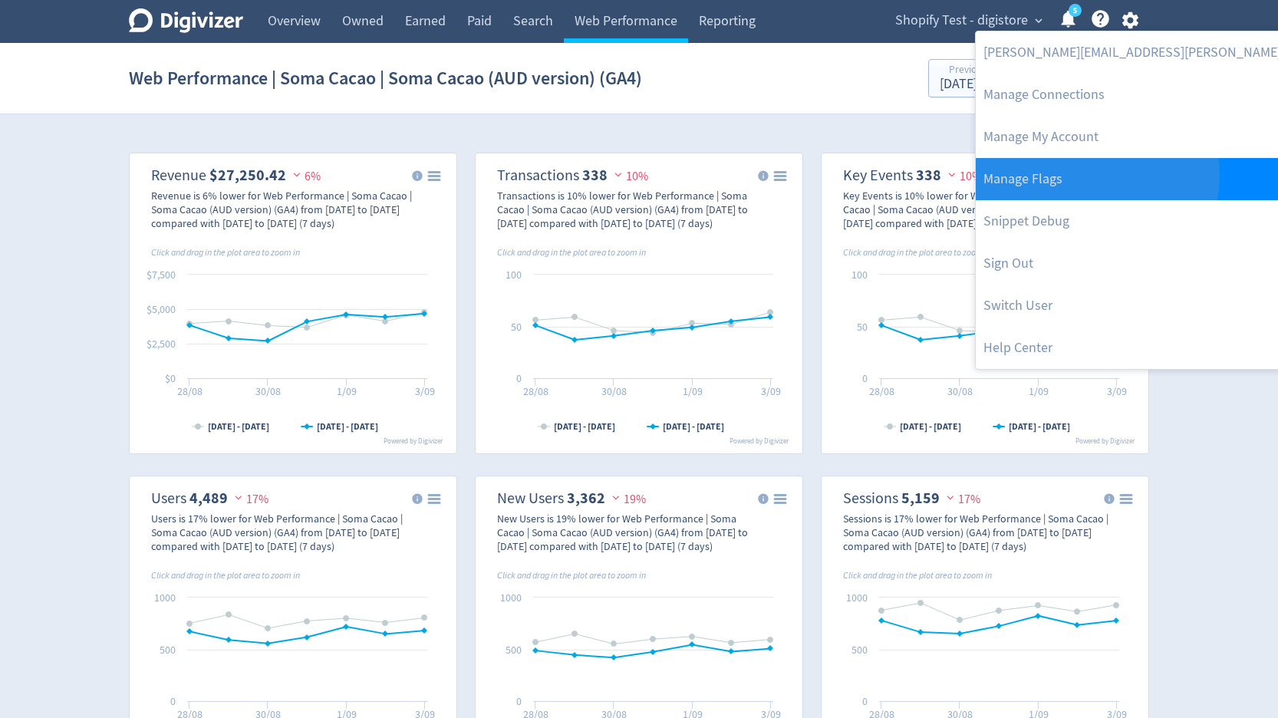
click at [1096, 176] on link "Manage Flags" at bounding box center [1179, 179] width 409 height 42
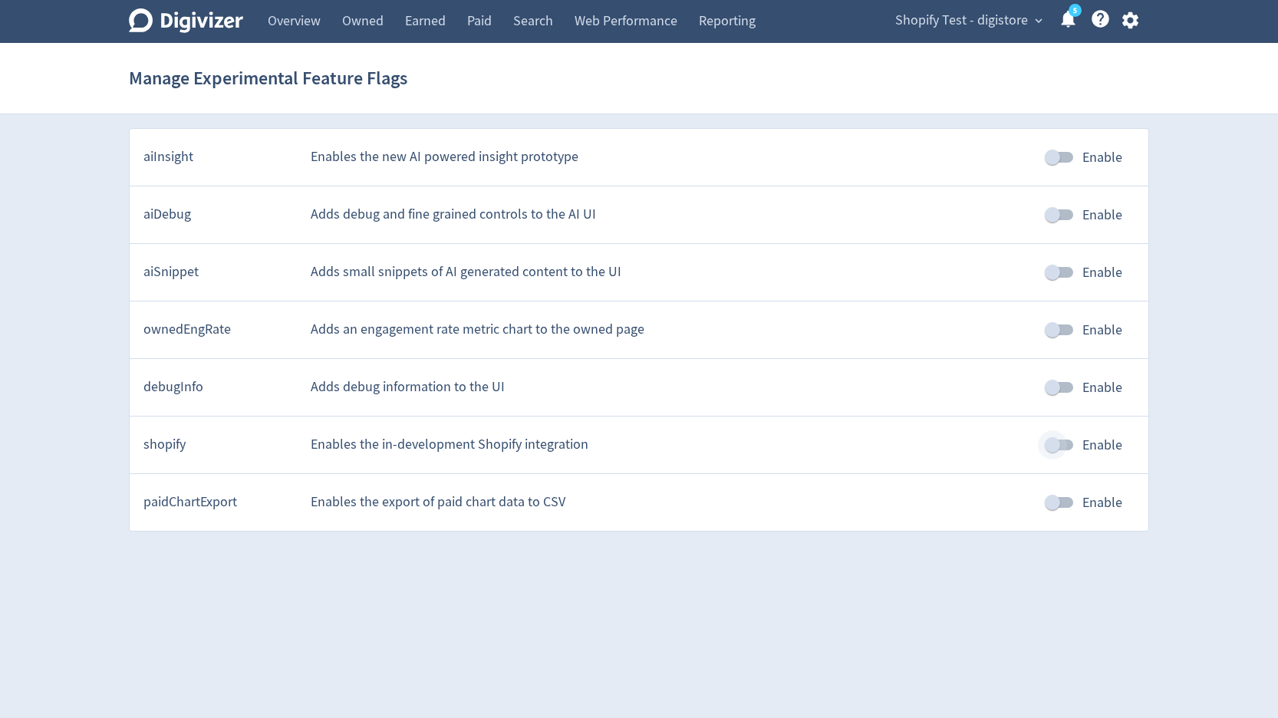
click at [1066, 441] on input "Enable" at bounding box center [1051, 444] width 87 height 29
checkbox input "true"
click at [607, 29] on link "Web Performance" at bounding box center [626, 21] width 124 height 43
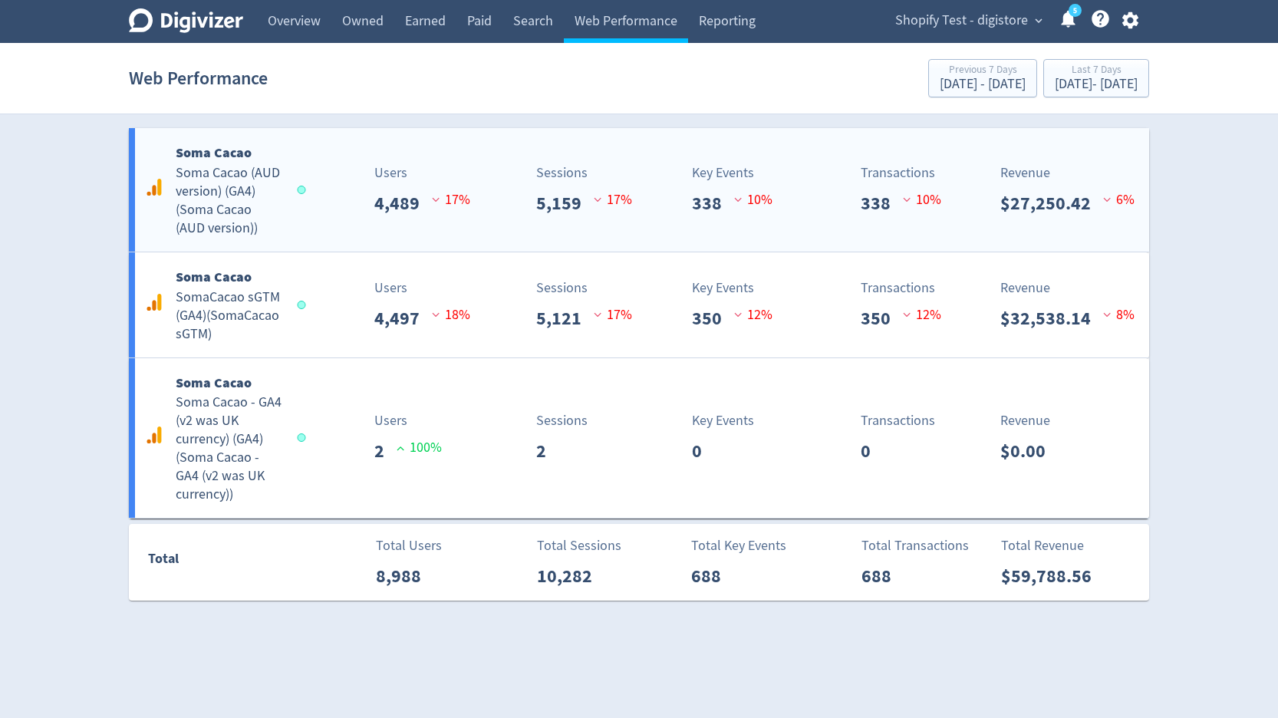
click at [712, 183] on p "Key Events" at bounding box center [732, 173] width 81 height 21
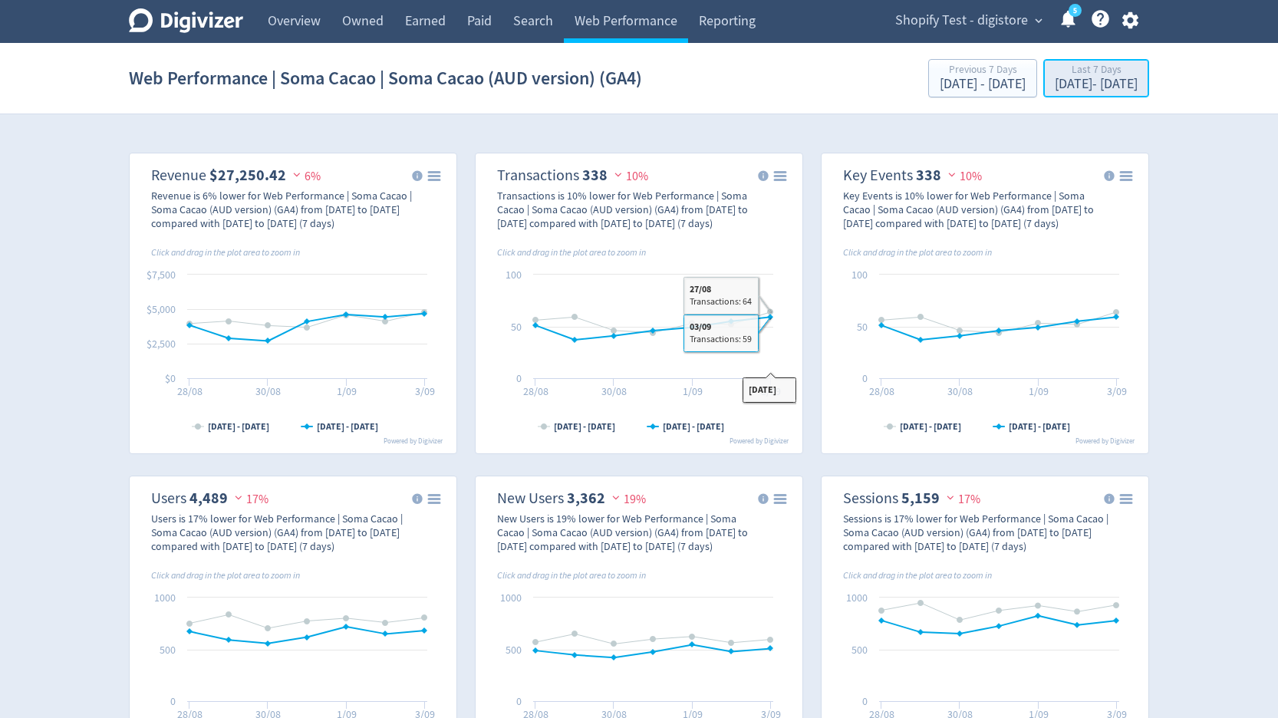
click at [1054, 90] on div "Aug 28, 2025 - Sep 3, 2025" at bounding box center [1095, 84] width 83 height 14
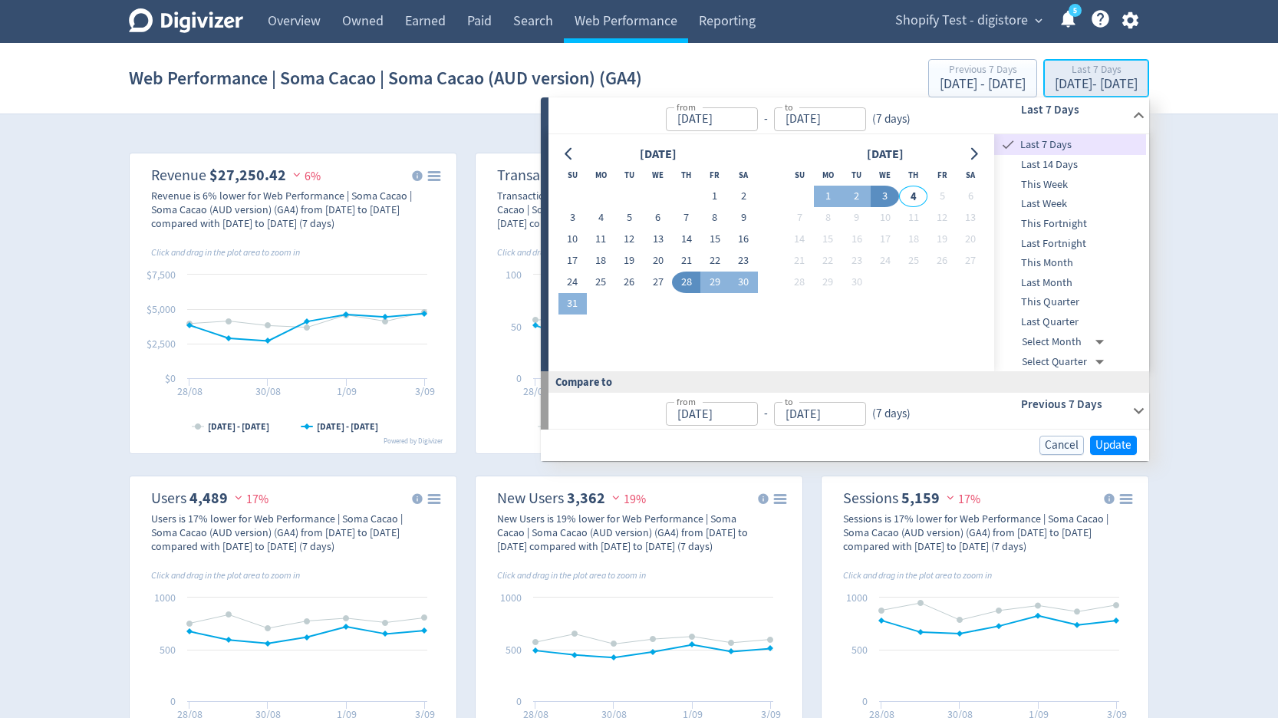
type input "[DATE]"
type input "Sep 03, 2025"
type input "[DATE]"
click at [603, 263] on button "18" at bounding box center [601, 260] width 28 height 21
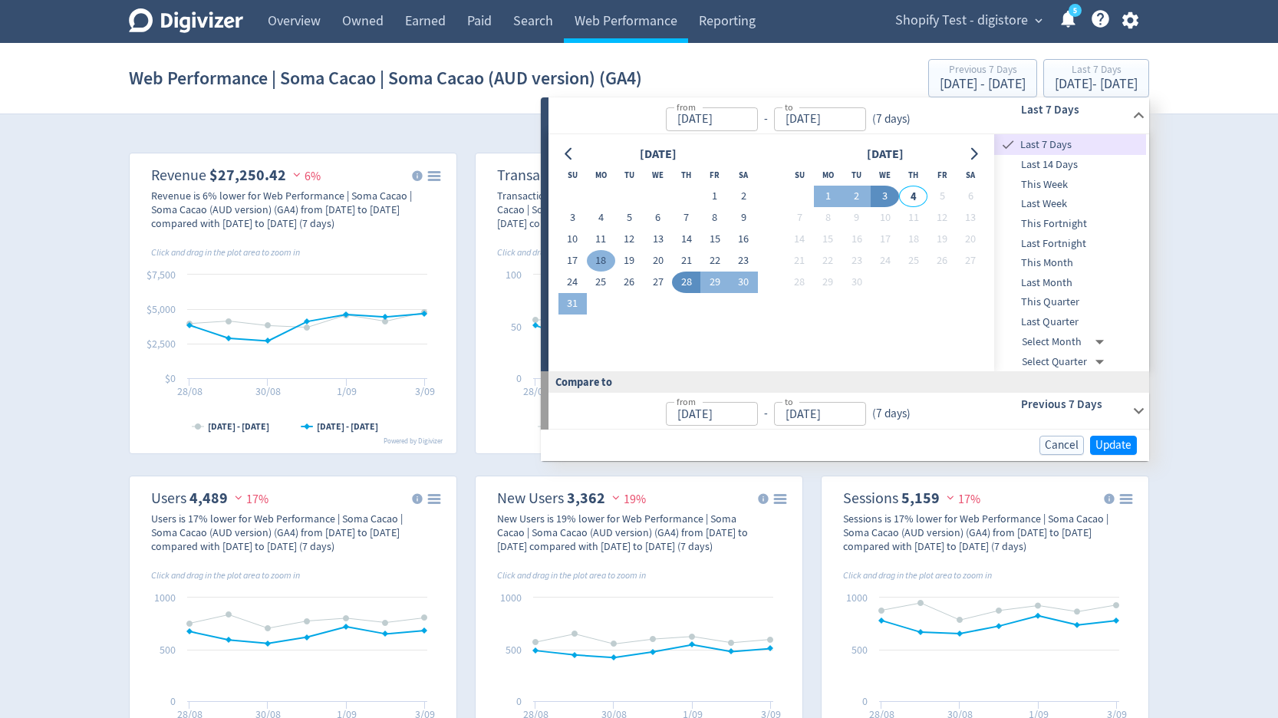
type input "Aug 18, 2025"
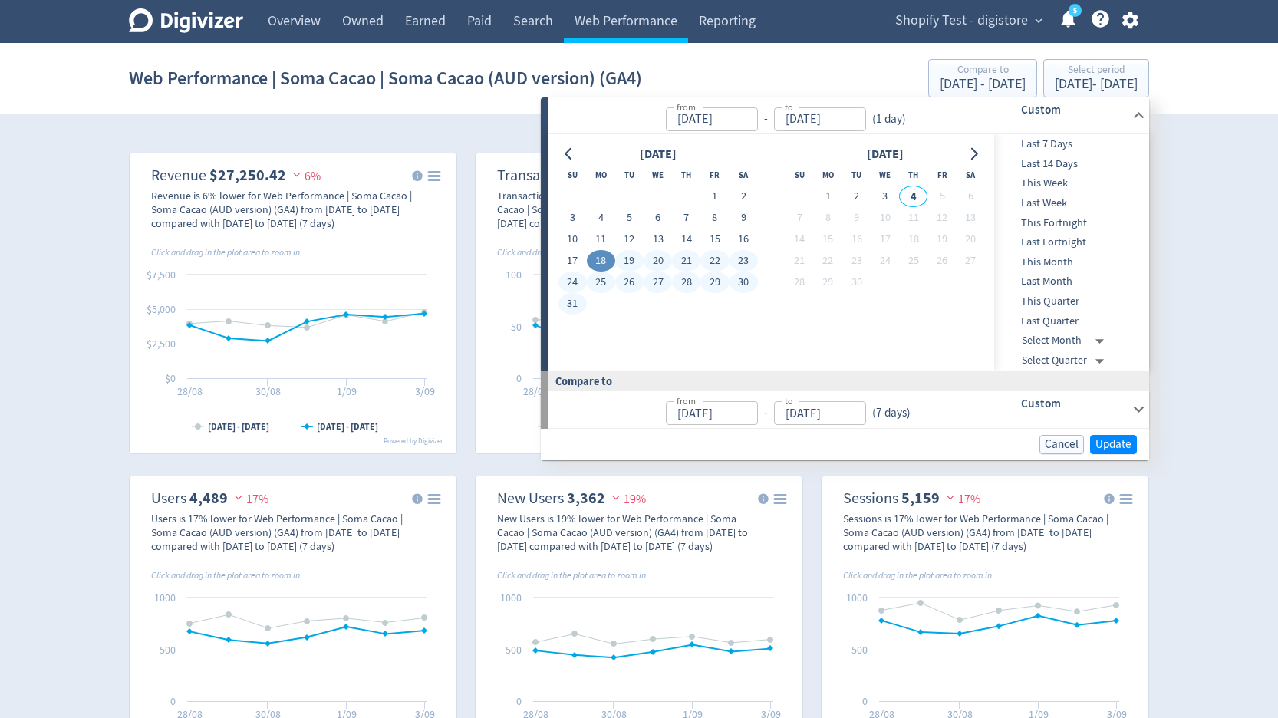
click at [572, 304] on button "31" at bounding box center [572, 303] width 28 height 21
type input "Aug 31, 2025"
type input "Aug 04, 2025"
type input "Aug 17, 2025"
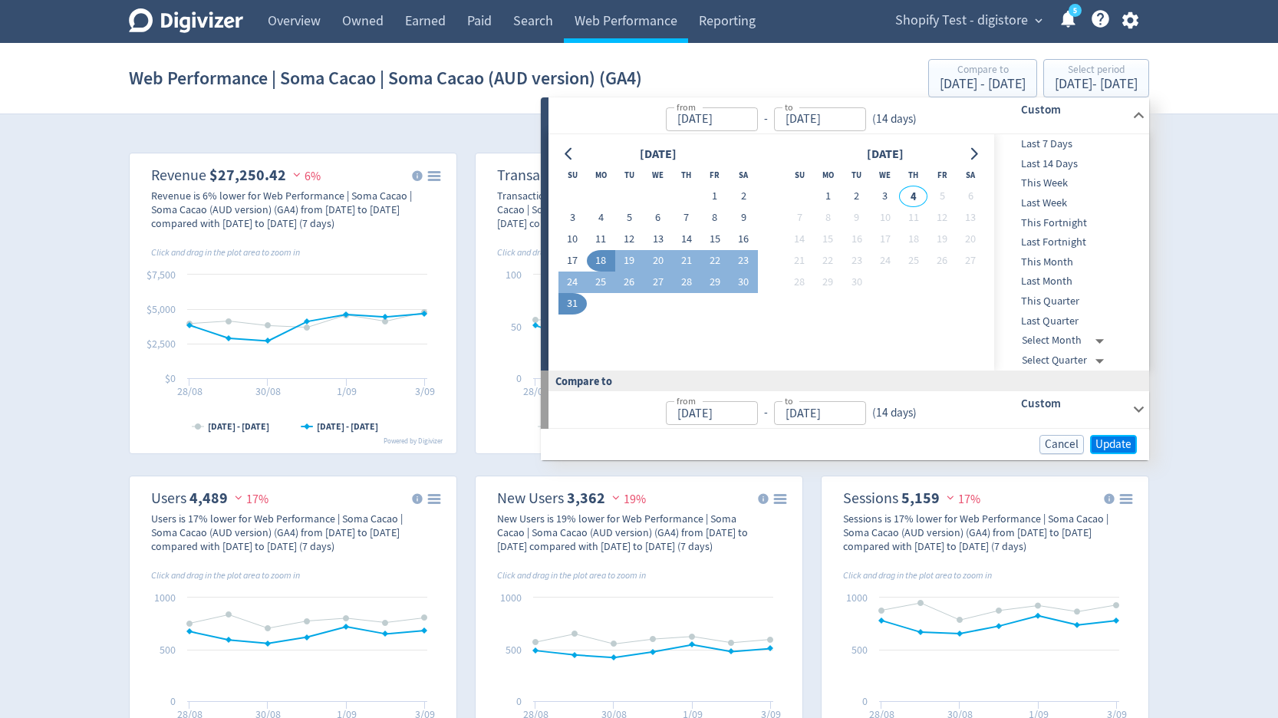
click at [1101, 439] on span "Update" at bounding box center [1113, 445] width 36 height 12
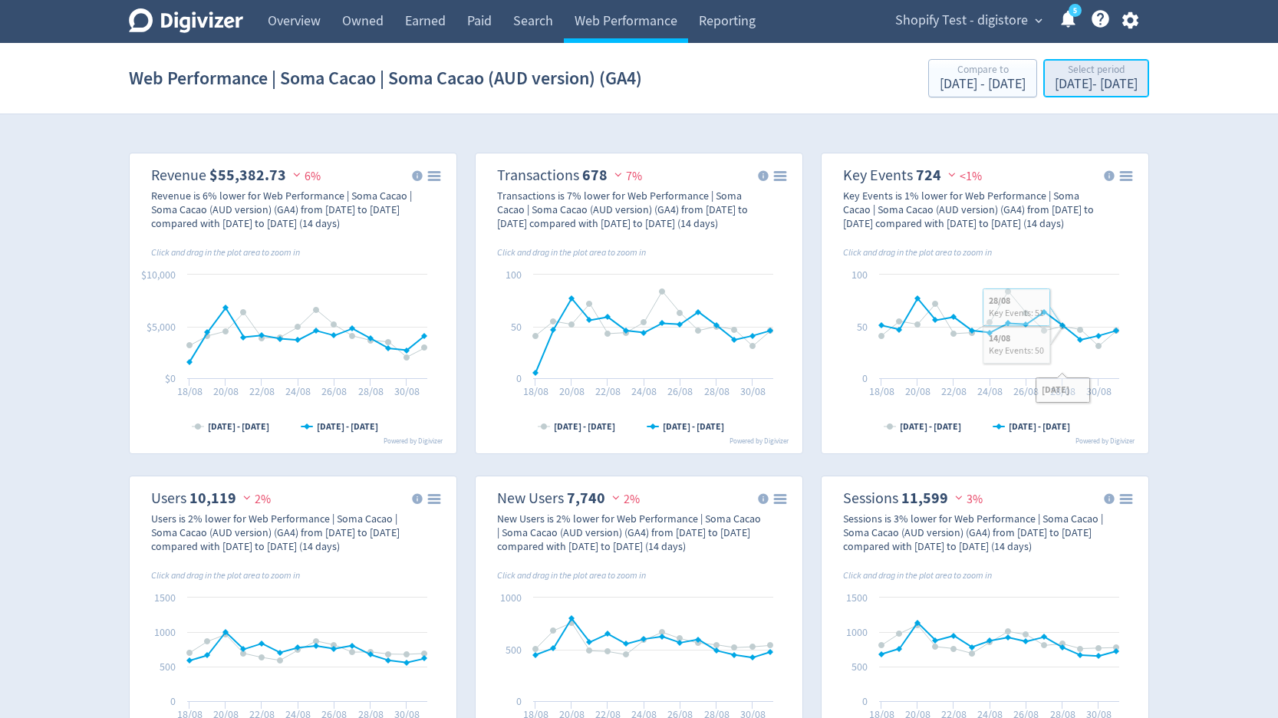
click at [1056, 79] on div "Aug 18, 2025 - Aug 31, 2025" at bounding box center [1095, 84] width 83 height 14
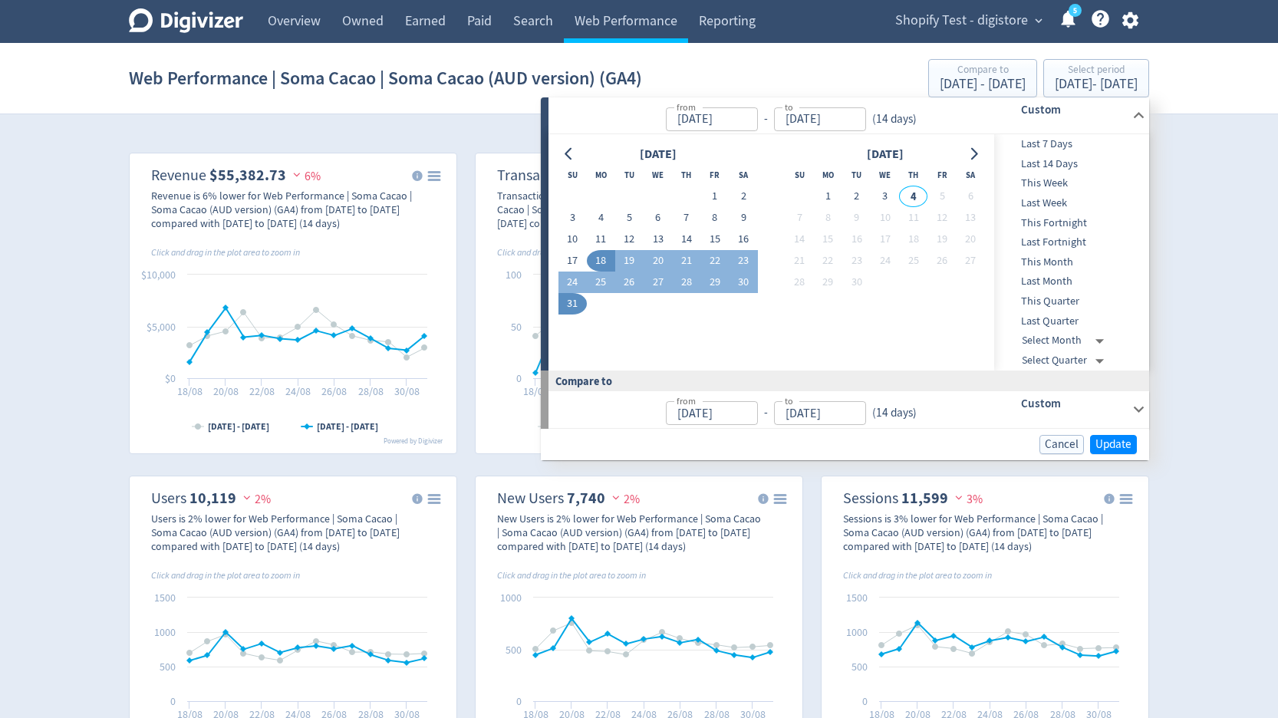
click at [603, 260] on button "18" at bounding box center [601, 260] width 28 height 21
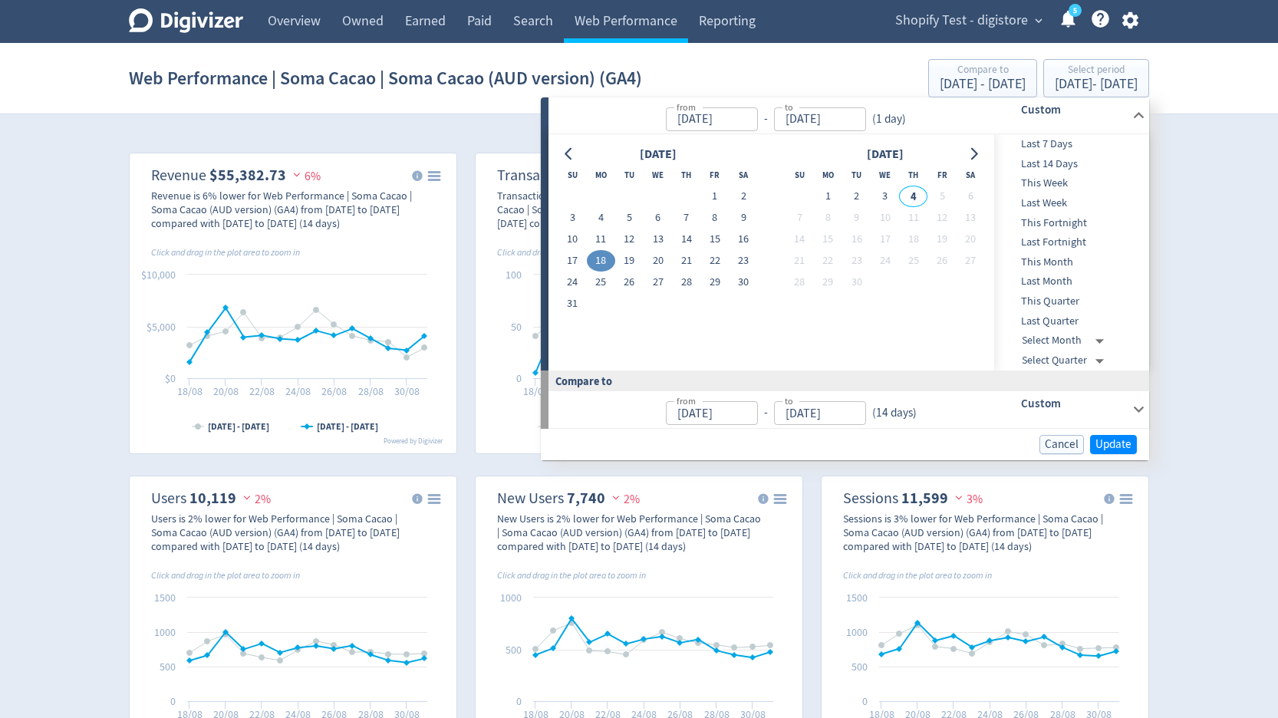
type input "Aug 18, 2025"
click at [603, 260] on button "18" at bounding box center [601, 260] width 28 height 21
type input "Aug 17, 2025"
click at [1106, 439] on span "Update" at bounding box center [1113, 445] width 36 height 12
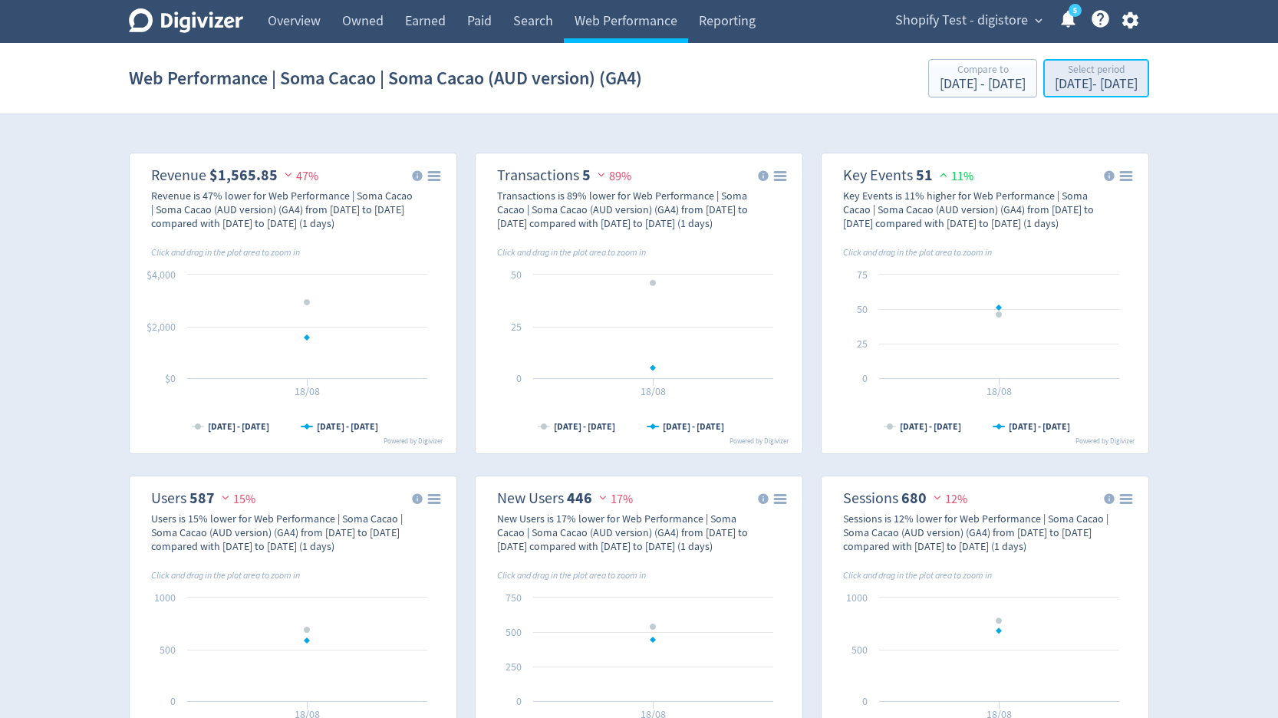
click at [1054, 85] on div "Aug 18, 2025 - Aug 18, 2025" at bounding box center [1095, 84] width 83 height 14
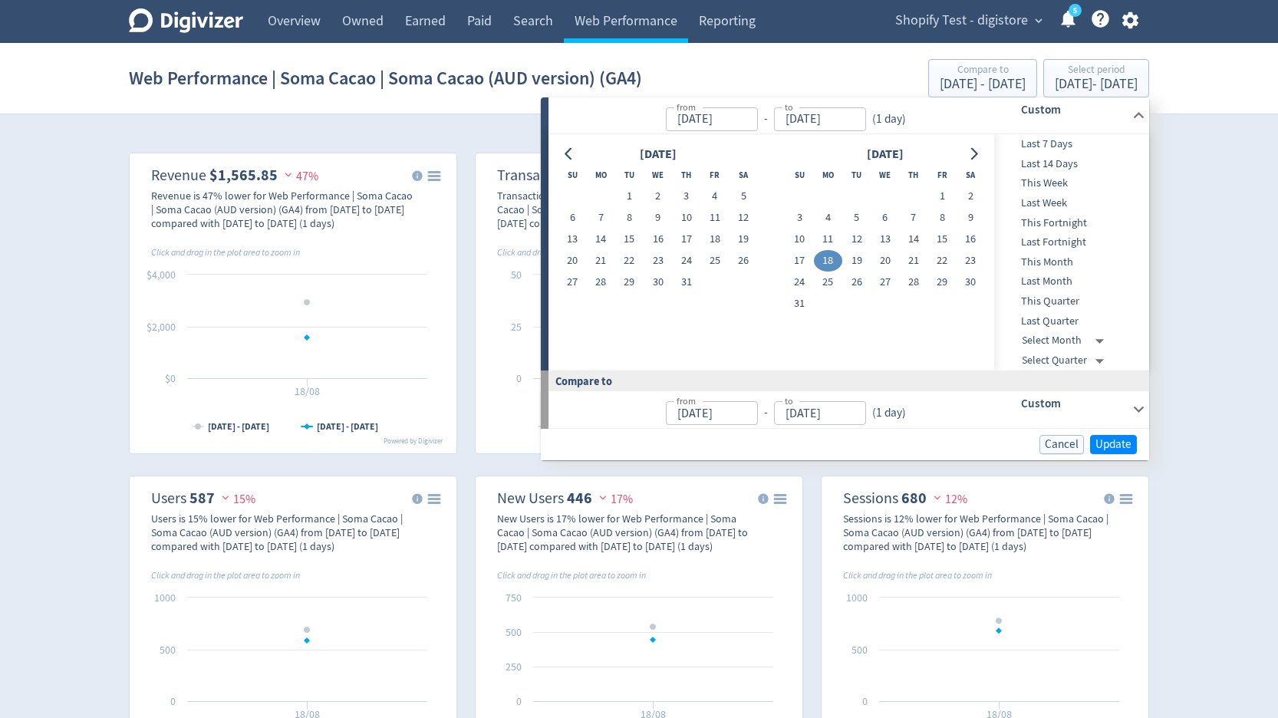
click at [830, 260] on button "18" at bounding box center [828, 260] width 28 height 21
click at [1102, 439] on span "Update" at bounding box center [1113, 445] width 36 height 12
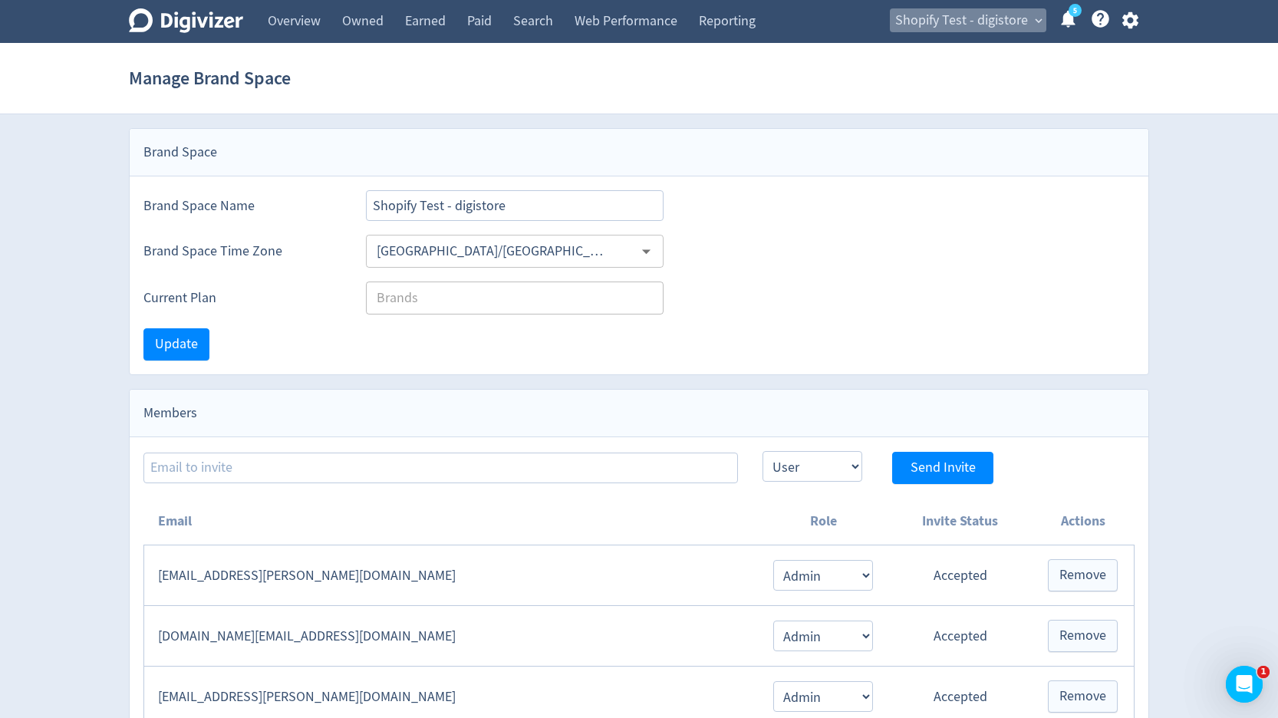
click at [1001, 16] on span "Shopify Test - digistore" at bounding box center [961, 20] width 133 height 25
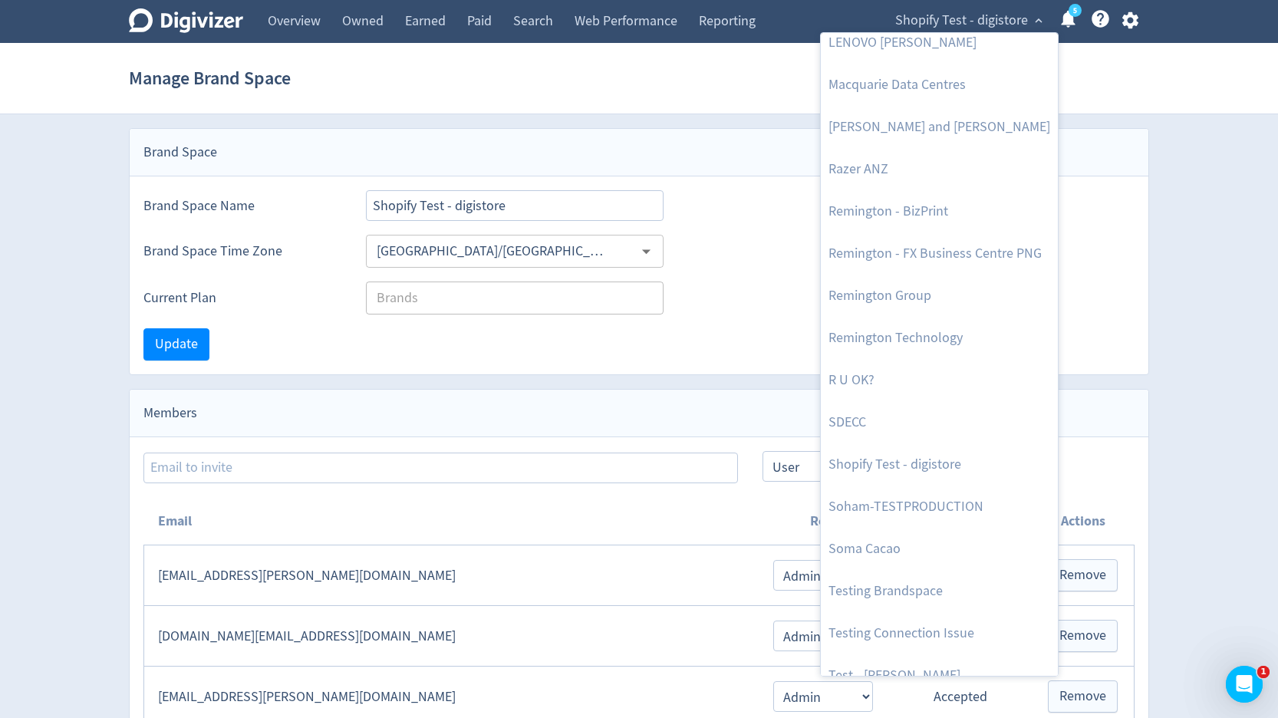
scroll to position [1763, 0]
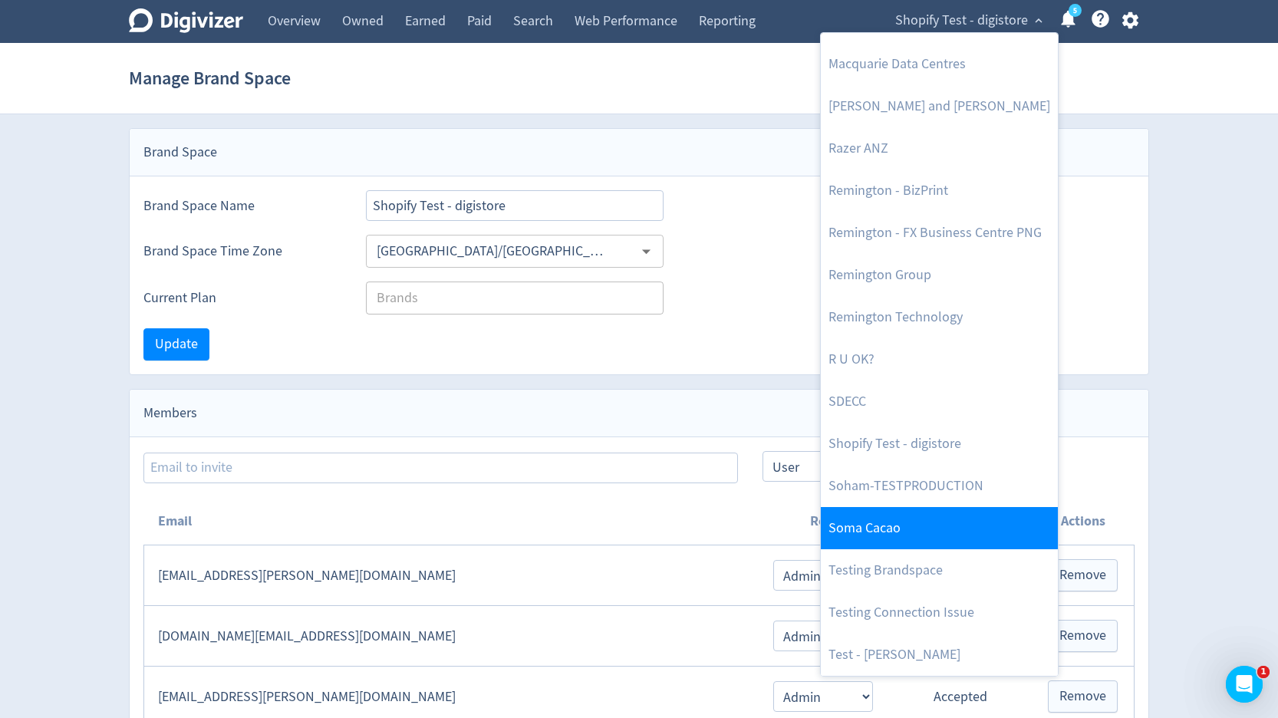
click at [920, 524] on link "Soma Cacao" at bounding box center [938, 528] width 237 height 42
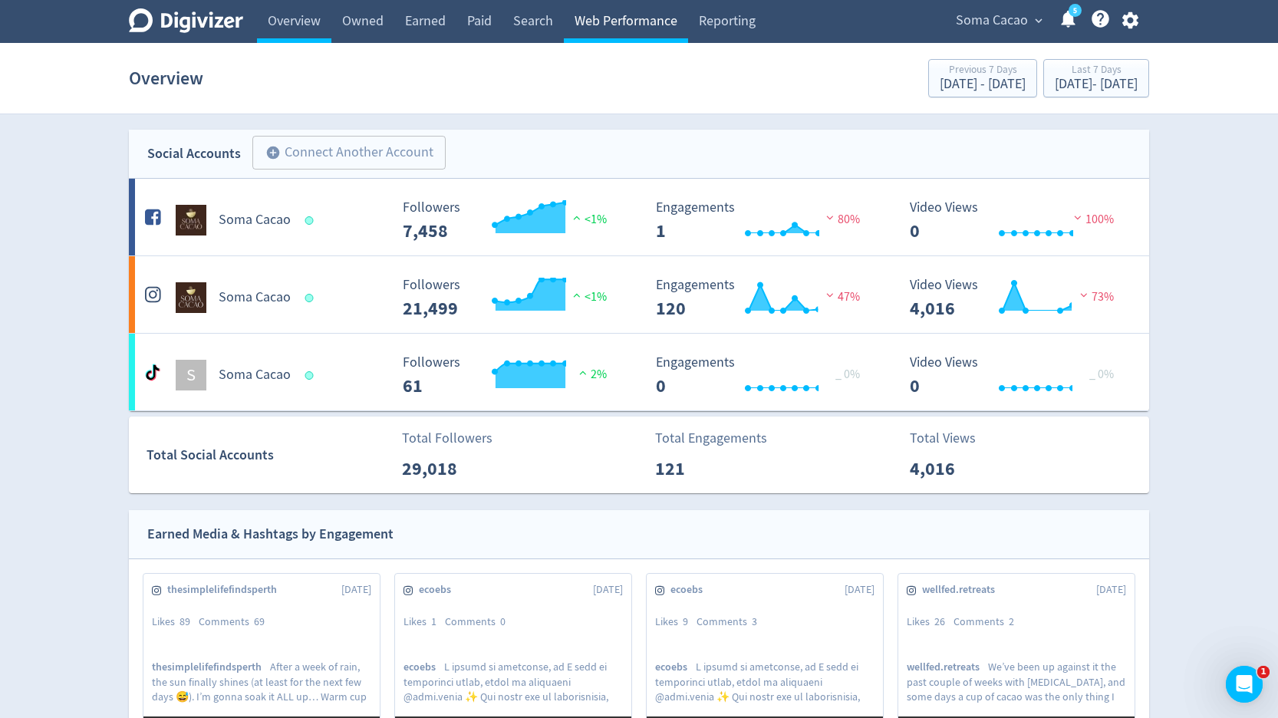
click at [611, 15] on link "Web Performance" at bounding box center [626, 21] width 124 height 43
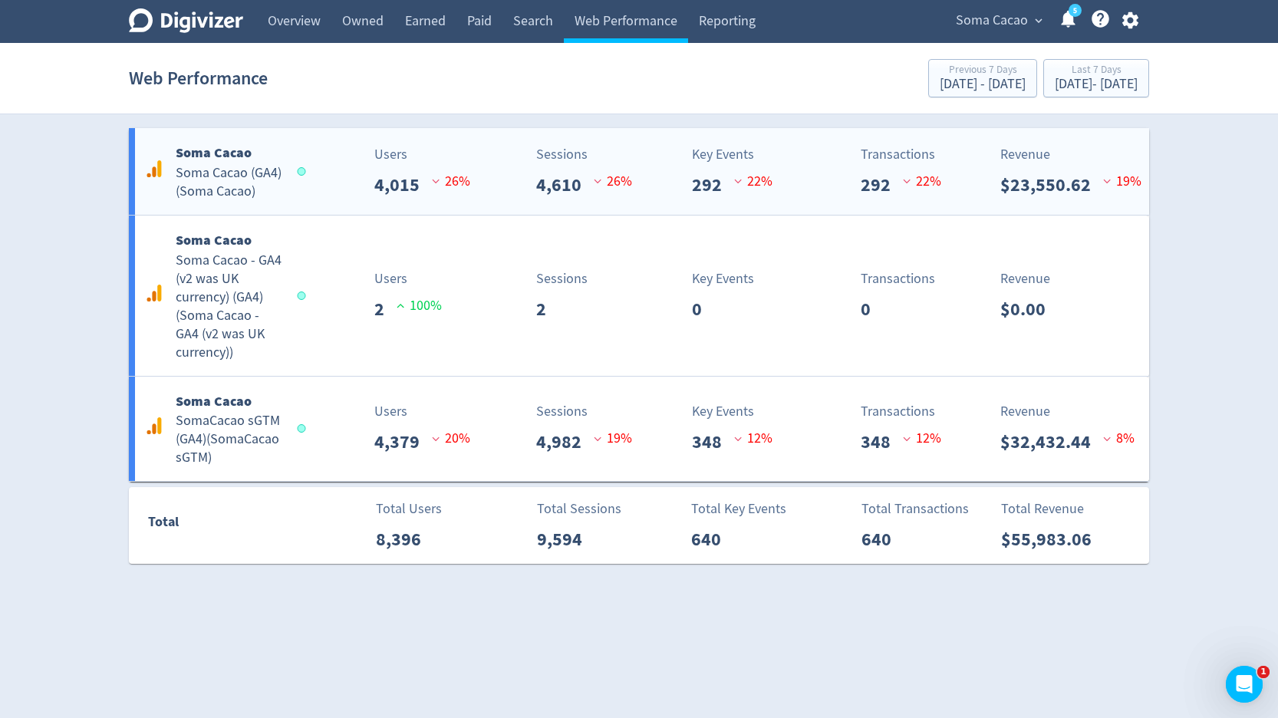
click at [897, 163] on div "Revenue $23,550.62 19 %" at bounding box center [943, 171] width 97 height 54
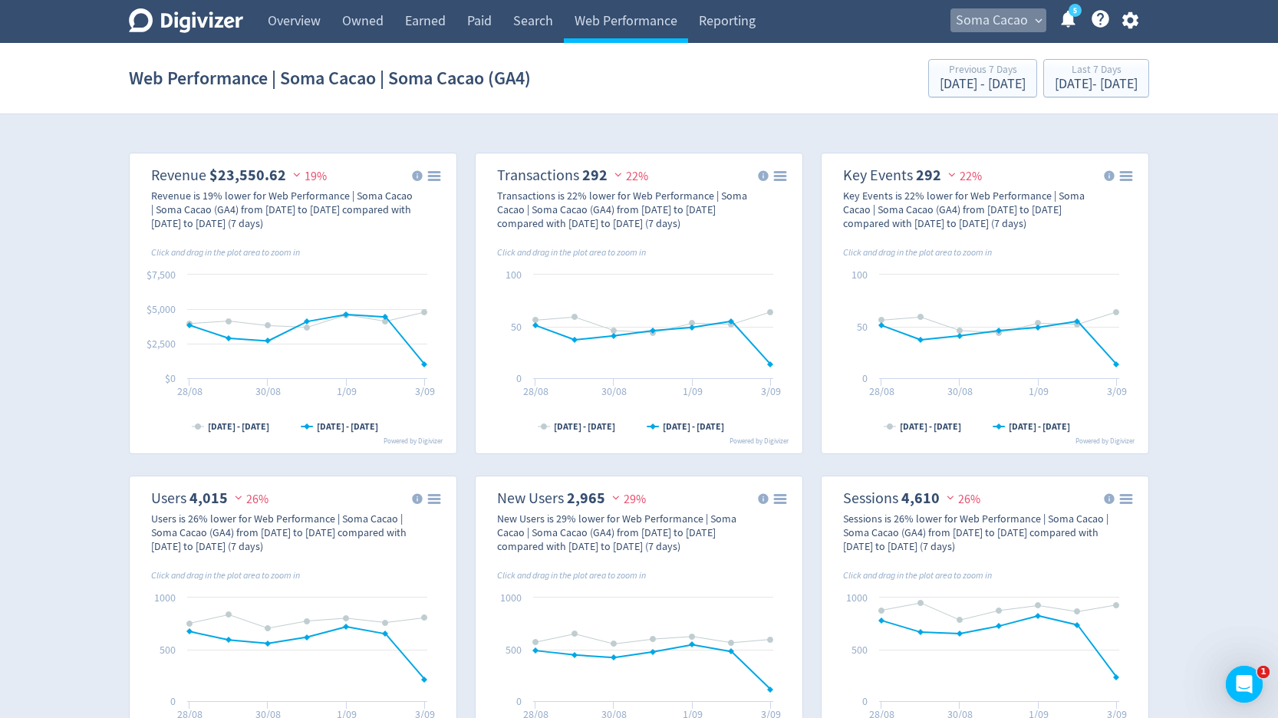
click at [1018, 30] on span "Soma Cacao" at bounding box center [991, 20] width 72 height 25
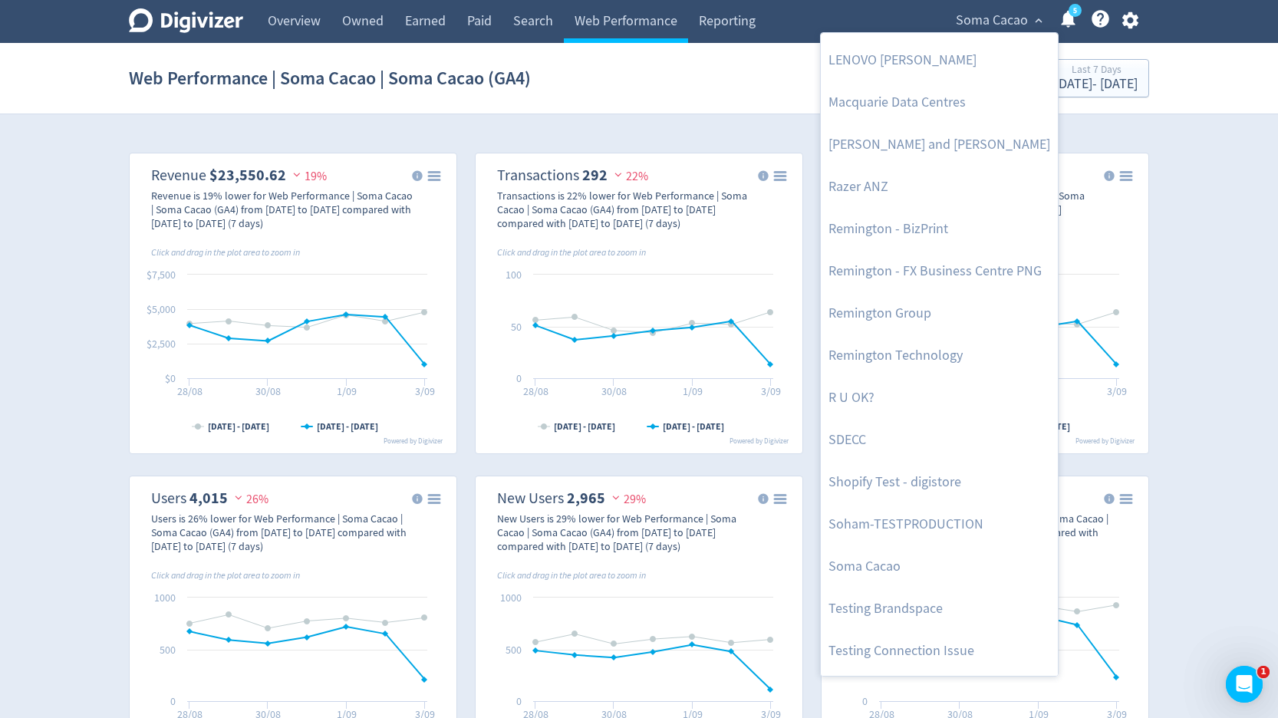
scroll to position [1720, 0]
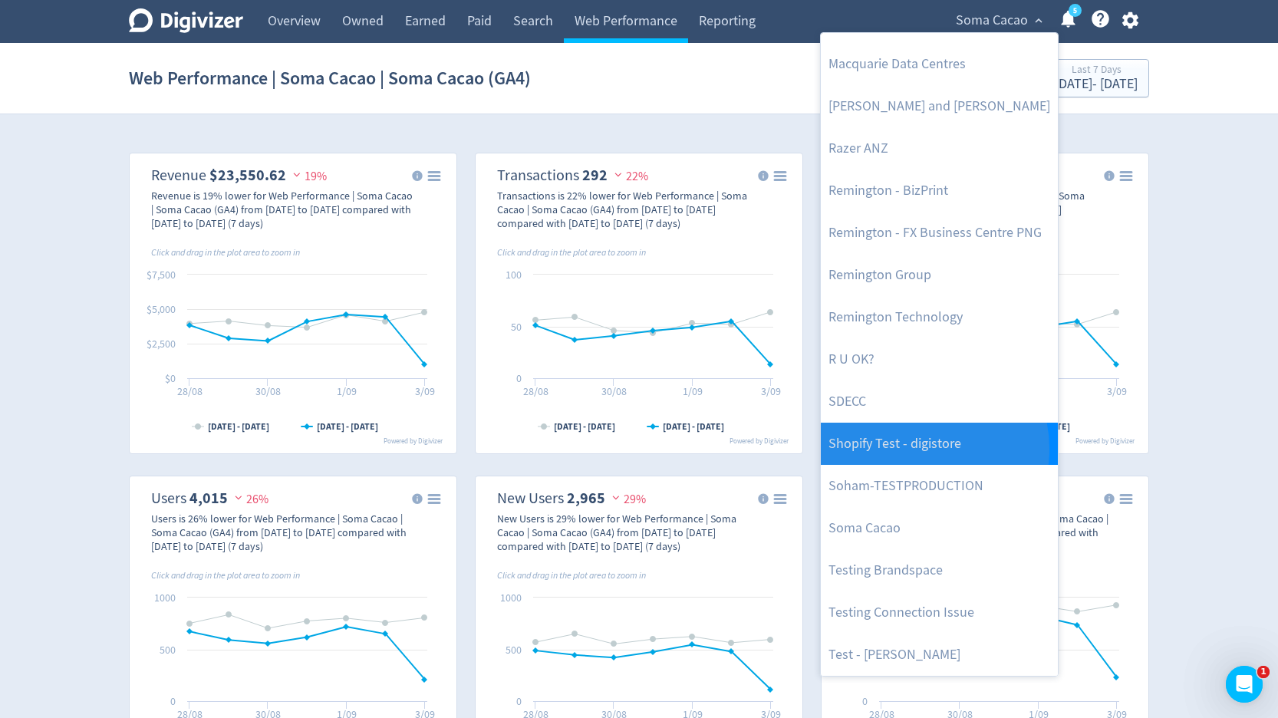
click at [917, 449] on link "Shopify Test - digistore" at bounding box center [938, 444] width 237 height 42
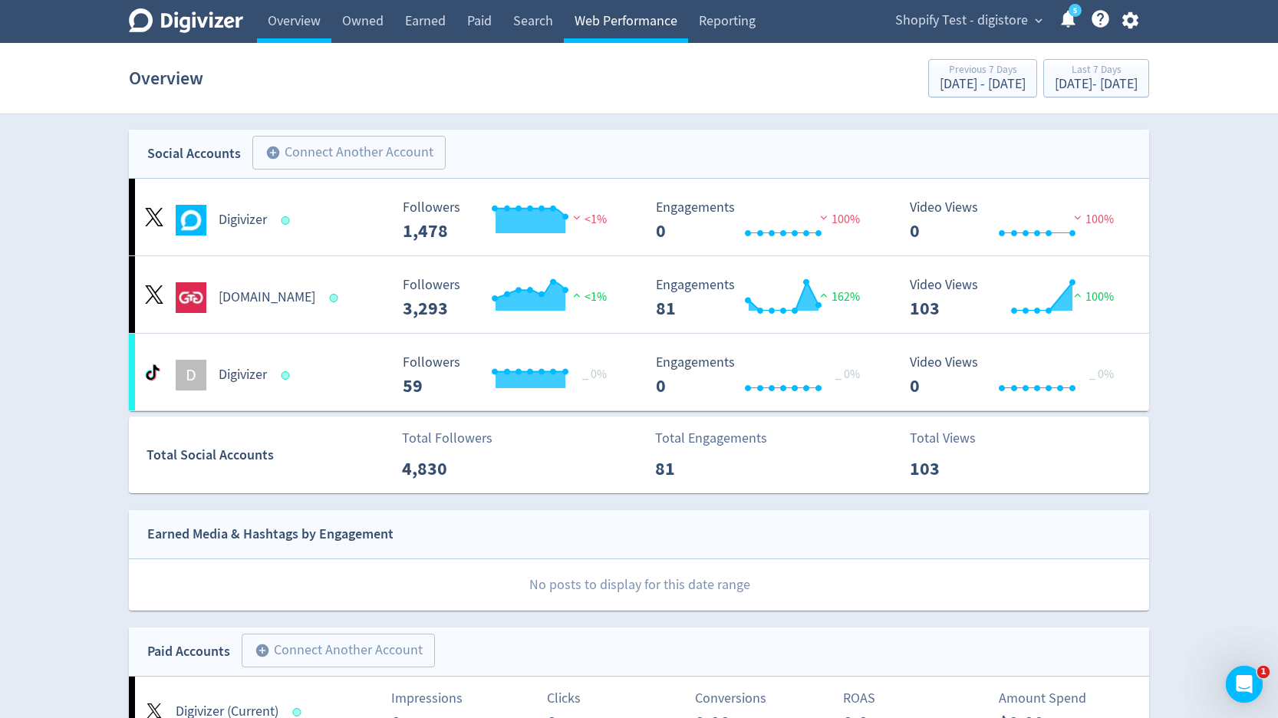
click at [596, 30] on link "Web Performance" at bounding box center [626, 21] width 124 height 43
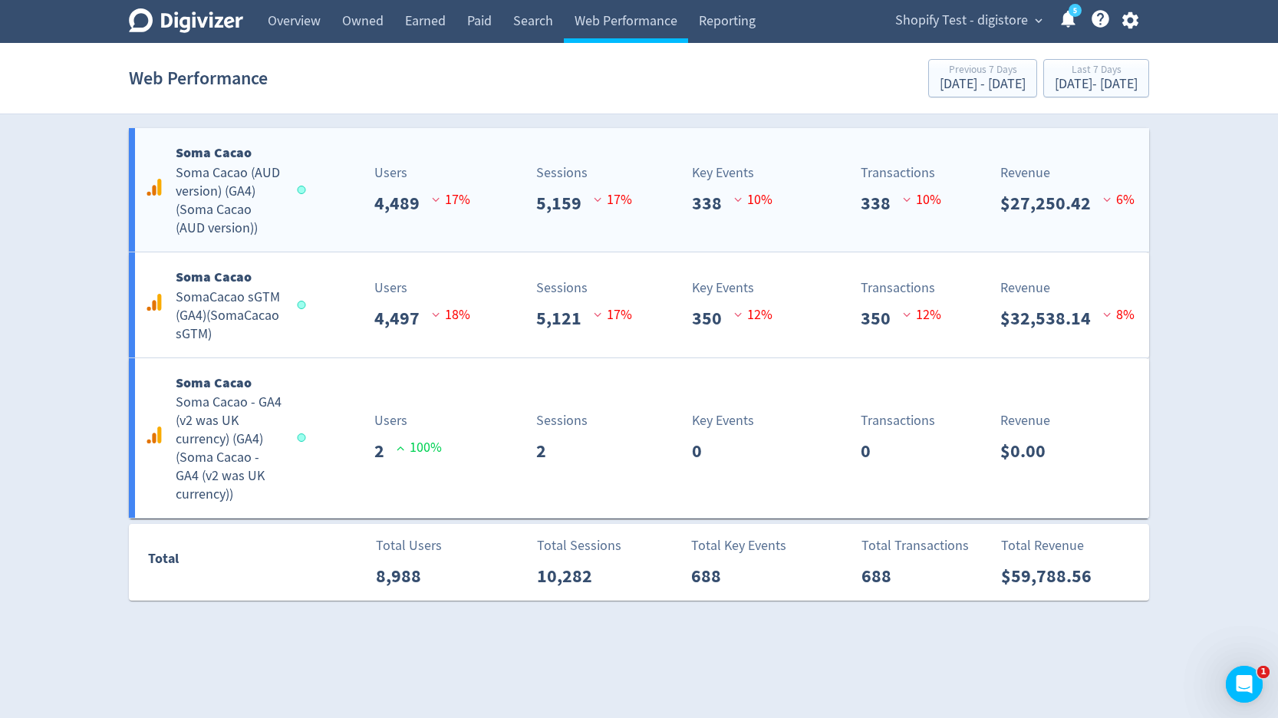
click at [588, 184] on div "Sessions 5,159 17 %" at bounding box center [584, 190] width 96 height 54
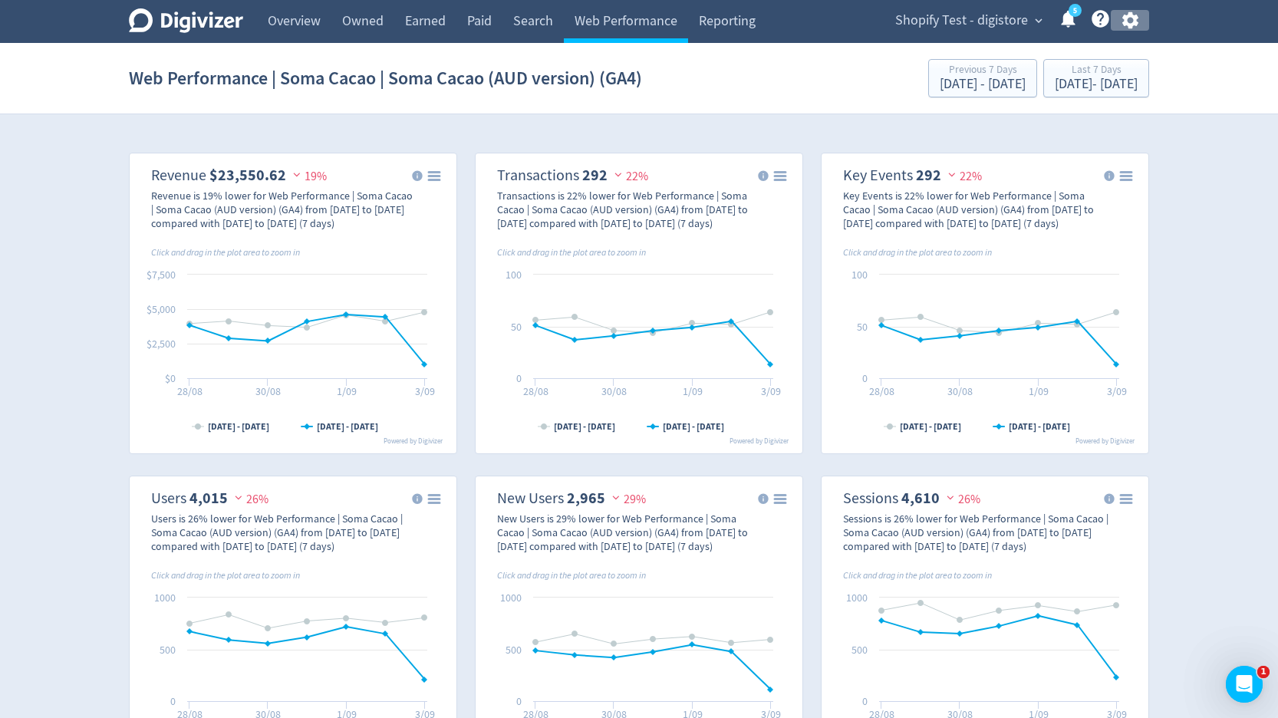
click at [1130, 22] on icon "button" at bounding box center [1130, 20] width 21 height 21
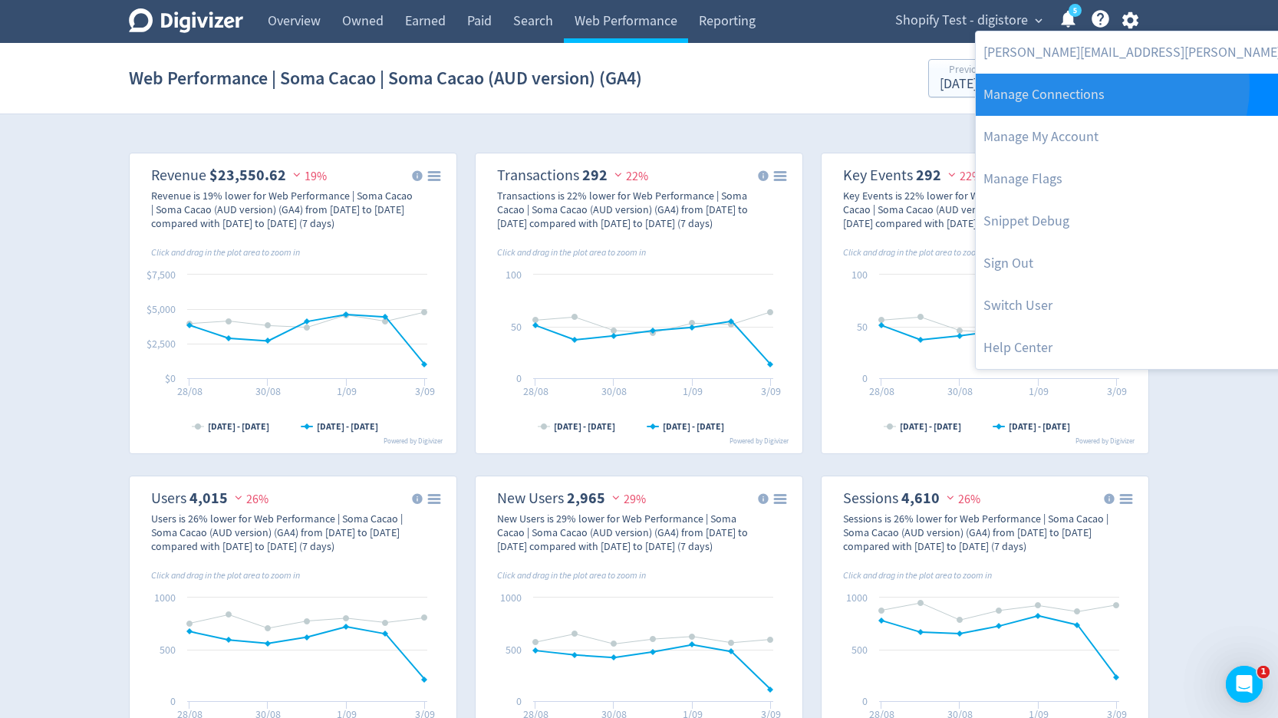
click at [1110, 87] on link "Manage Connections" at bounding box center [1179, 95] width 409 height 42
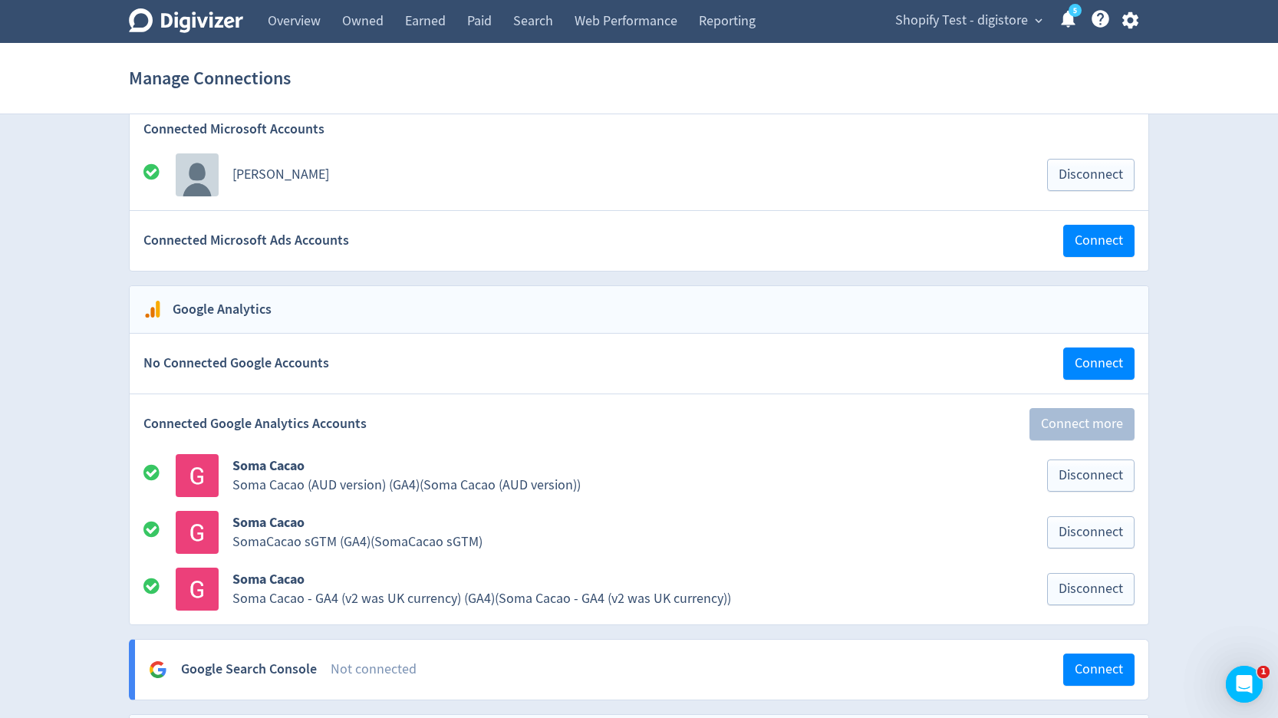
scroll to position [2185, 0]
